Goal: Task Accomplishment & Management: Complete application form

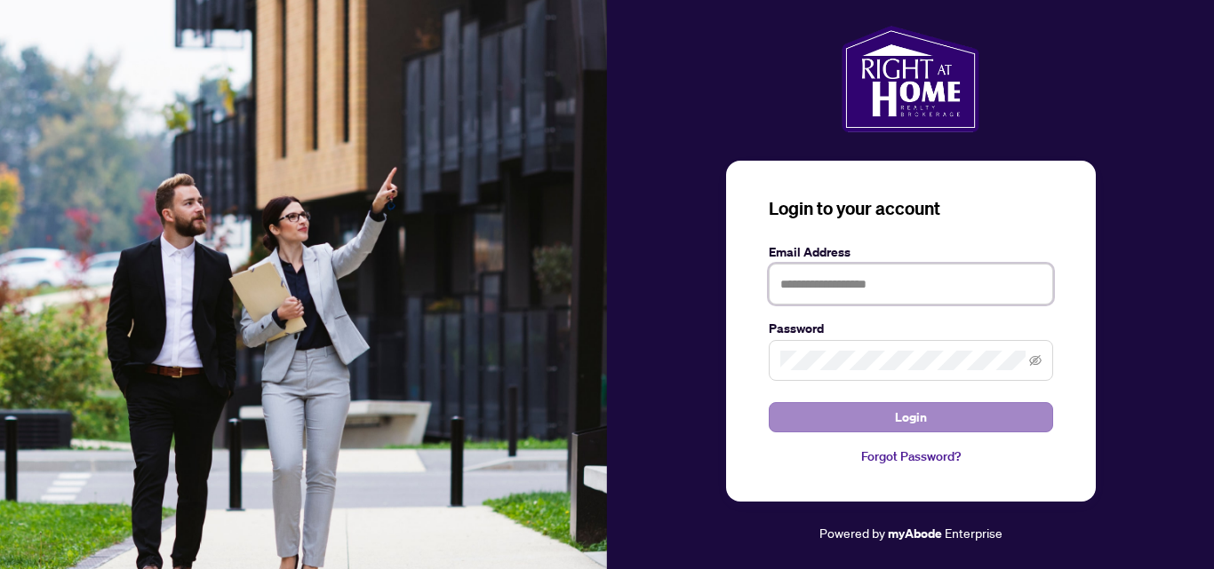
type input "**********"
click at [909, 416] on span "Login" at bounding box center [911, 417] width 32 height 28
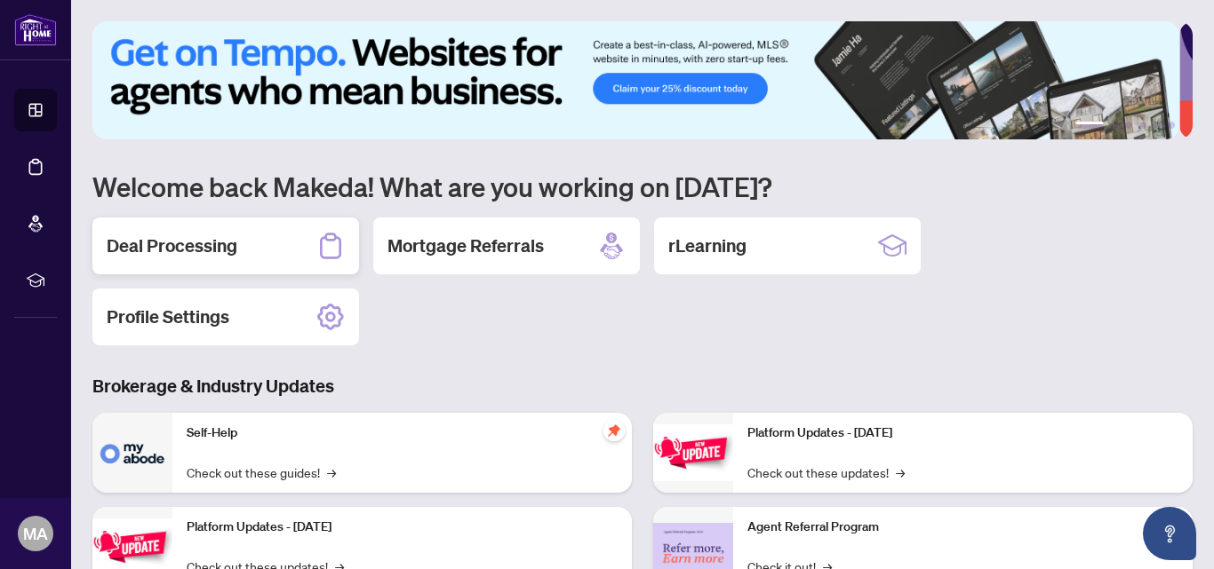
click at [193, 238] on h2 "Deal Processing" at bounding box center [172, 246] width 131 height 25
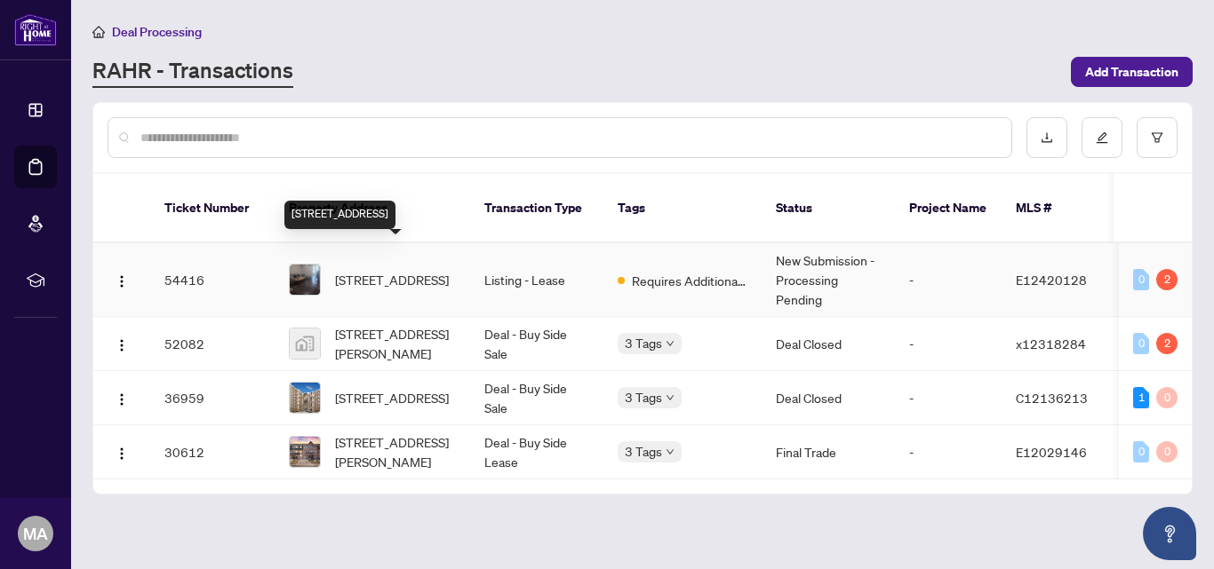
click at [392, 270] on span "[STREET_ADDRESS]" at bounding box center [392, 280] width 114 height 20
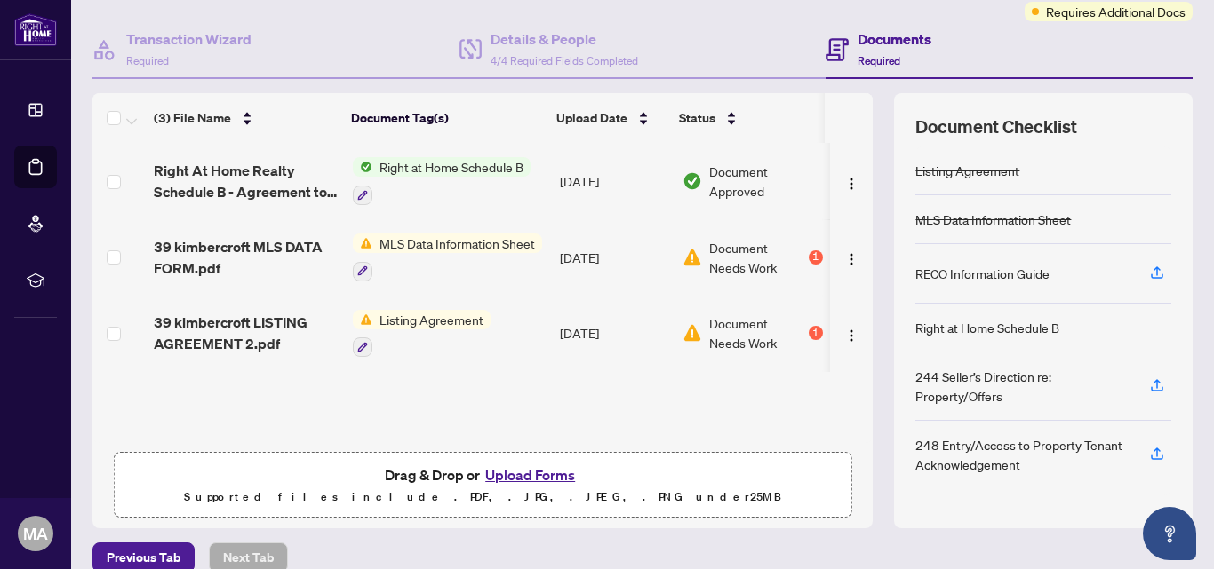
scroll to position [174, 0]
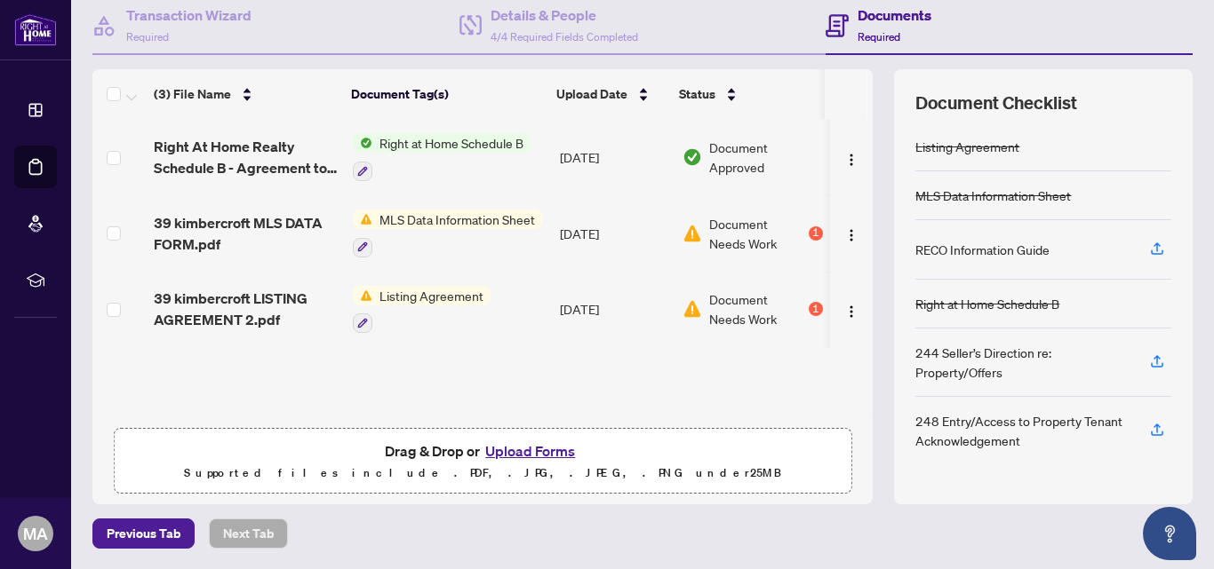
click at [523, 449] on button "Upload Forms" at bounding box center [530, 451] width 100 height 23
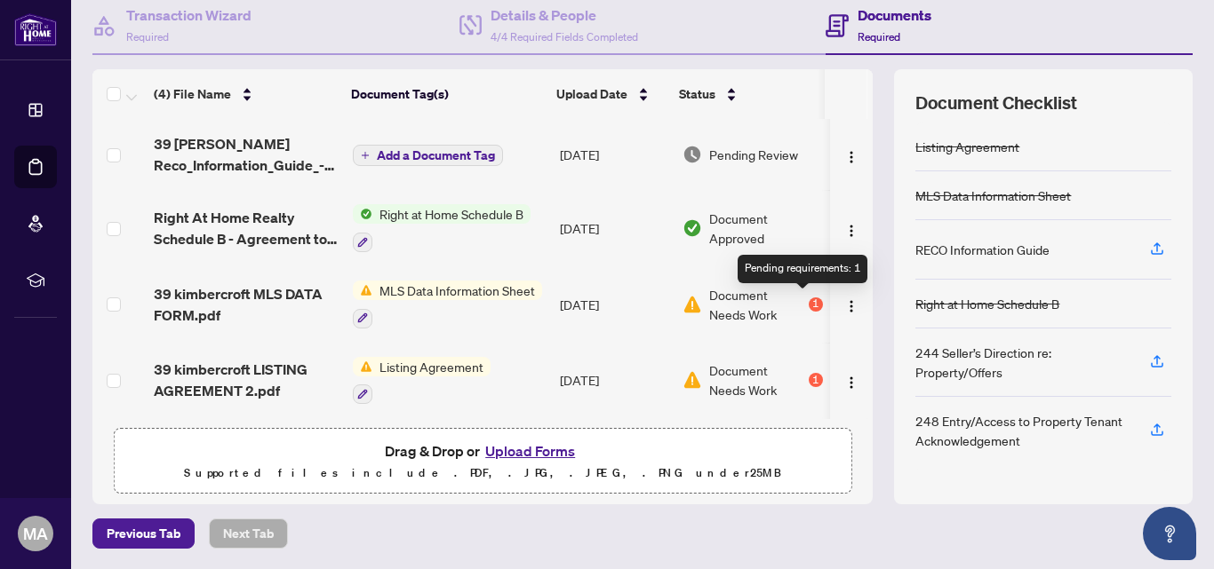
click at [808, 303] on div "1" at bounding box center [815, 305] width 14 height 14
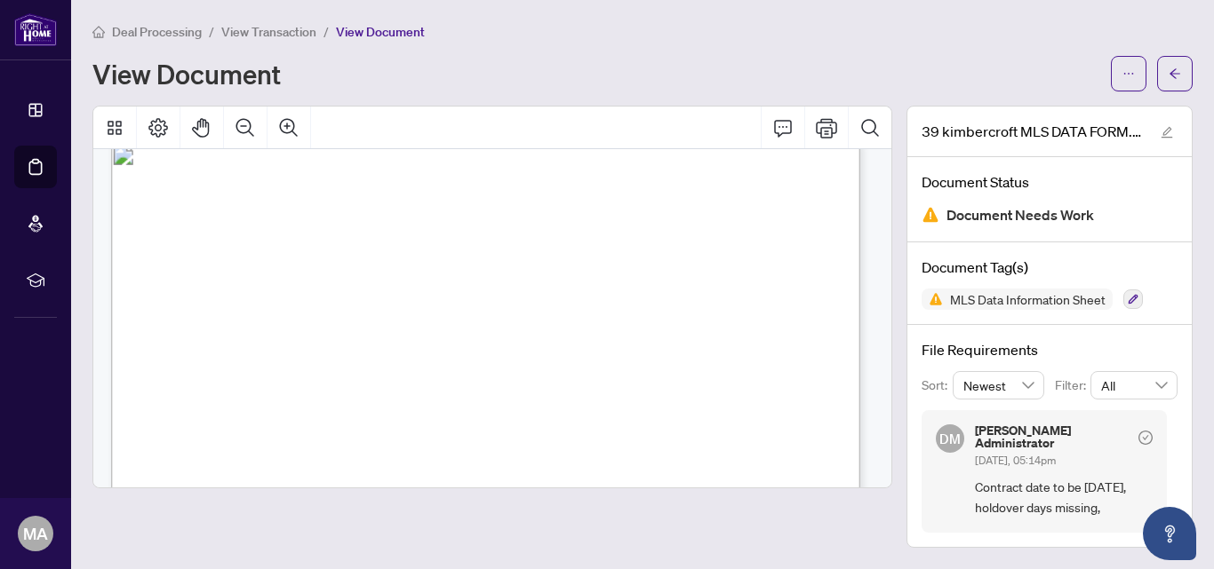
scroll to position [3020, 0]
click at [1168, 70] on icon "arrow-left" at bounding box center [1174, 74] width 12 height 12
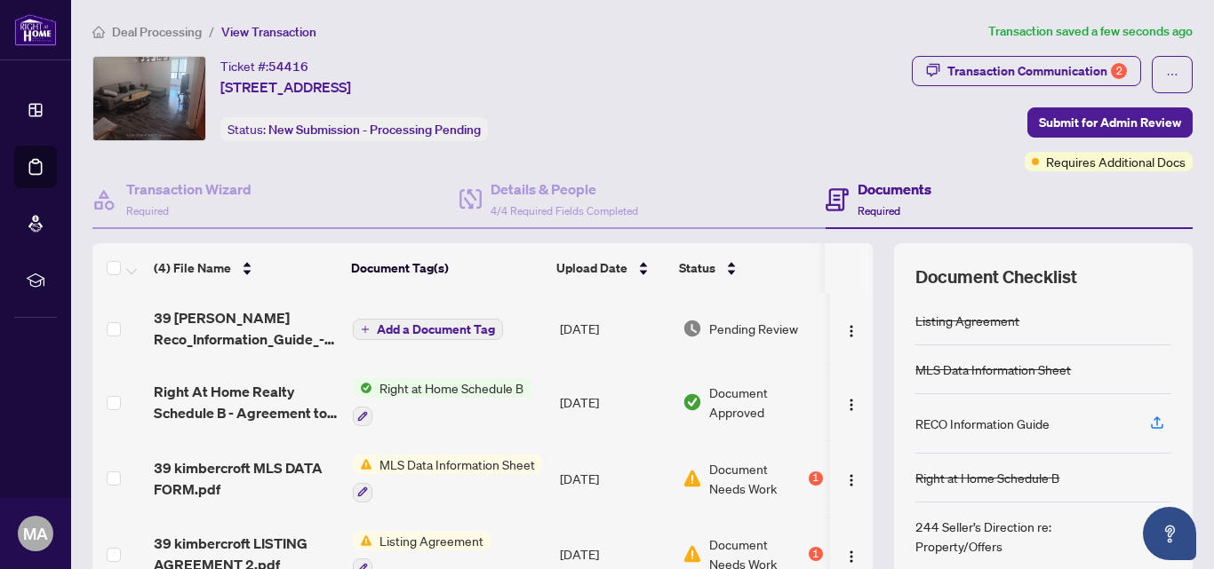
scroll to position [1, 0]
click at [1149, 422] on icon "button" at bounding box center [1157, 423] width 16 height 16
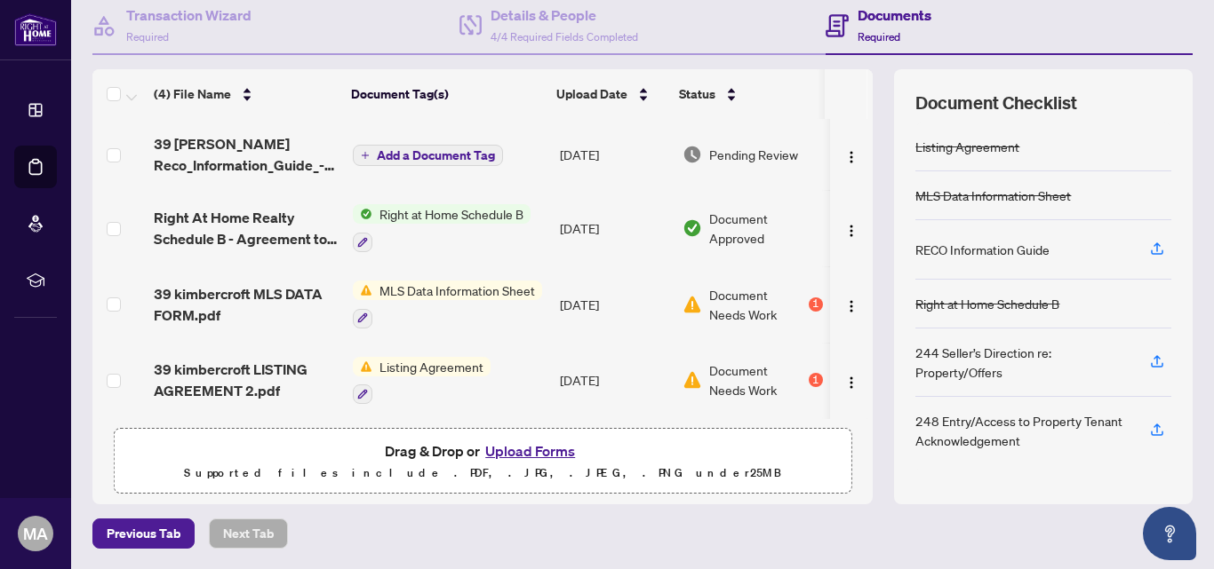
click at [521, 448] on button "Upload Forms" at bounding box center [530, 451] width 100 height 23
click at [1149, 242] on icon "button" at bounding box center [1157, 249] width 16 height 16
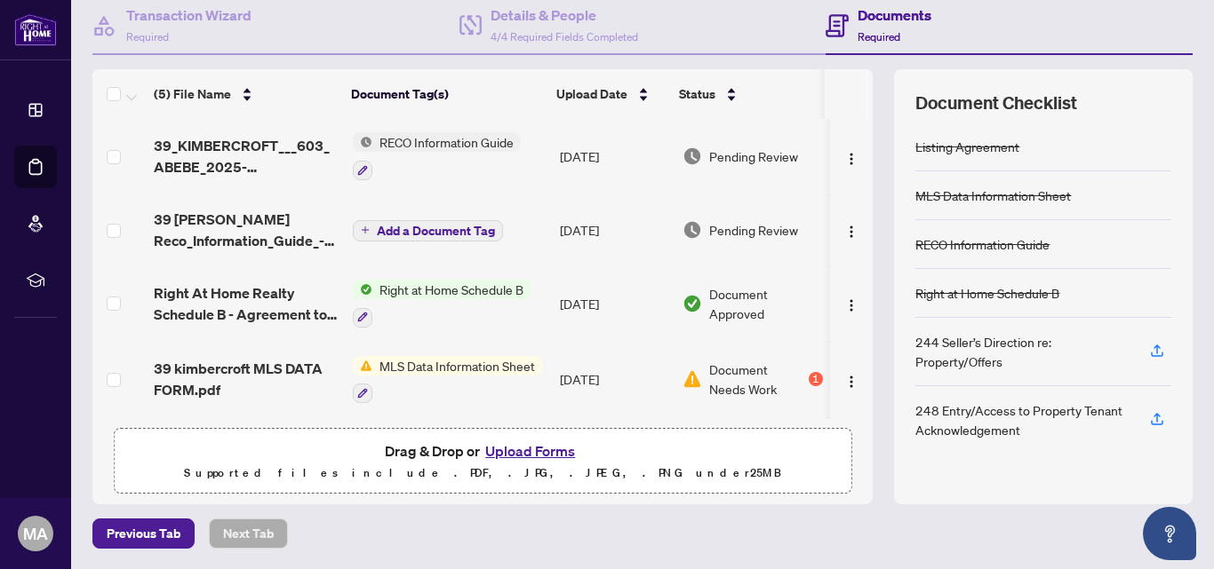
scroll to position [0, 0]
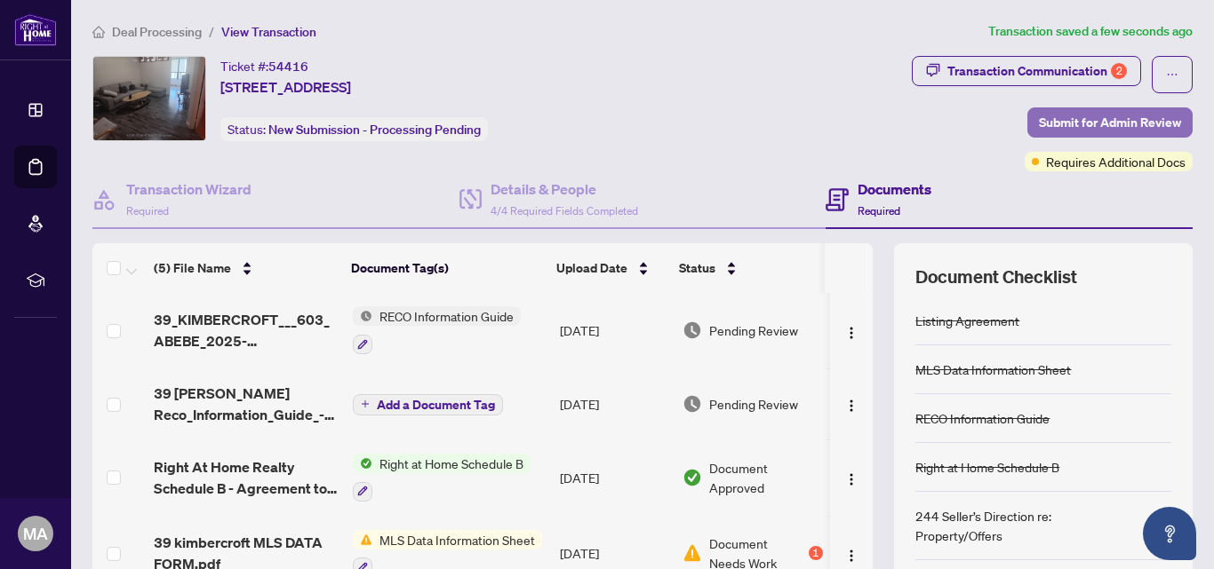
click at [1068, 117] on span "Submit for Admin Review" at bounding box center [1109, 122] width 142 height 28
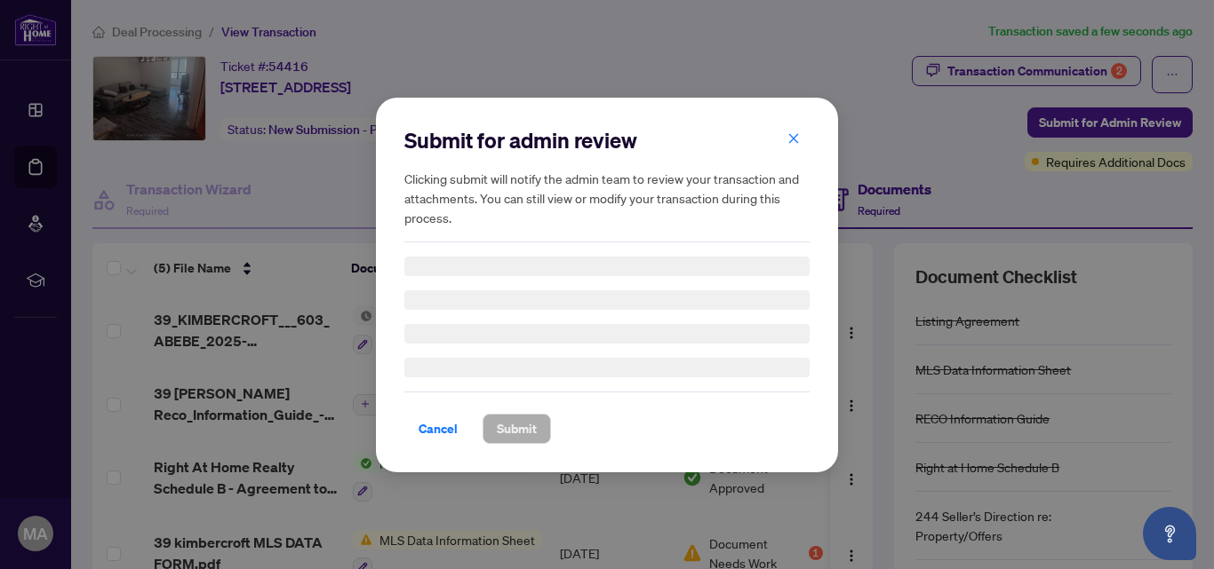
click at [1067, 126] on div "Submit for admin review Clicking submit will notify the admin team to review yo…" at bounding box center [607, 284] width 1214 height 569
click at [792, 146] on span "button" at bounding box center [793, 139] width 12 height 28
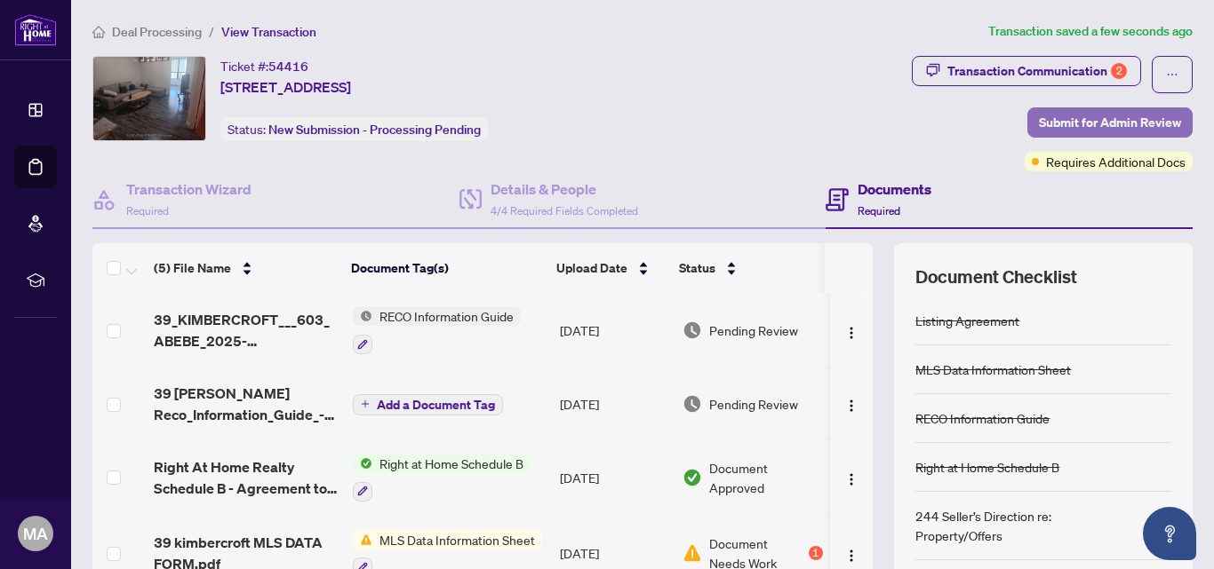
click at [1056, 119] on span "Submit for Admin Review" at bounding box center [1109, 122] width 142 height 28
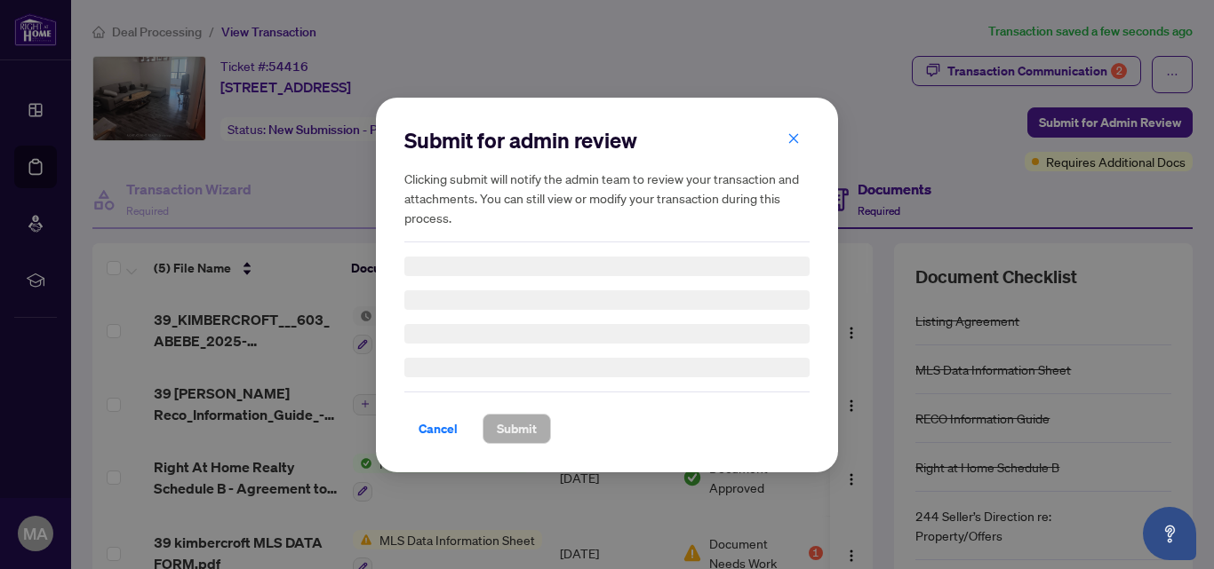
click at [951, 120] on div "Submit for admin review Clicking submit will notify the admin team to review yo…" at bounding box center [607, 284] width 1214 height 569
click at [1116, 118] on div "Submit for admin review Clicking submit will notify the admin team to review yo…" at bounding box center [607, 284] width 1214 height 569
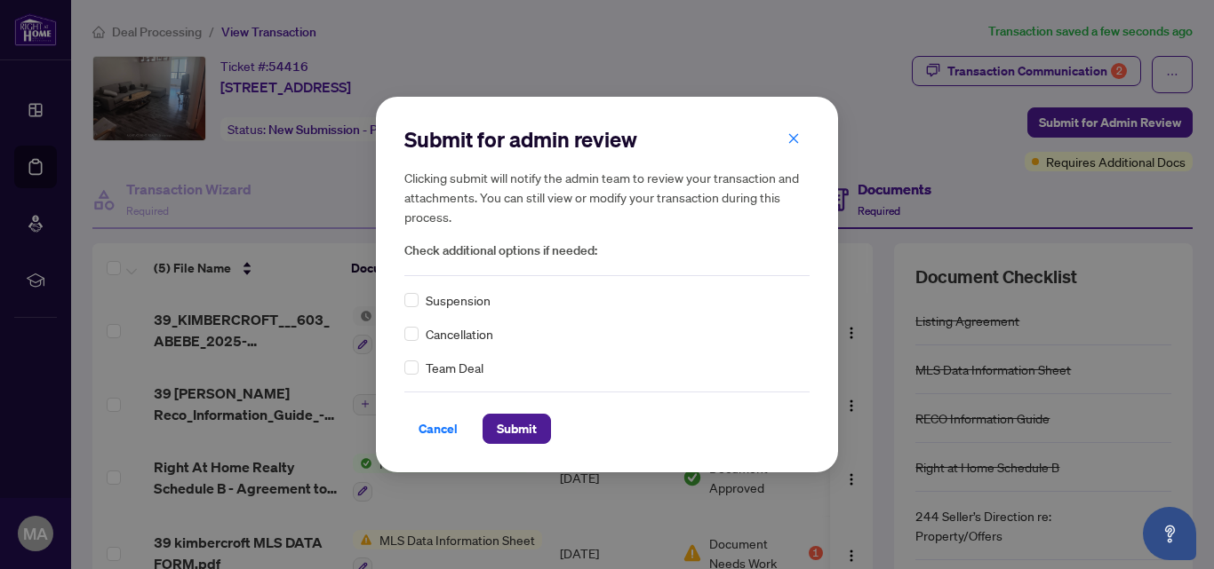
click at [1140, 118] on div "Submit for admin review Clicking submit will notify the admin team to review yo…" at bounding box center [607, 284] width 1214 height 569
click at [520, 428] on span "Submit" at bounding box center [517, 429] width 40 height 28
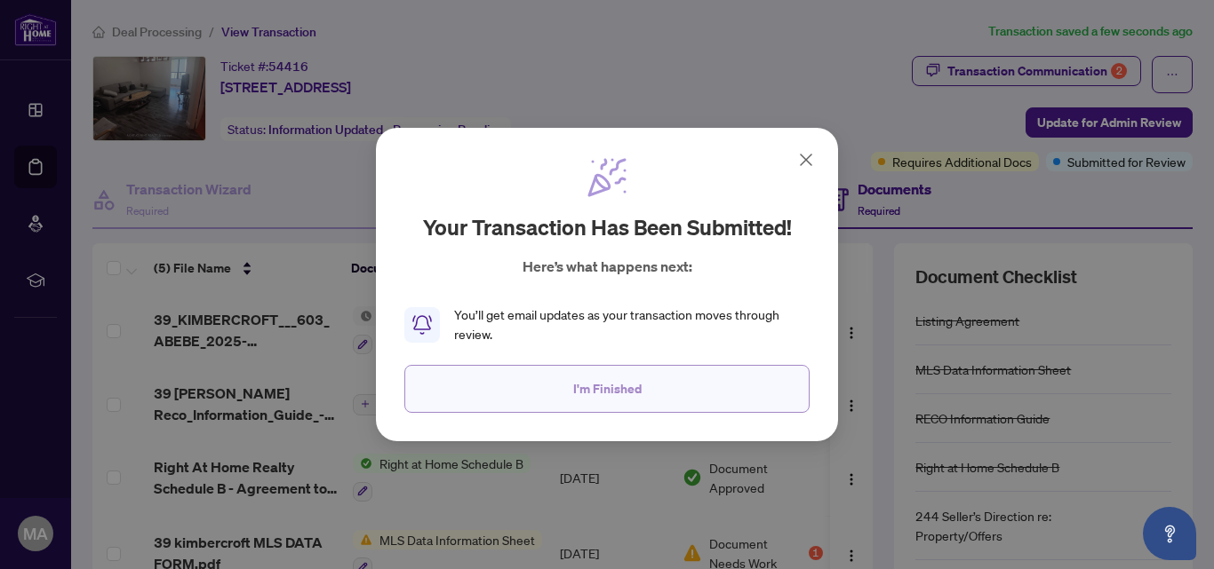
click at [595, 393] on span "I'm Finished" at bounding box center [607, 389] width 68 height 28
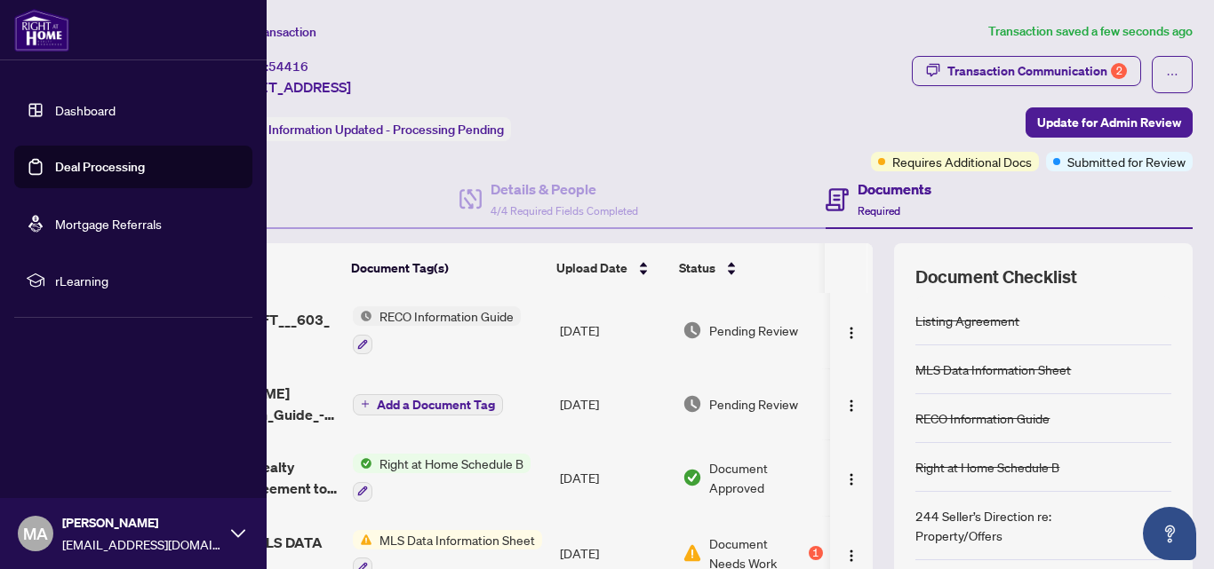
click at [68, 111] on link "Dashboard" at bounding box center [85, 110] width 60 height 16
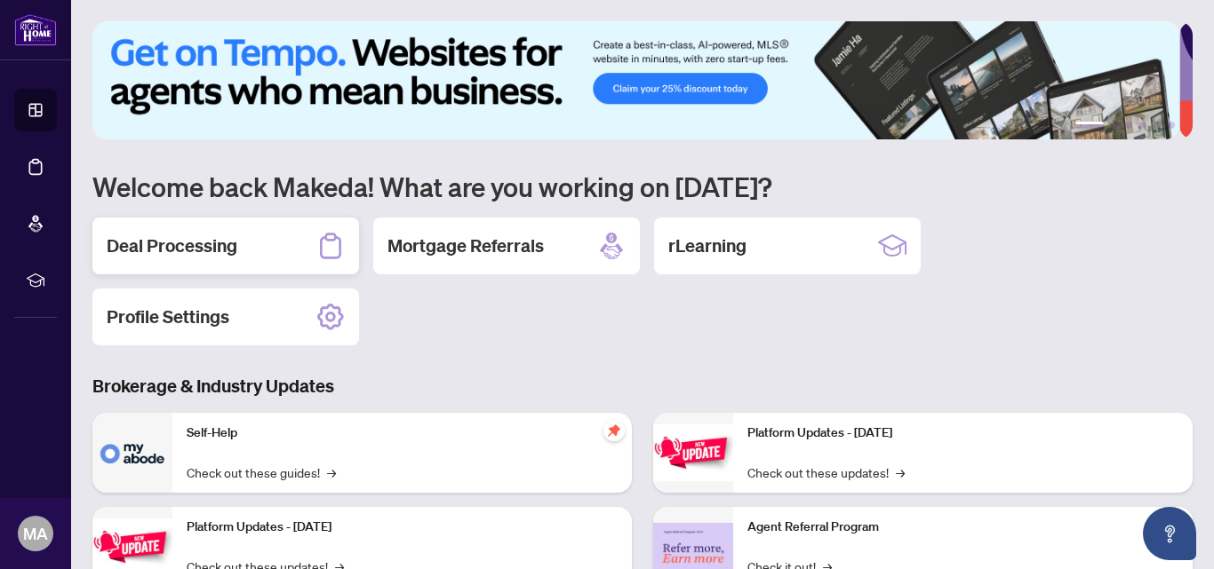
click at [171, 240] on h2 "Deal Processing" at bounding box center [172, 246] width 131 height 25
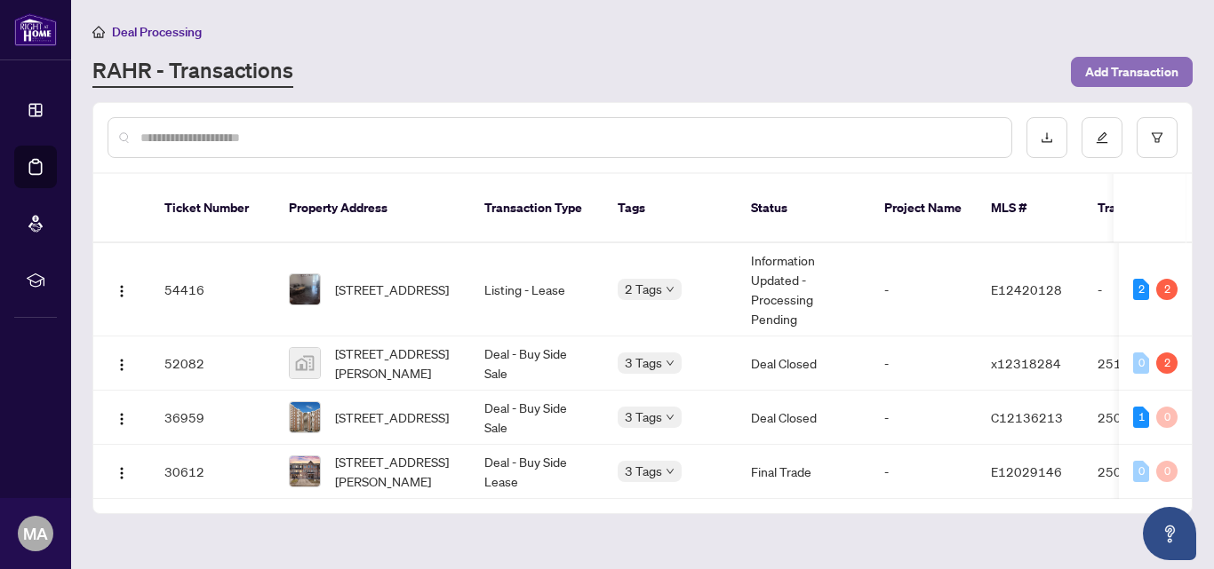
click at [1157, 76] on span "Add Transaction" at bounding box center [1131, 72] width 93 height 28
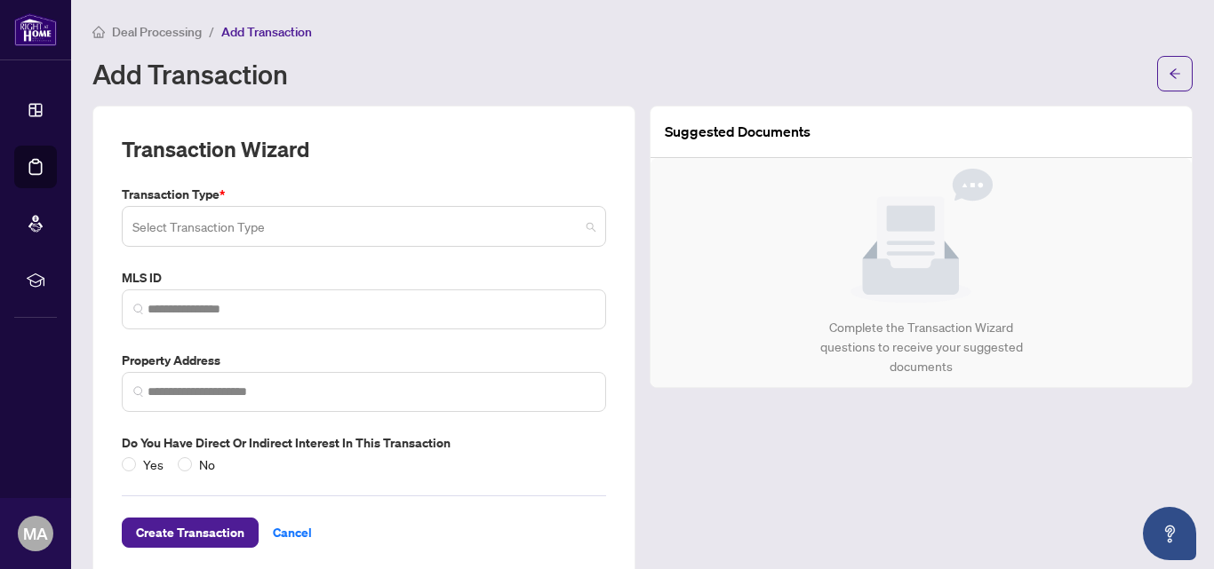
click at [527, 226] on input "search" at bounding box center [355, 229] width 447 height 39
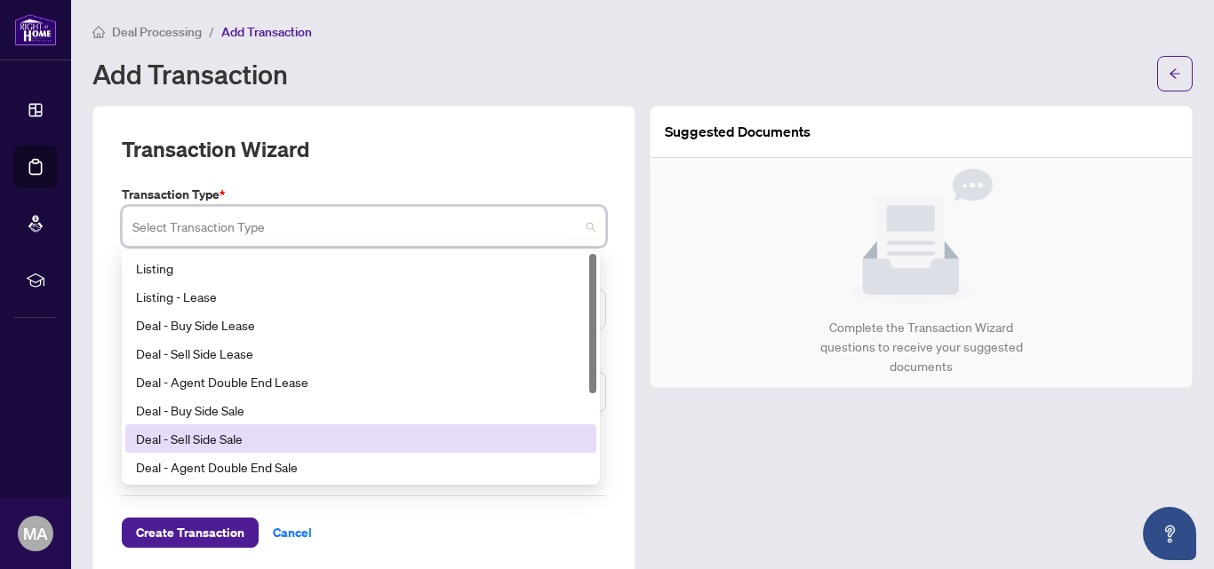
click at [239, 443] on div "Deal - Sell Side Sale" at bounding box center [361, 439] width 450 height 20
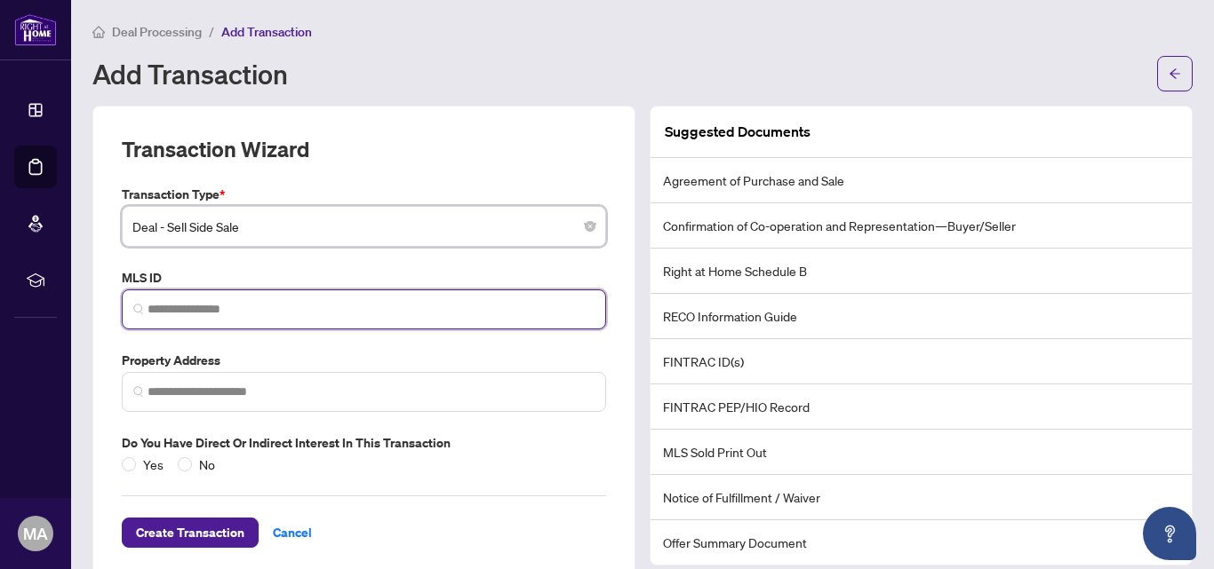
click at [196, 306] on input "search" at bounding box center [370, 309] width 447 height 19
paste input "*********"
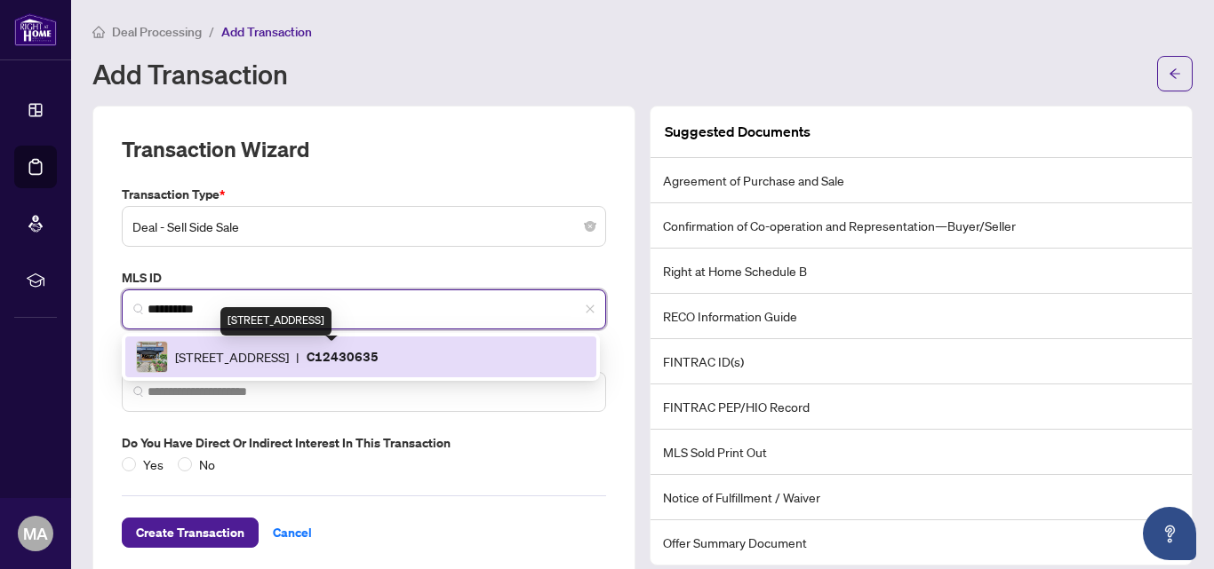
click at [289, 362] on span "[STREET_ADDRESS]" at bounding box center [232, 357] width 114 height 20
type input "*********"
type input "**********"
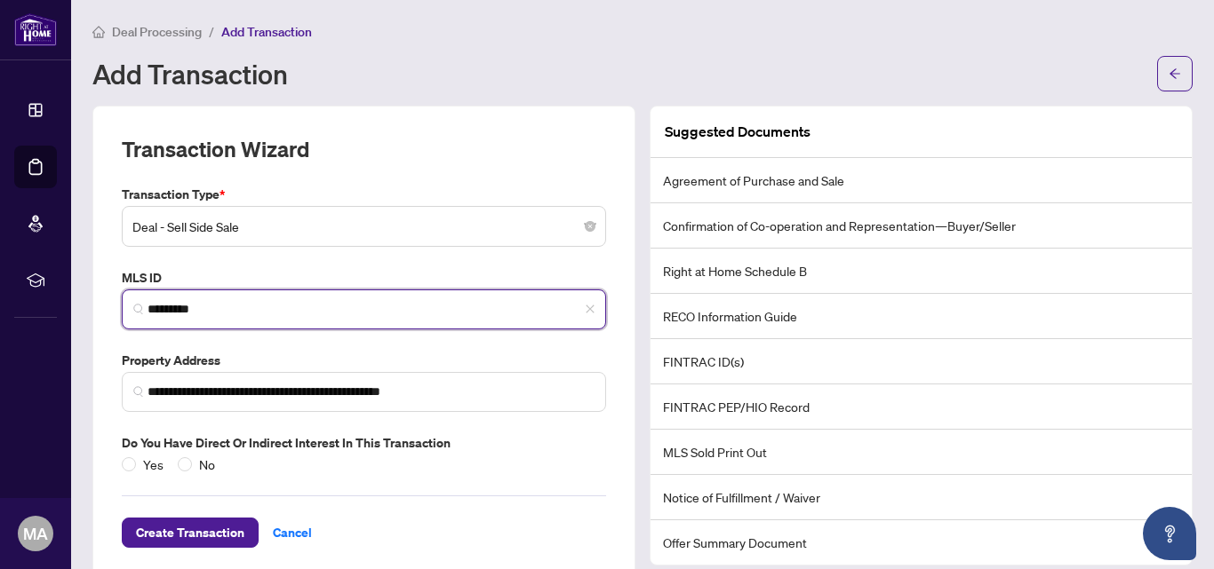
scroll to position [28, 0]
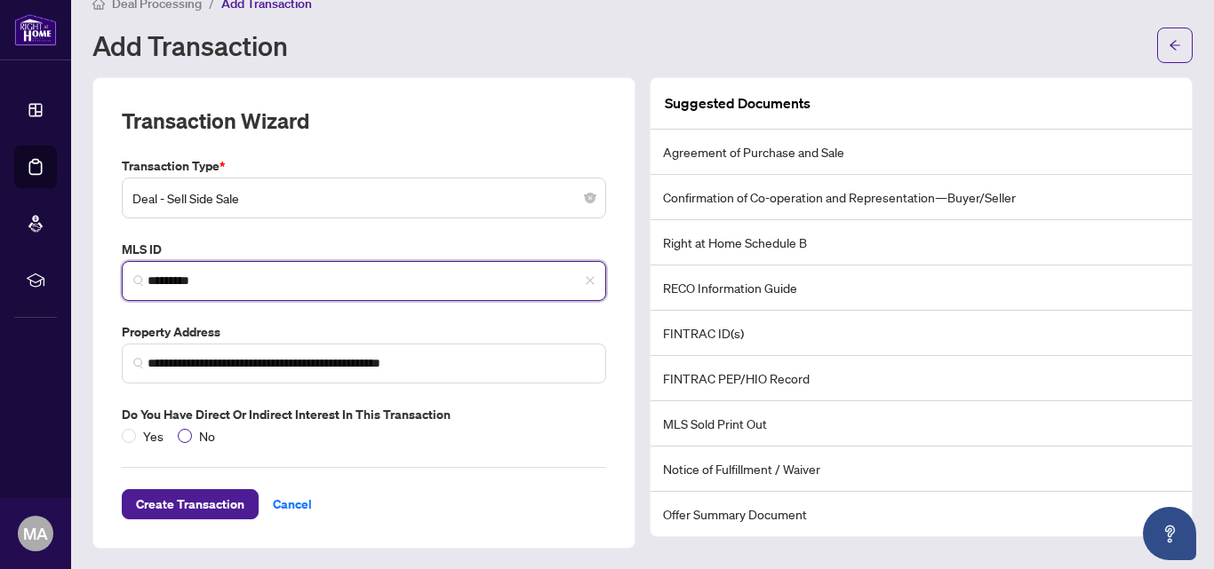
type input "*********"
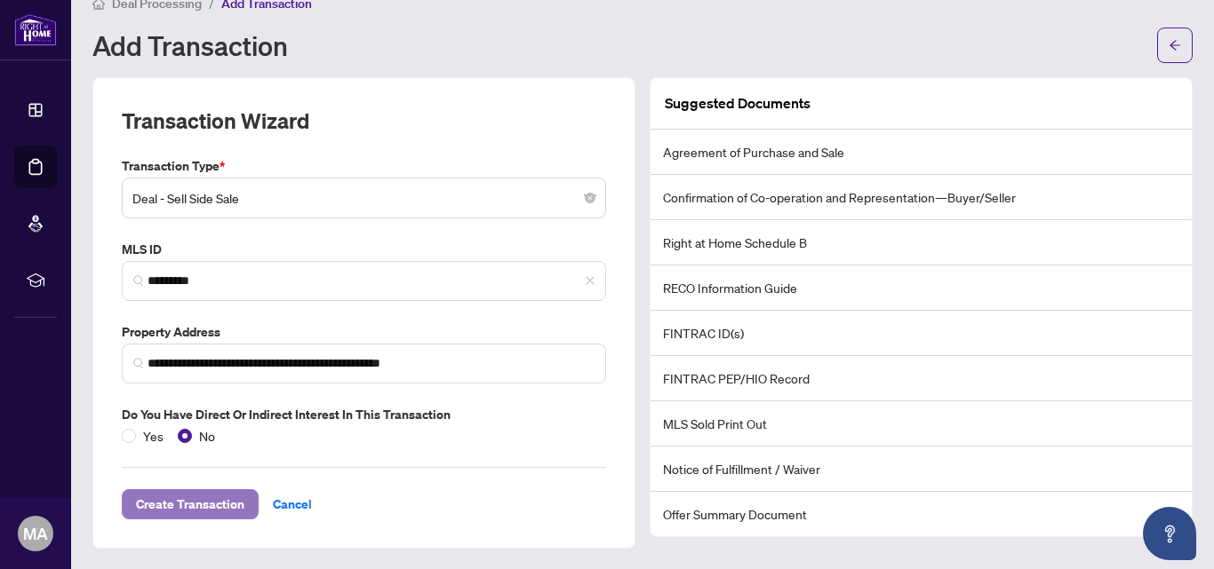
click at [209, 501] on span "Create Transaction" at bounding box center [190, 504] width 108 height 28
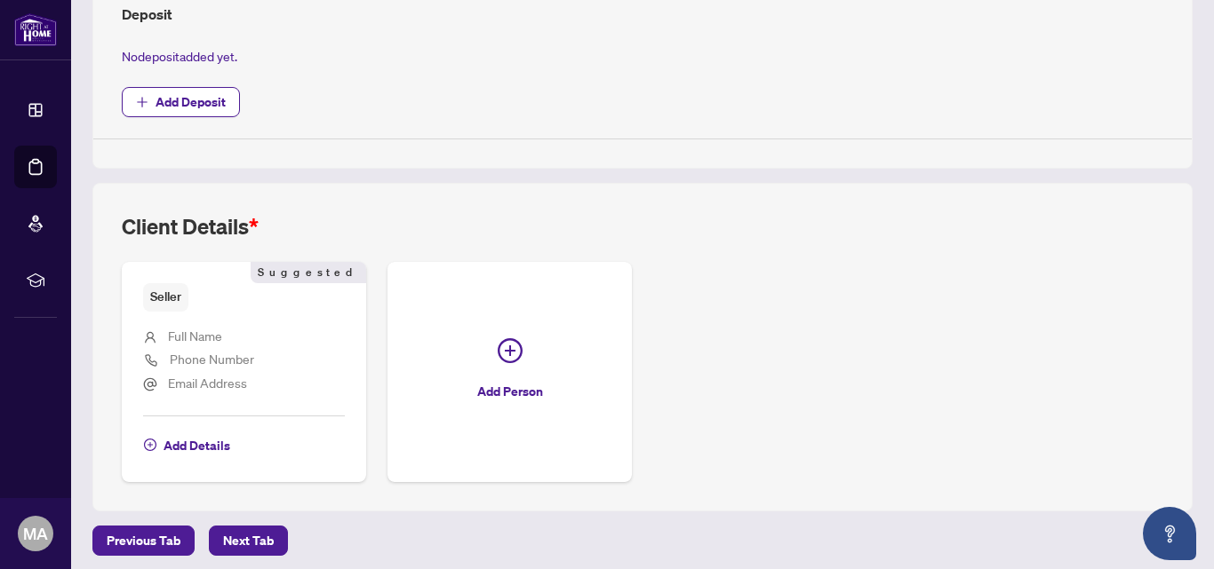
scroll to position [759, 0]
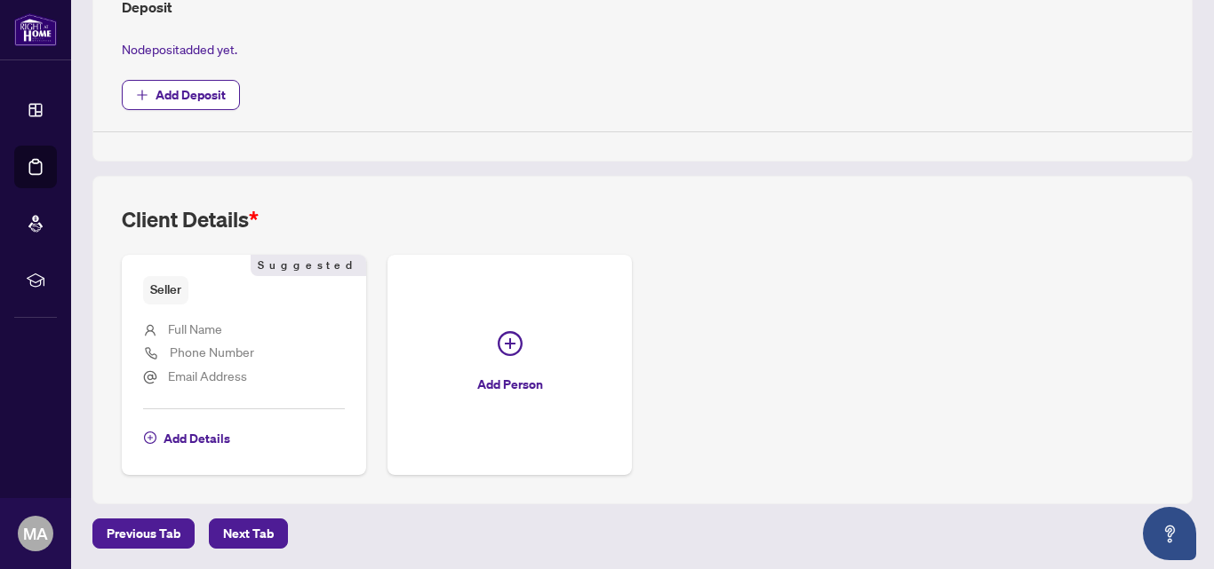
click at [194, 327] on span "Full Name" at bounding box center [195, 329] width 54 height 16
click at [173, 290] on span "Seller" at bounding box center [165, 290] width 45 height 28
click at [236, 331] on li "Full Name" at bounding box center [244, 330] width 202 height 23
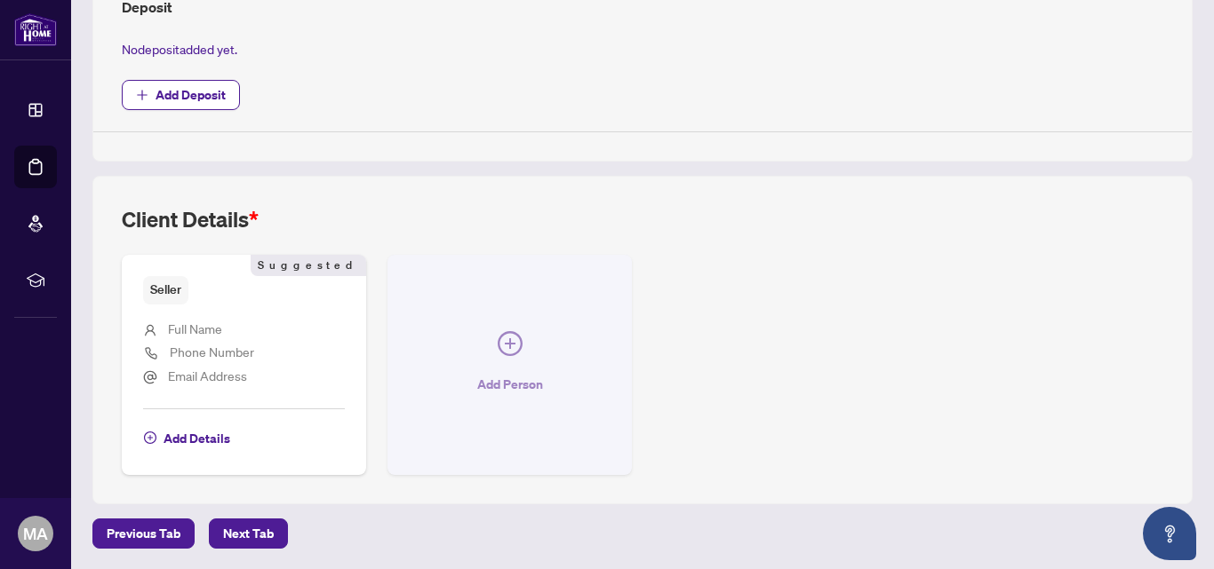
click at [519, 387] on span "Add Person" at bounding box center [510, 384] width 66 height 28
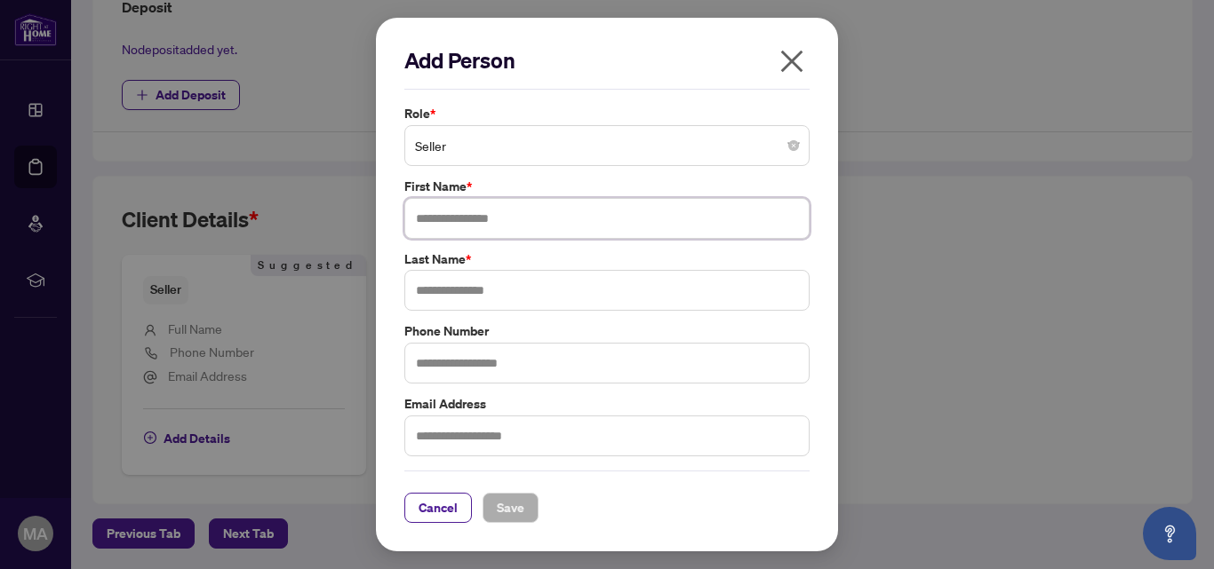
click at [487, 220] on input "text" at bounding box center [606, 218] width 405 height 41
type input "**********"
click at [479, 292] on input "text" at bounding box center [606, 290] width 405 height 41
type input "*******"
click at [524, 219] on input "**********" at bounding box center [606, 218] width 405 height 41
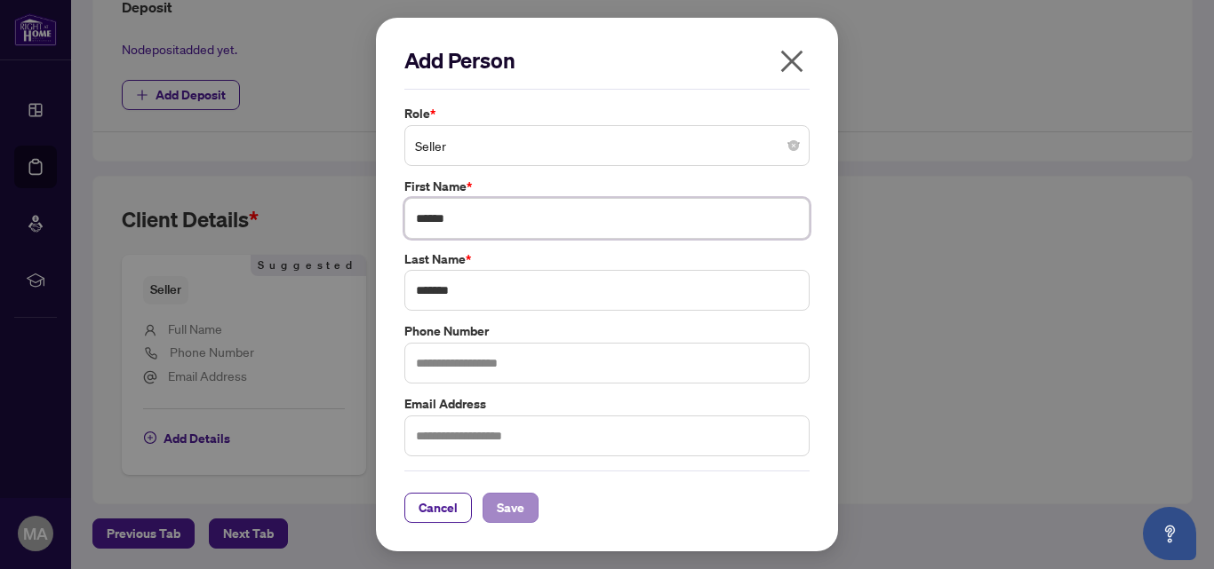
type input "*****"
click at [497, 507] on span "Save" at bounding box center [511, 508] width 28 height 28
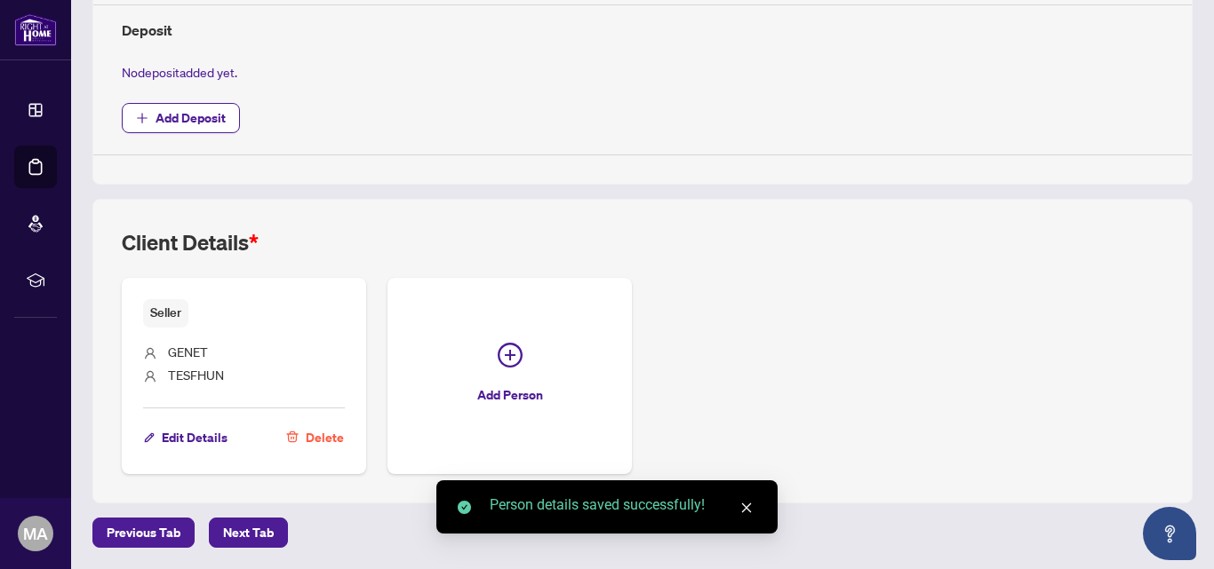
scroll to position [734, 0]
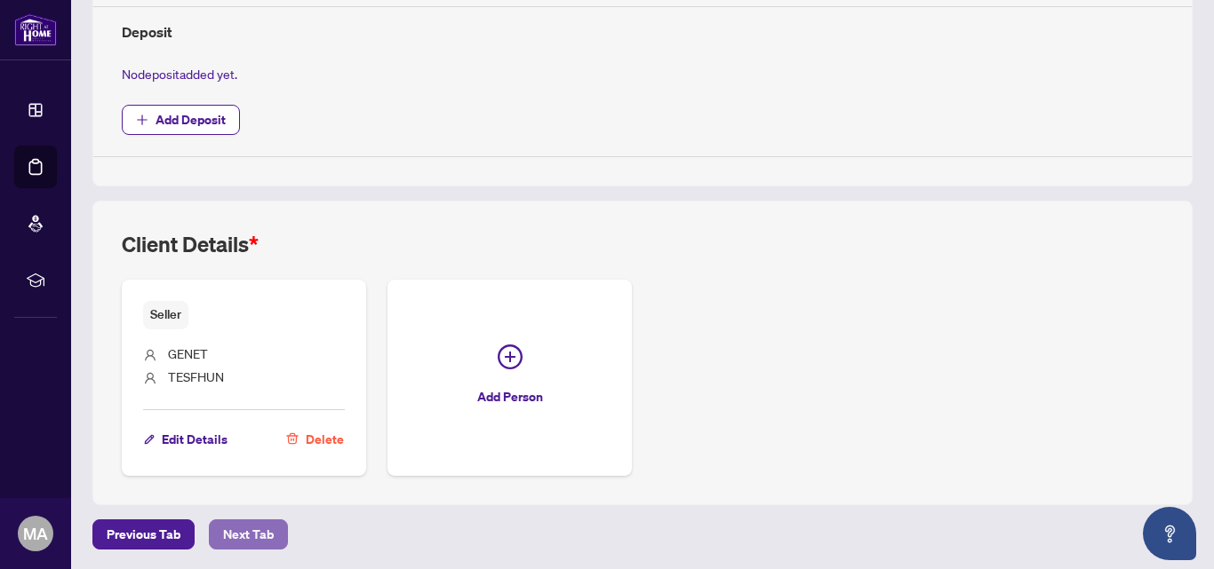
click at [253, 526] on span "Next Tab" at bounding box center [248, 535] width 51 height 28
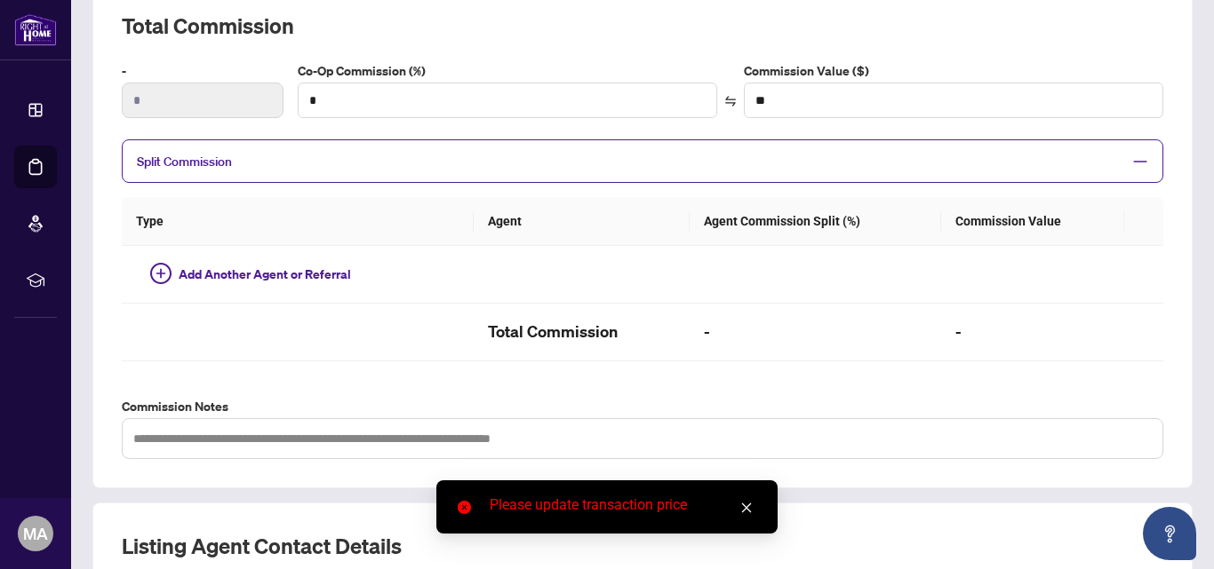
scroll to position [183, 0]
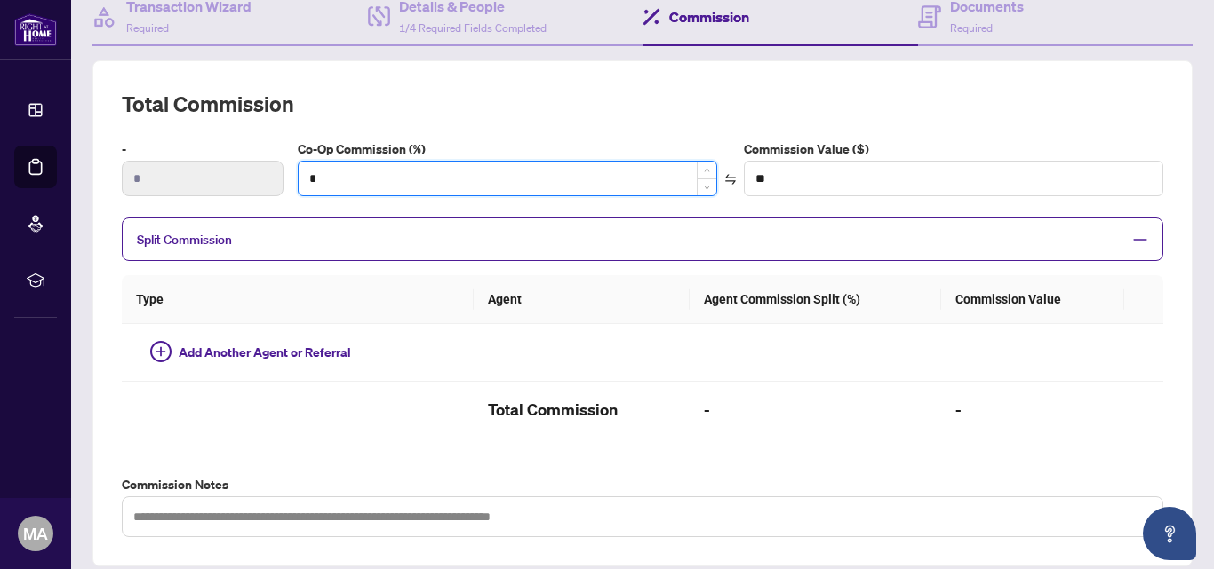
click at [409, 178] on input "*" at bounding box center [507, 179] width 418 height 34
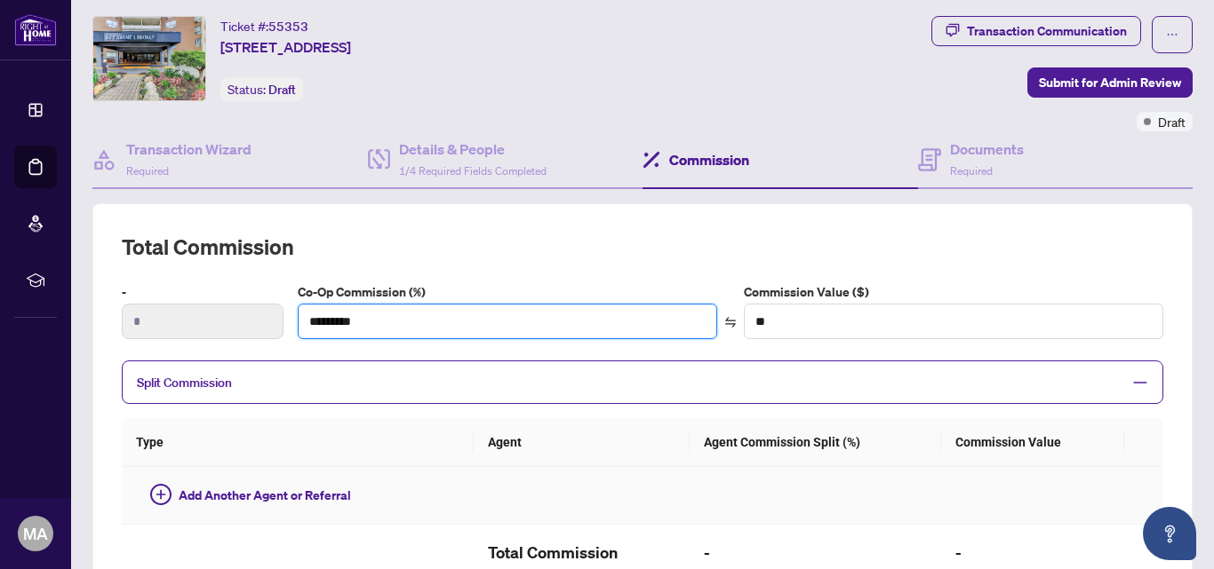
scroll to position [0, 0]
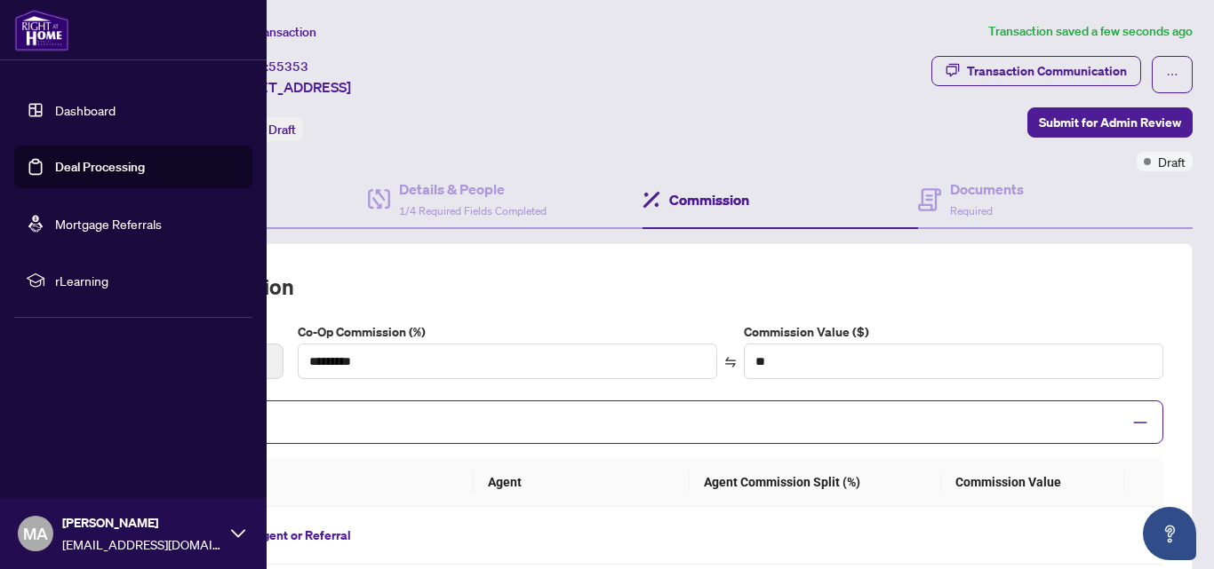
type input "***"
click at [110, 107] on link "Dashboard" at bounding box center [85, 110] width 60 height 16
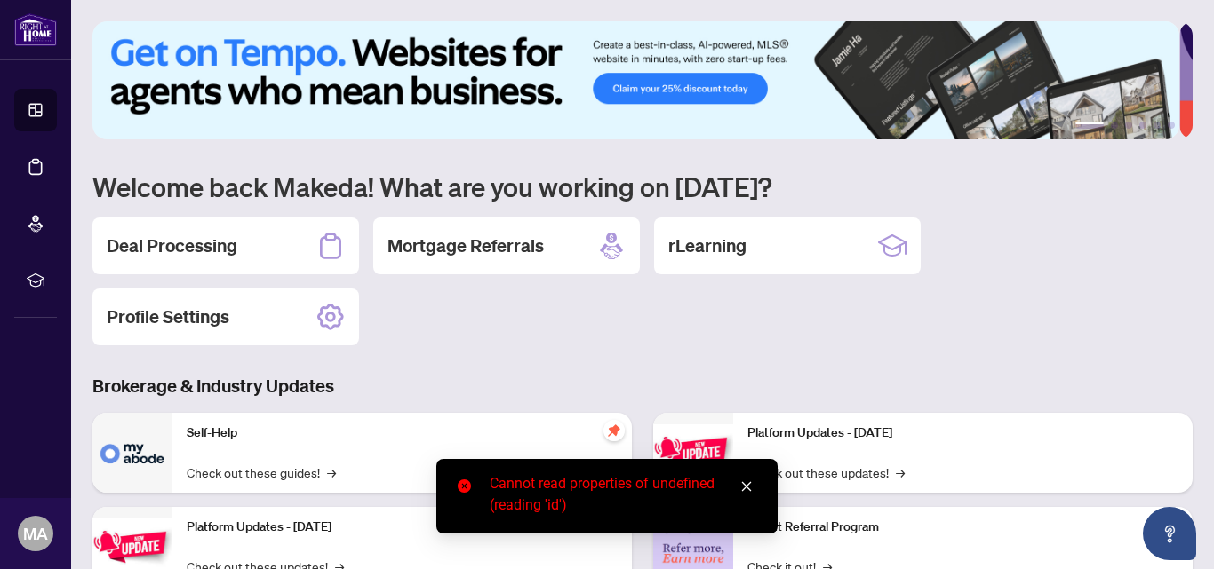
click at [736, 486] on link "Close" at bounding box center [746, 487] width 20 height 20
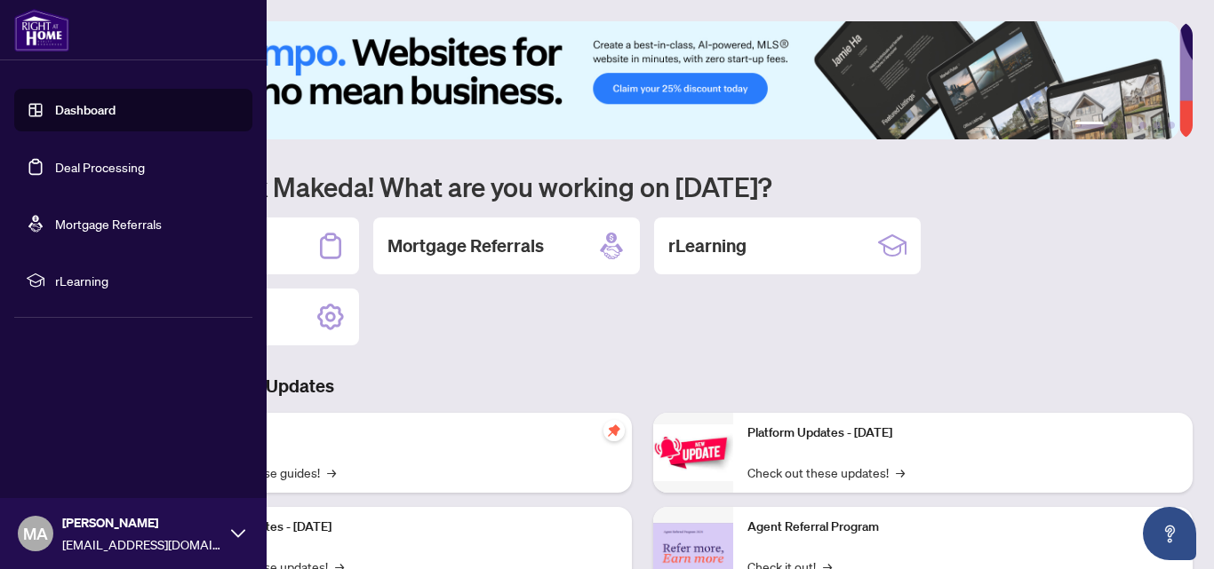
click at [83, 167] on link "Deal Processing" at bounding box center [100, 167] width 90 height 16
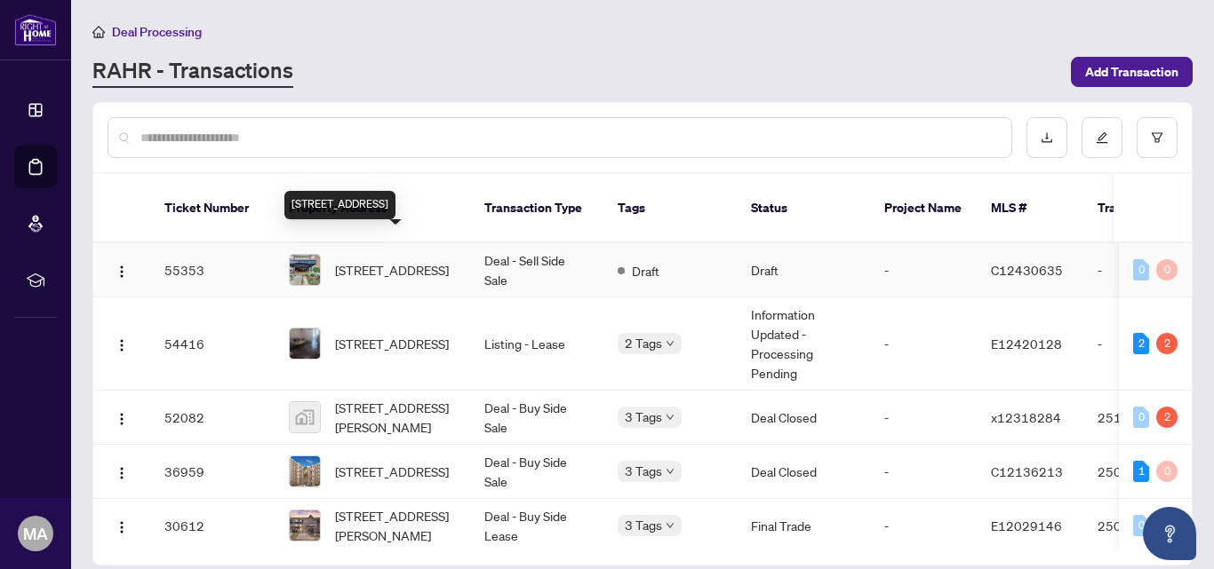
click at [380, 260] on span "[STREET_ADDRESS]" at bounding box center [392, 270] width 114 height 20
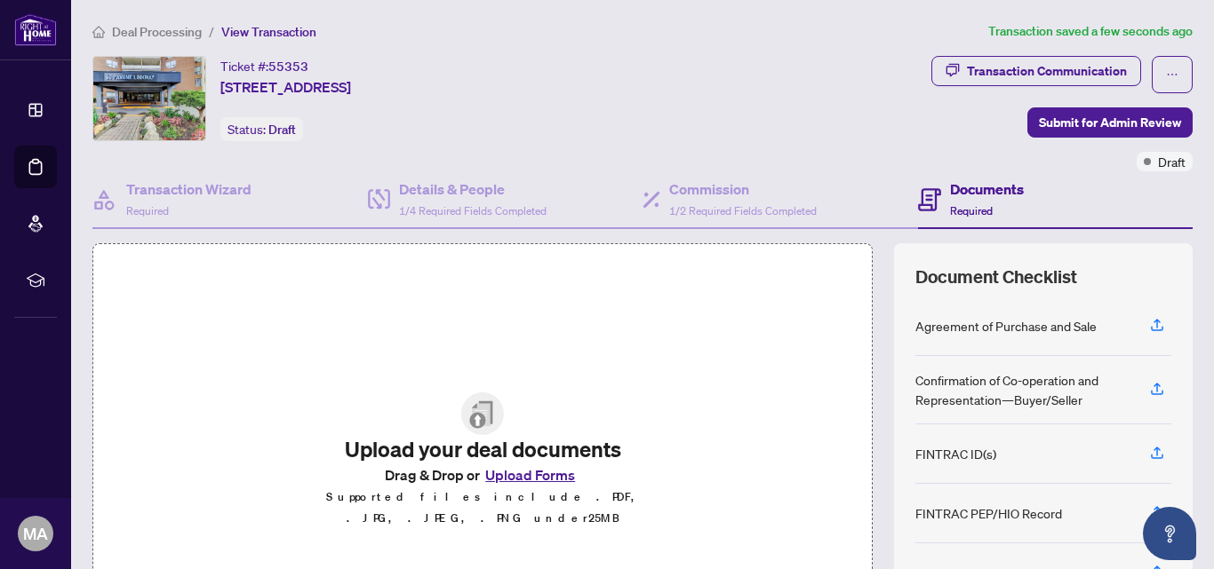
click at [536, 486] on button "Upload Forms" at bounding box center [530, 475] width 100 height 23
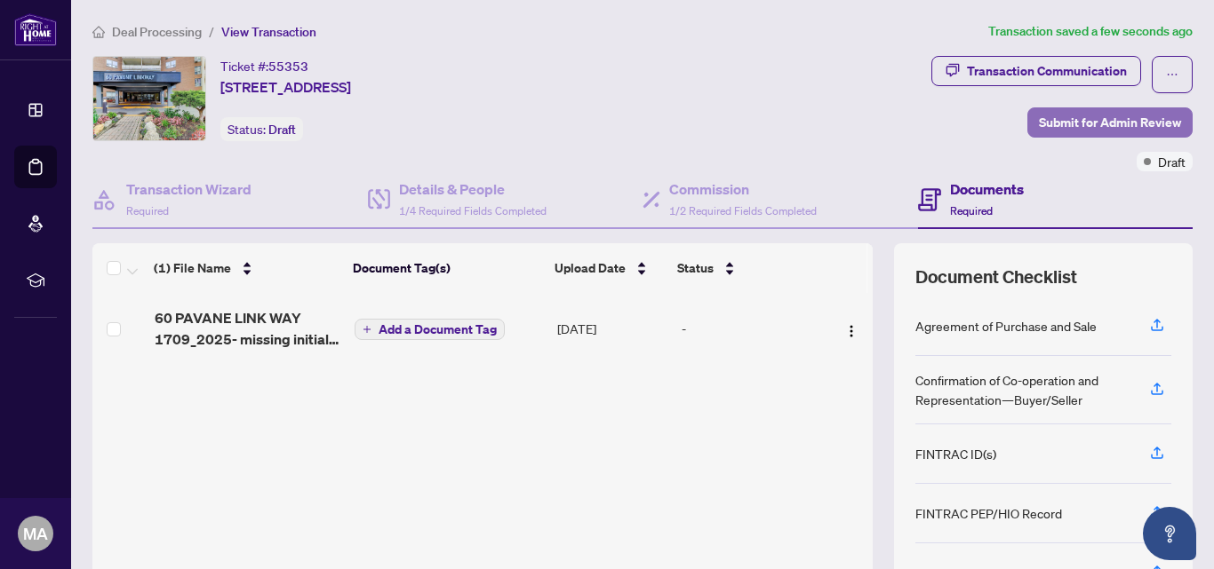
click at [1096, 123] on span "Submit for Admin Review" at bounding box center [1109, 122] width 142 height 28
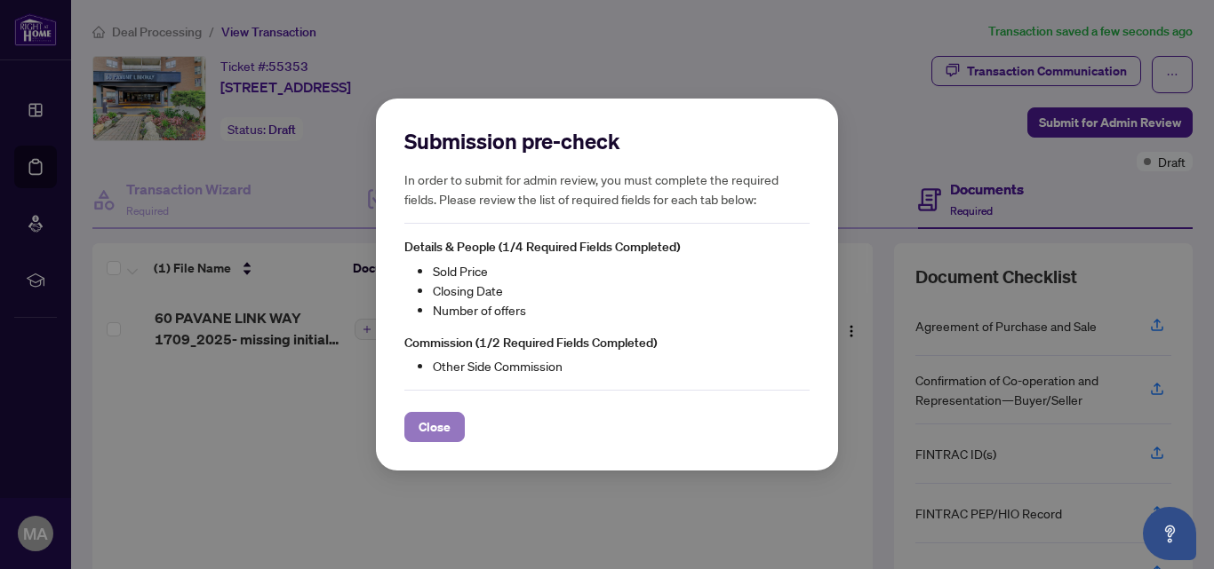
click at [417, 420] on button "Close" at bounding box center [434, 427] width 60 height 30
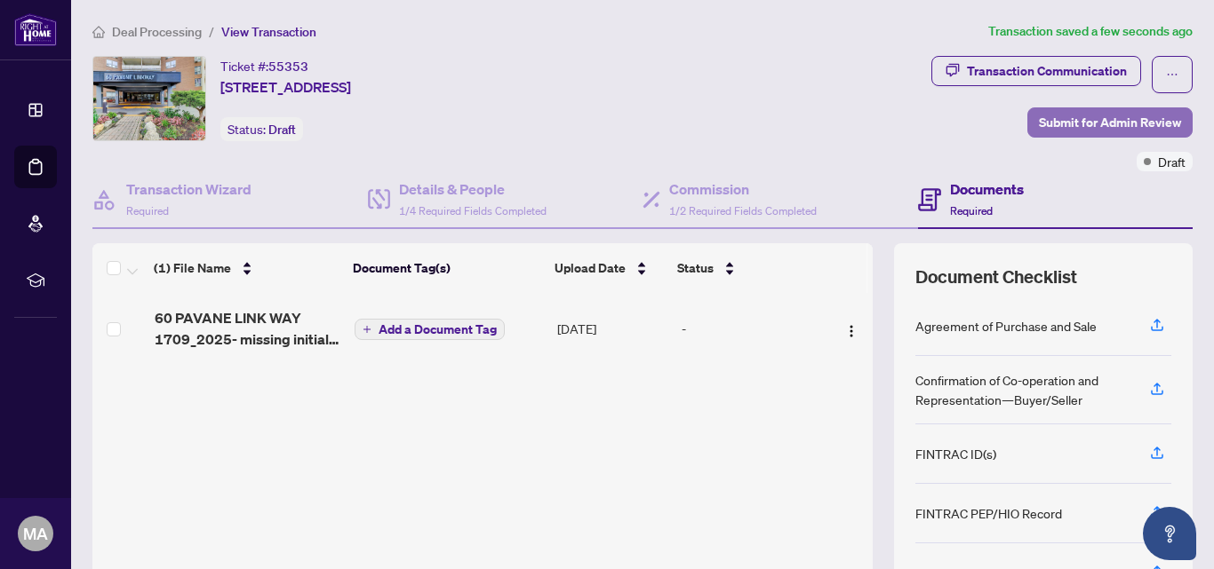
click at [1062, 123] on span "Submit for Admin Review" at bounding box center [1109, 122] width 142 height 28
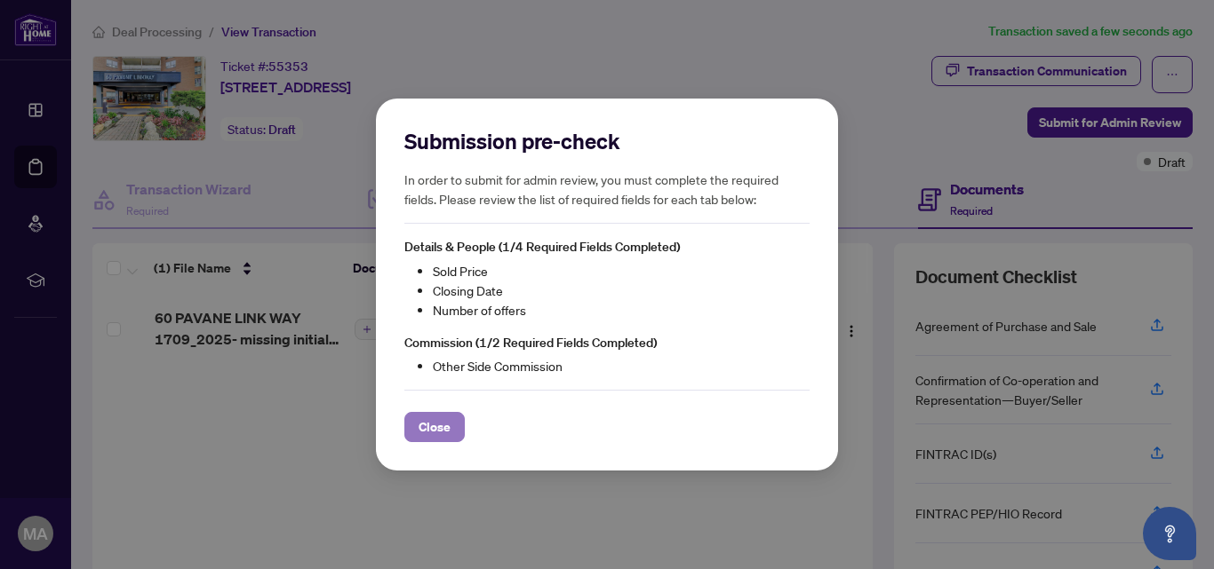
click at [441, 431] on span "Close" at bounding box center [434, 427] width 32 height 28
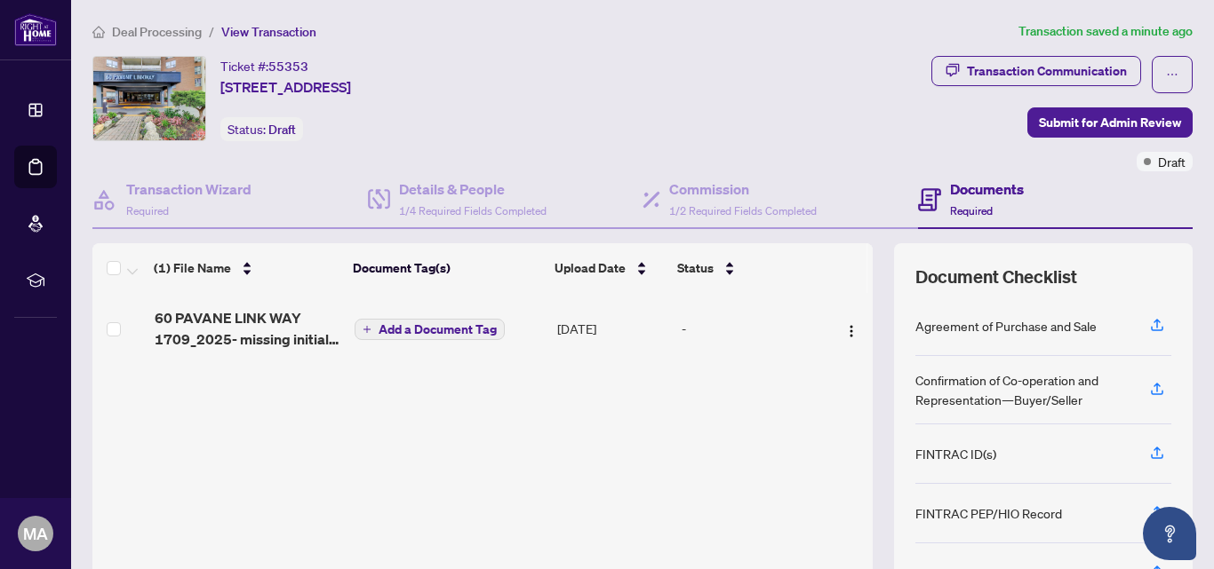
click at [237, 28] on span "View Transaction" at bounding box center [268, 32] width 95 height 16
click at [173, 26] on span "Deal Processing" at bounding box center [157, 32] width 90 height 16
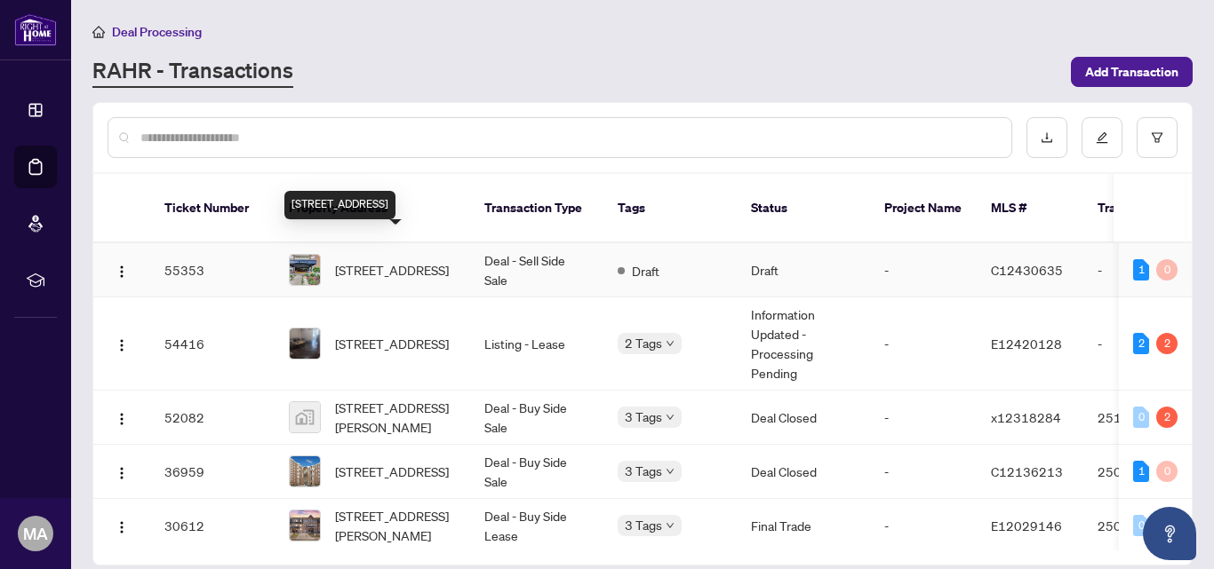
click at [404, 260] on span "[STREET_ADDRESS]" at bounding box center [392, 270] width 114 height 20
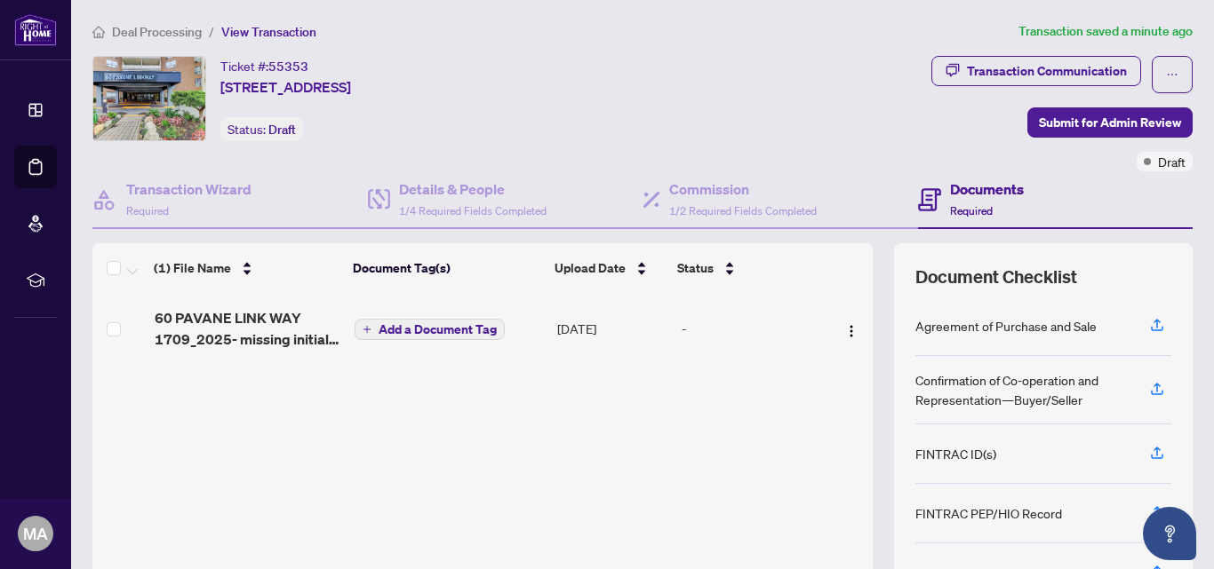
click at [962, 193] on h4 "Documents" at bounding box center [987, 189] width 74 height 21
click at [437, 327] on span "Add a Document Tag" at bounding box center [437, 329] width 118 height 12
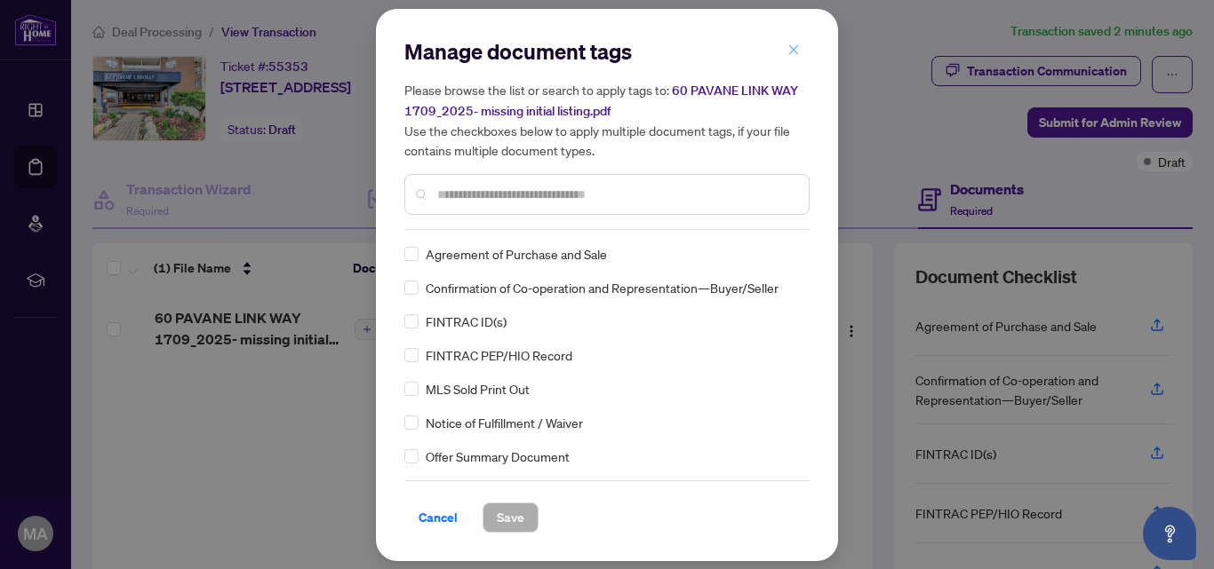
click at [793, 47] on icon "close" at bounding box center [793, 50] width 12 height 12
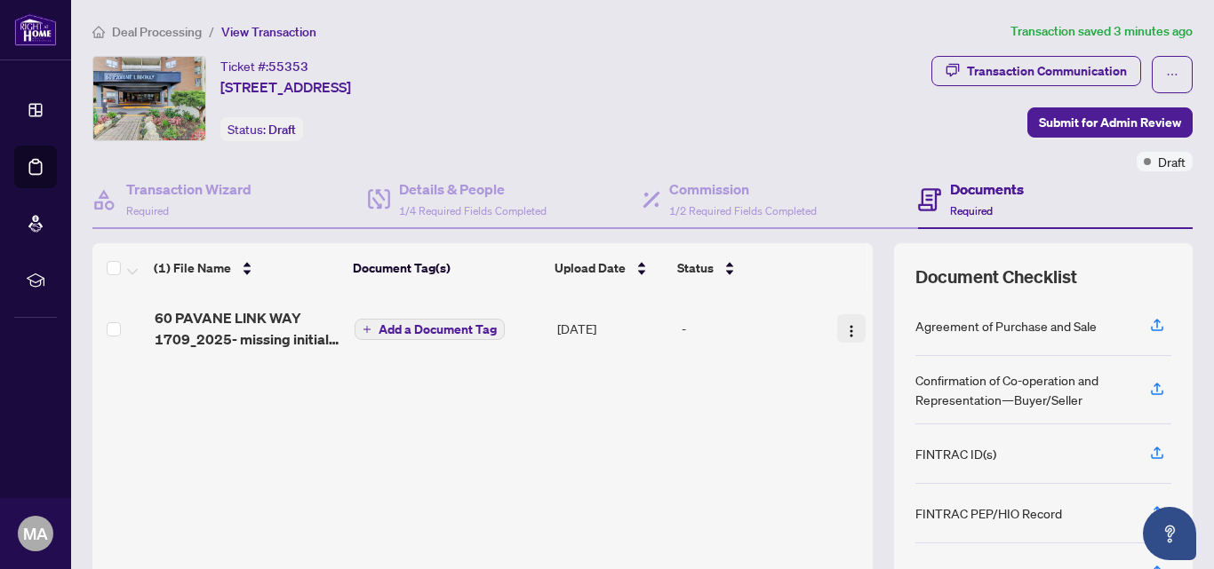
click at [844, 326] on img "button" at bounding box center [851, 331] width 14 height 14
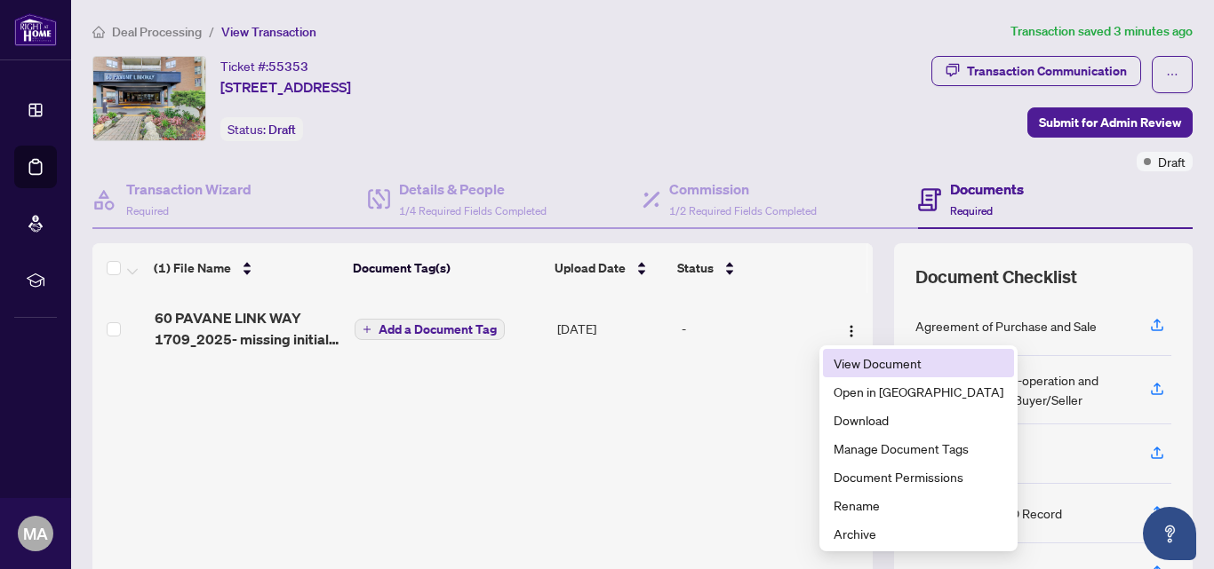
click at [856, 369] on span "View Document" at bounding box center [918, 364] width 170 height 20
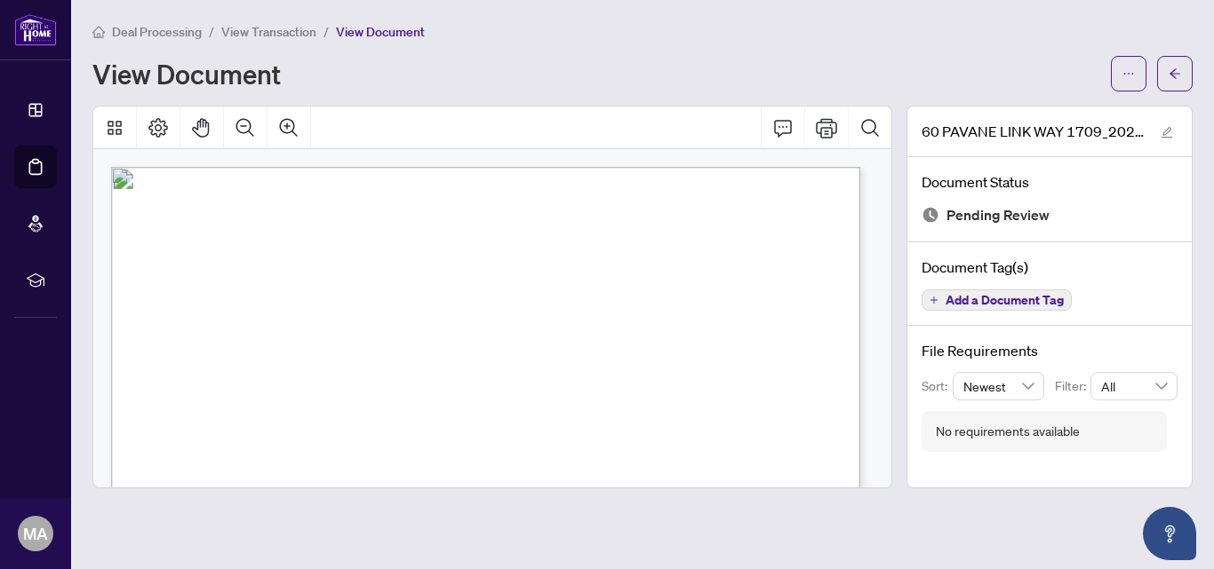
click at [902, 529] on main "Deal Processing / View Transaction / View Document View Document 60 PAVANE LINK…" at bounding box center [642, 284] width 1142 height 569
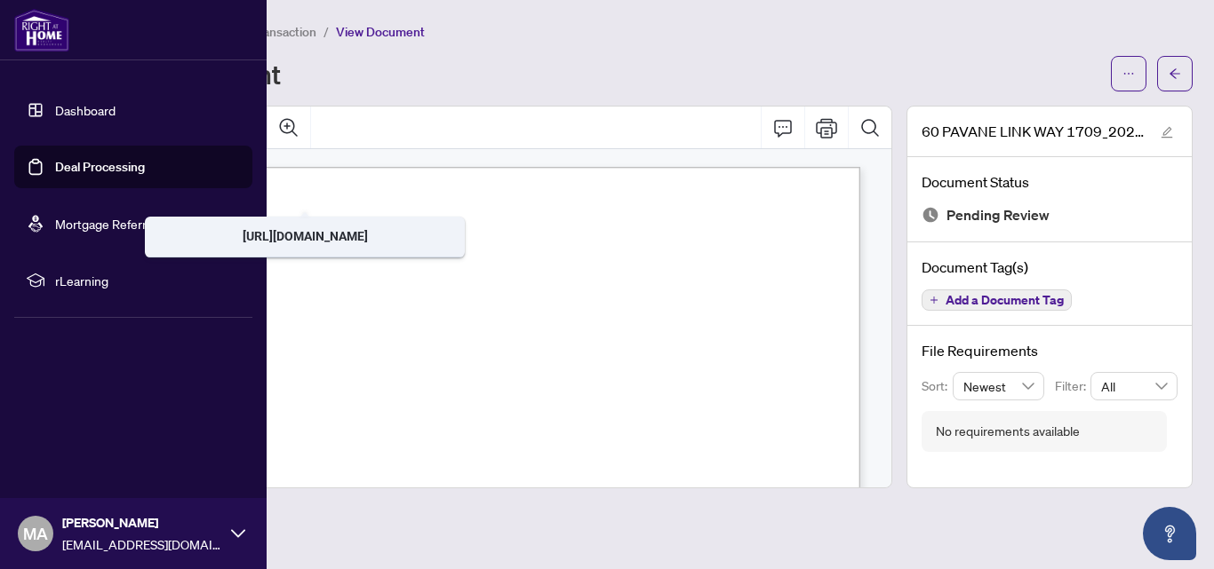
click at [75, 112] on link "Dashboard" at bounding box center [85, 110] width 60 height 16
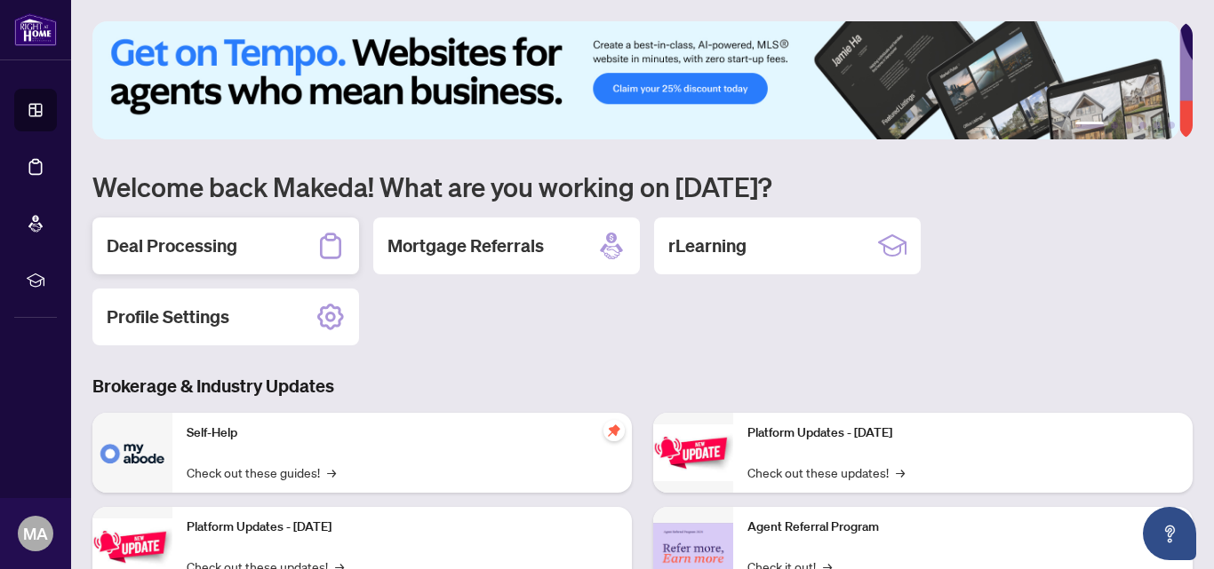
click at [192, 242] on h2 "Deal Processing" at bounding box center [172, 246] width 131 height 25
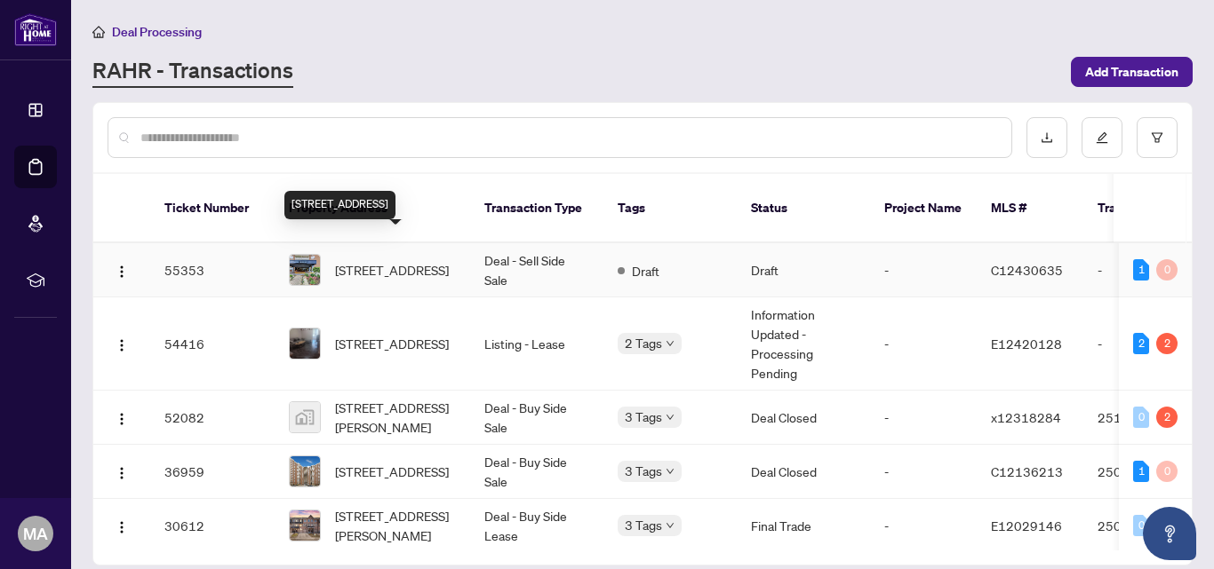
click at [368, 260] on span "[STREET_ADDRESS]" at bounding box center [392, 270] width 114 height 20
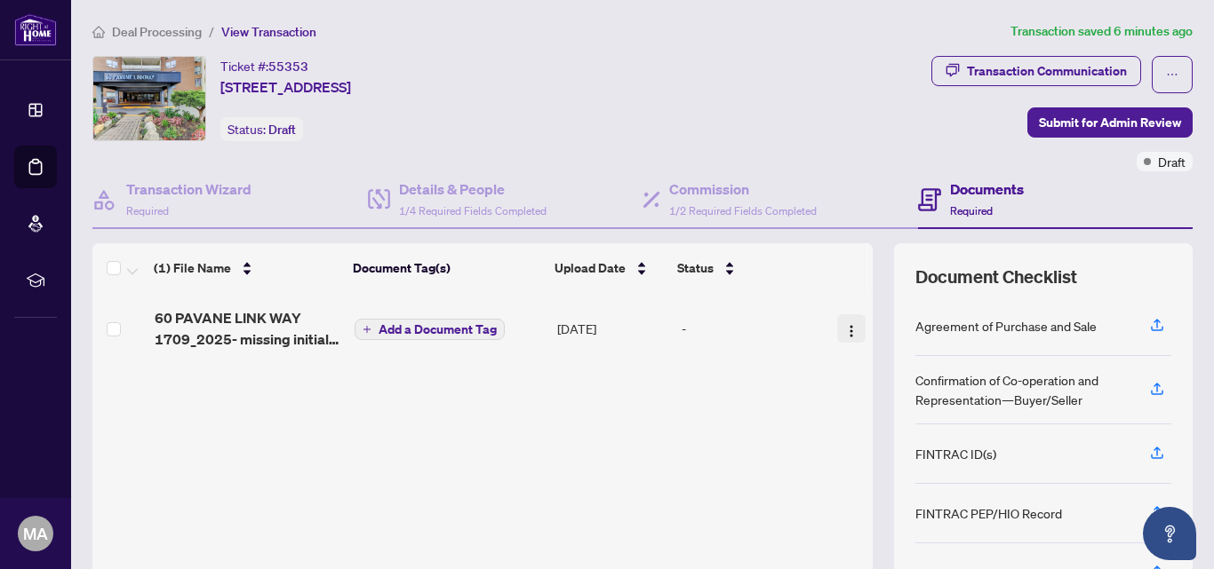
click at [844, 329] on img "button" at bounding box center [851, 331] width 14 height 14
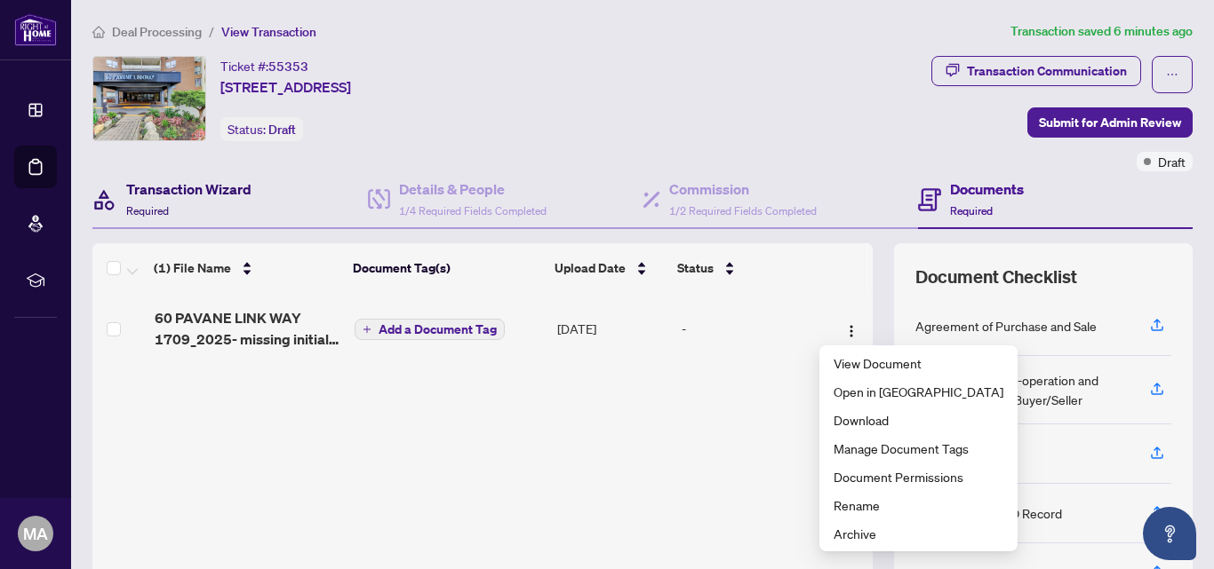
click at [219, 183] on h4 "Transaction Wizard" at bounding box center [188, 189] width 125 height 21
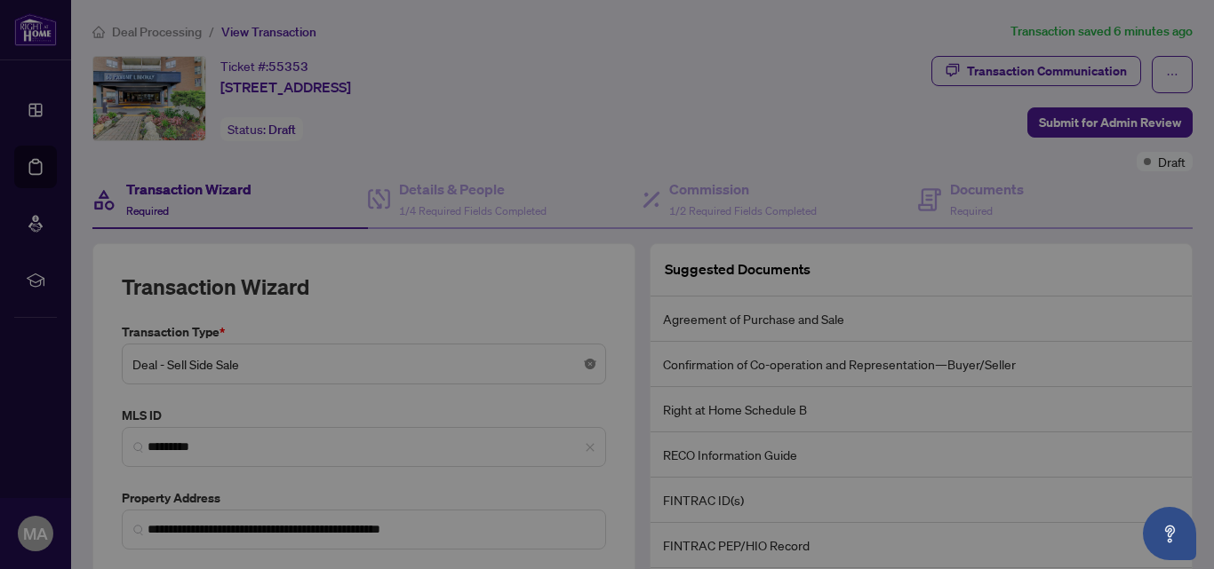
click at [584, 362] on body "**********" at bounding box center [607, 284] width 1214 height 569
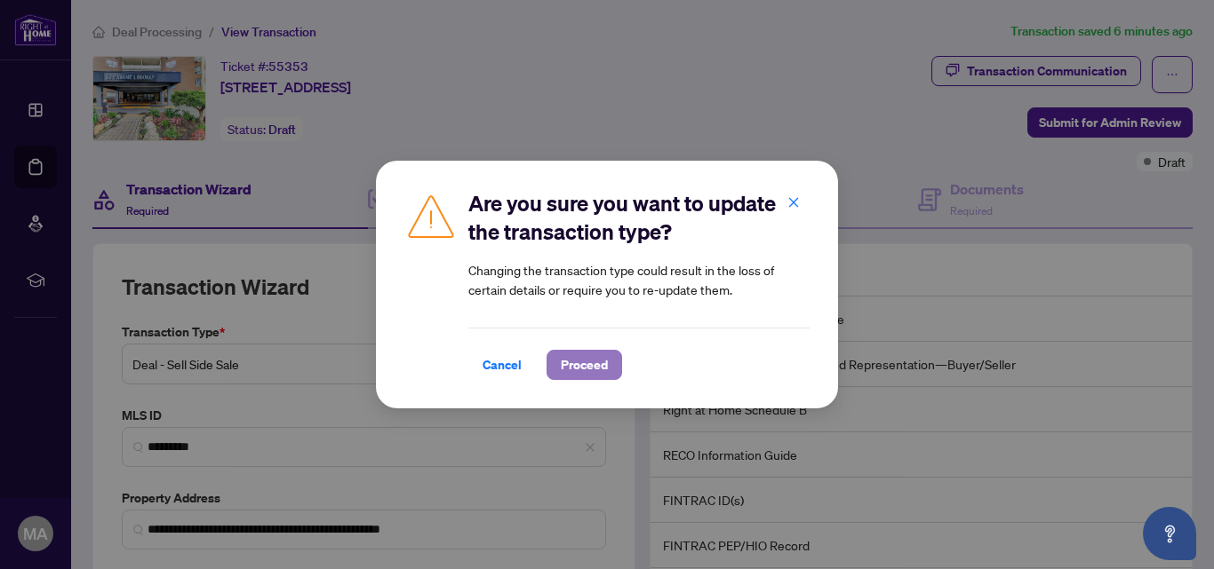
click at [574, 370] on span "Proceed" at bounding box center [584, 365] width 47 height 28
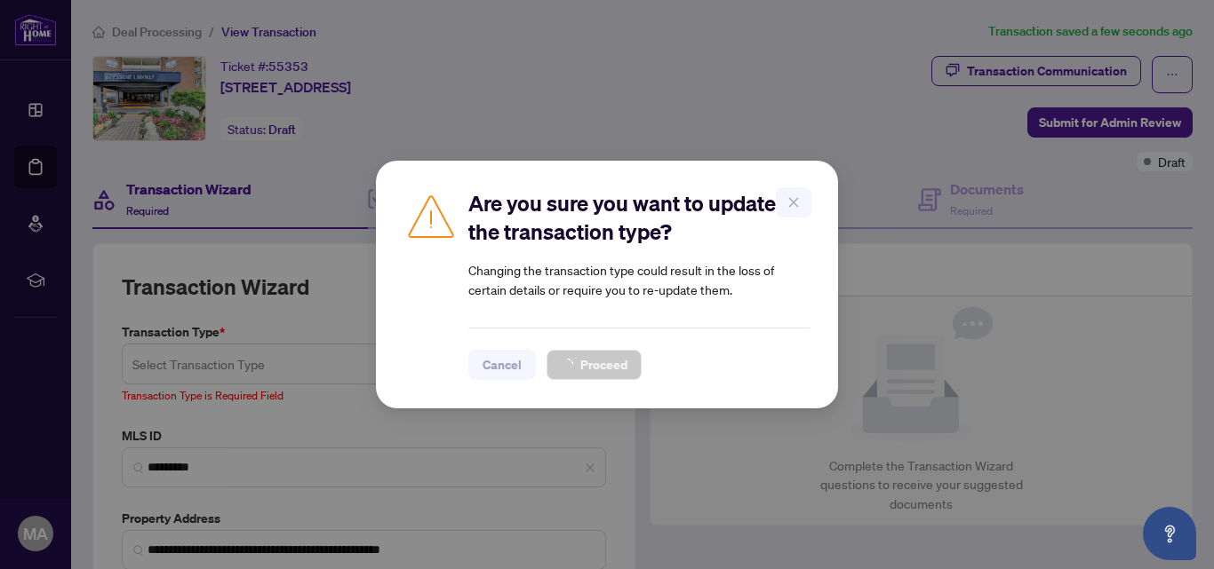
click at [336, 355] on div "Are you sure you want to update the transaction type? Changing the transaction …" at bounding box center [607, 284] width 1214 height 569
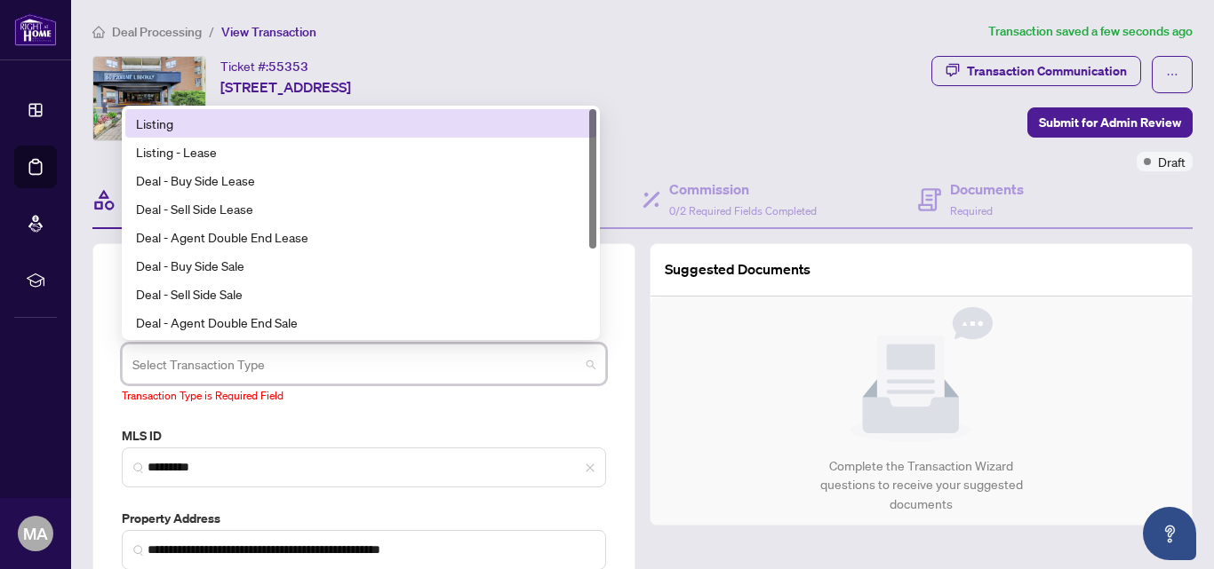
click at [582, 361] on span at bounding box center [363, 364] width 463 height 34
click at [179, 114] on div "Listing" at bounding box center [361, 124] width 450 height 20
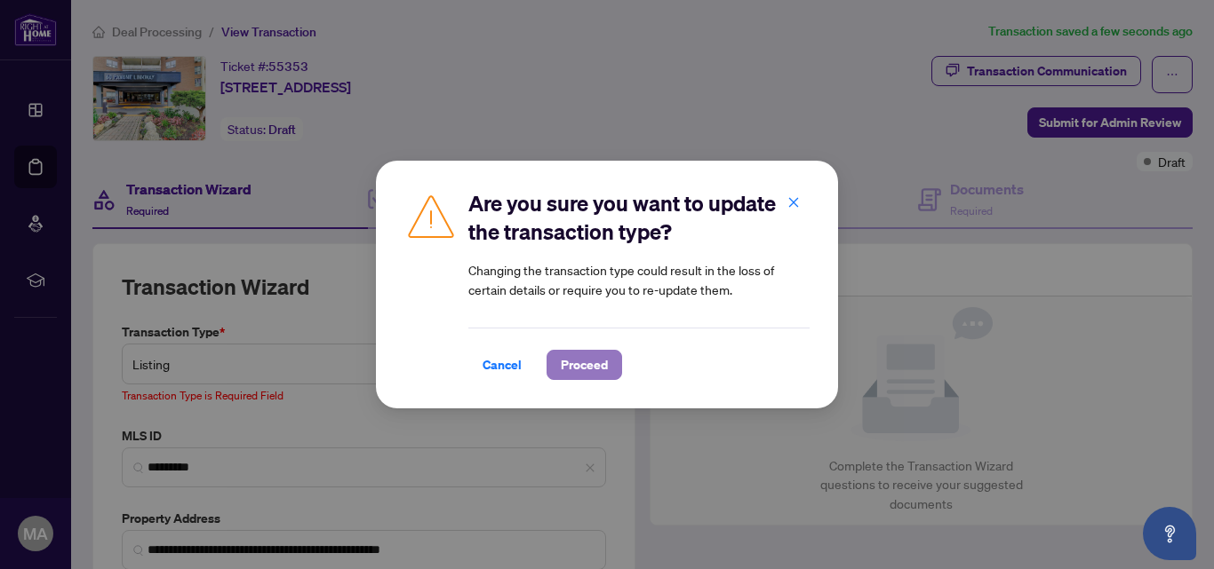
click at [574, 361] on span "Proceed" at bounding box center [584, 365] width 47 height 28
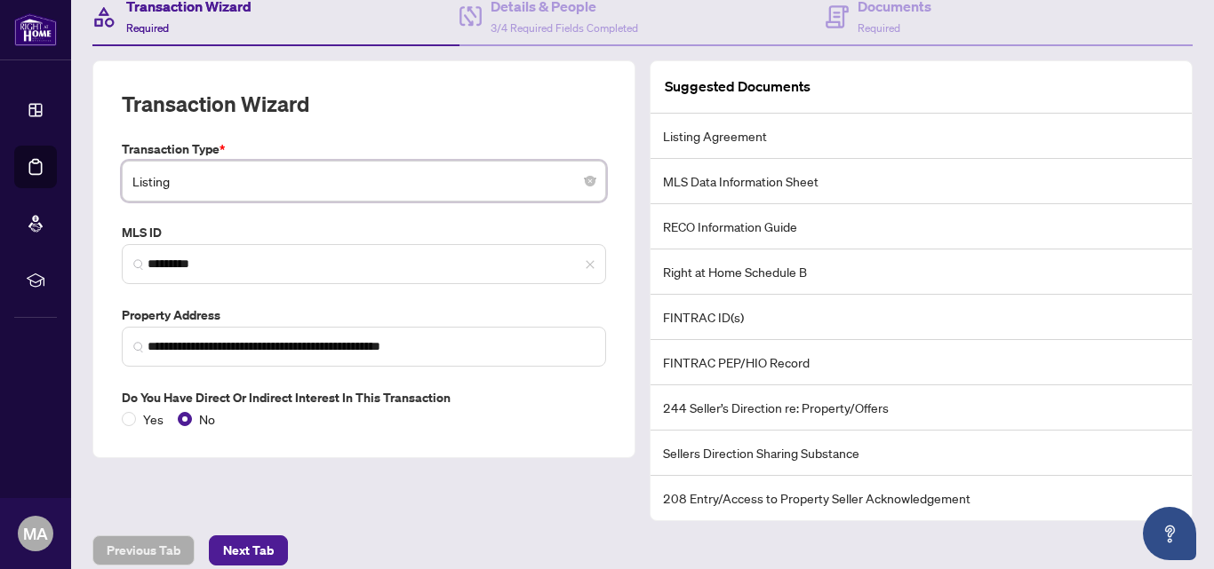
scroll to position [199, 0]
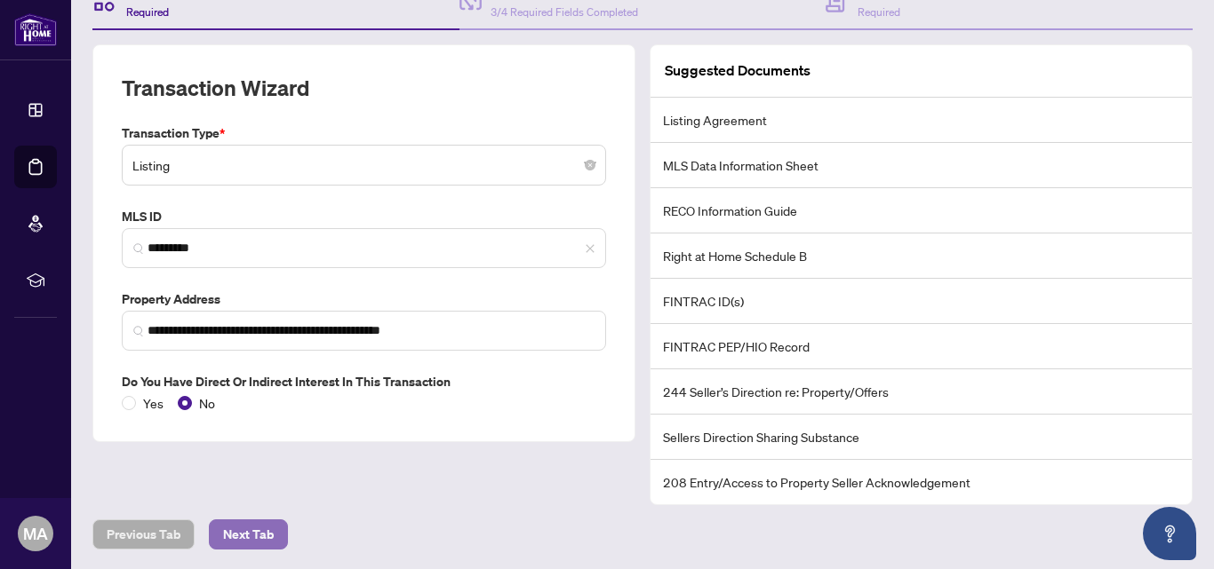
click at [231, 536] on span "Next Tab" at bounding box center [248, 535] width 51 height 28
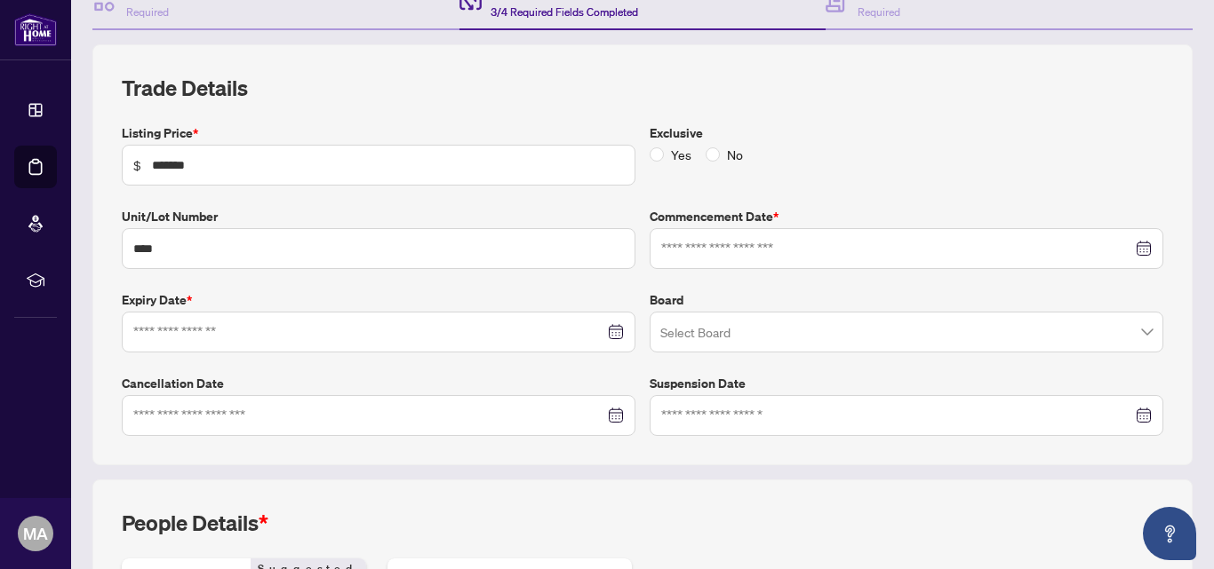
type input "**********"
click at [1131, 328] on span at bounding box center [906, 332] width 492 height 34
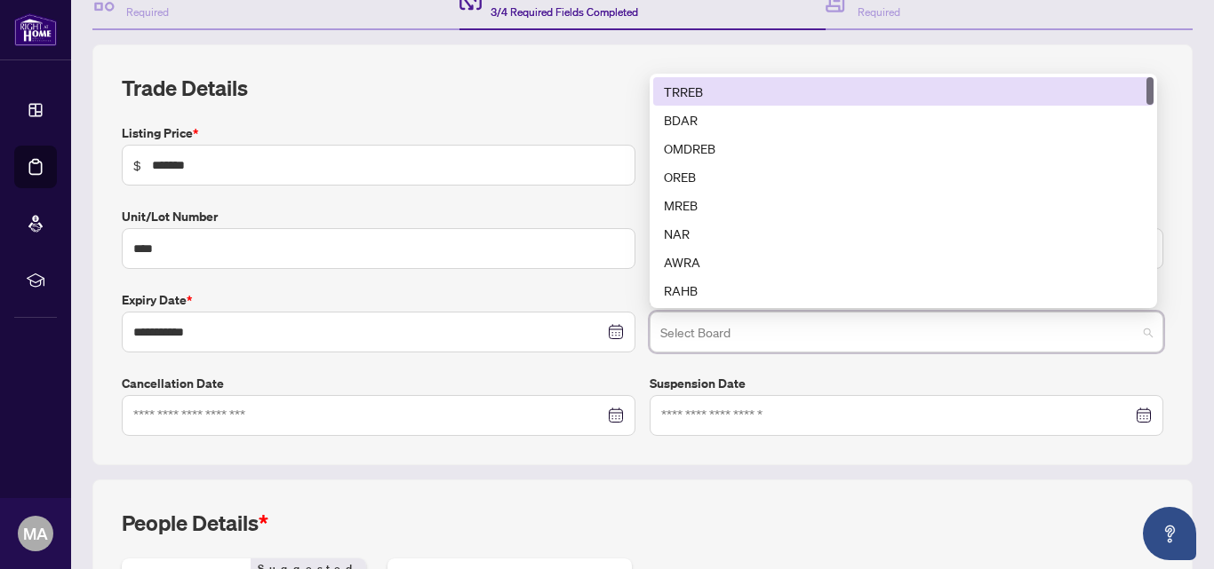
click at [671, 87] on div "TRREB" at bounding box center [903, 92] width 479 height 20
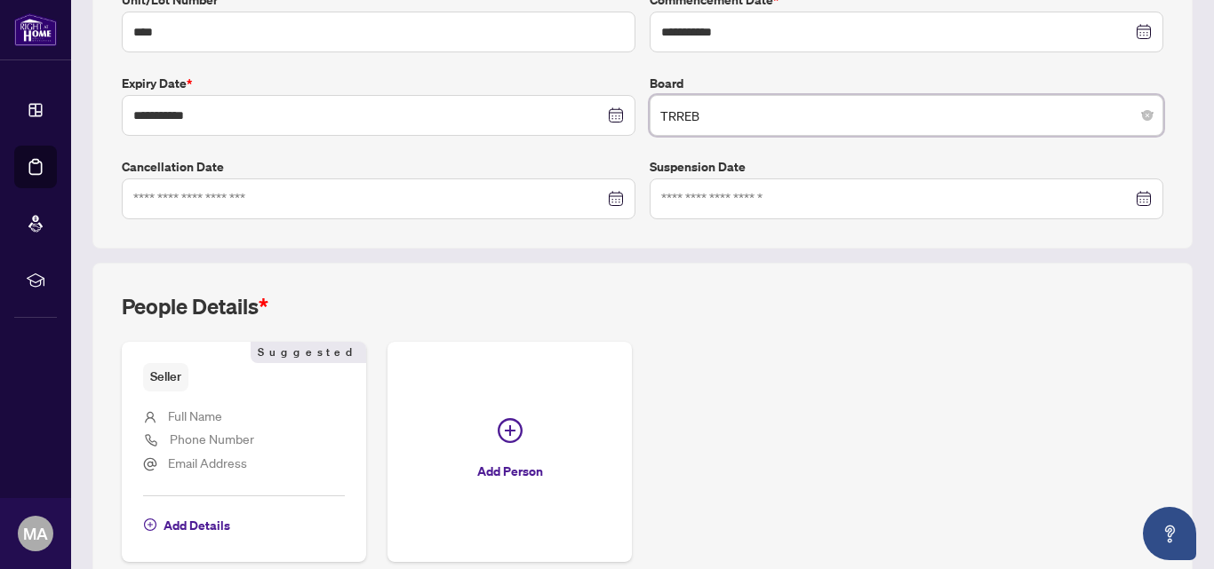
scroll to position [466, 0]
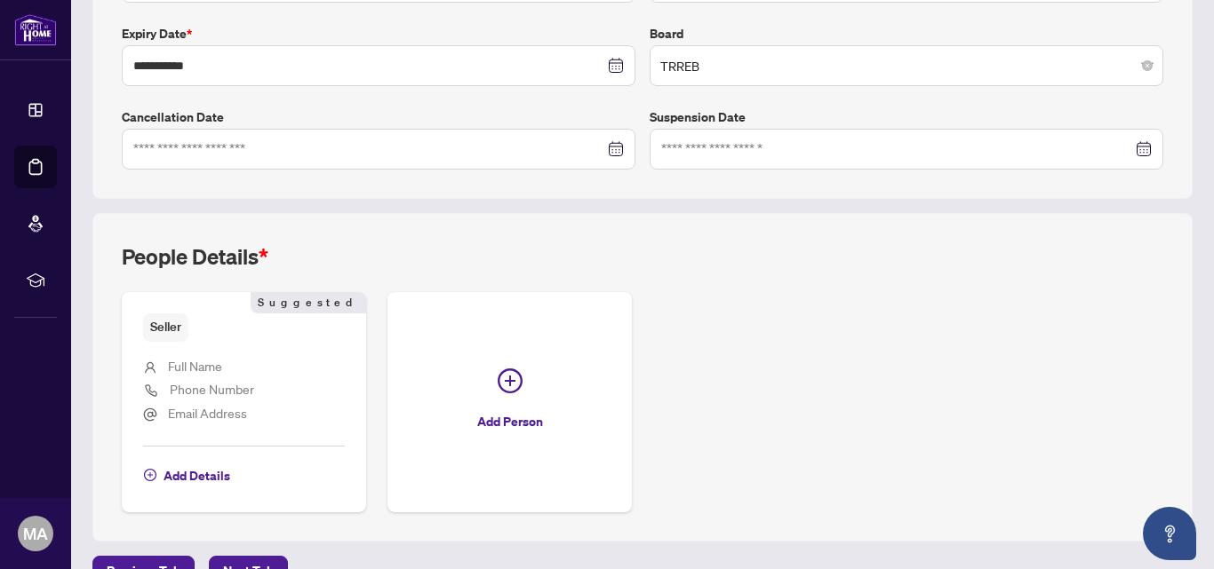
click at [247, 372] on li "Full Name" at bounding box center [244, 367] width 202 height 23
click at [199, 372] on span "Full Name" at bounding box center [195, 366] width 54 height 16
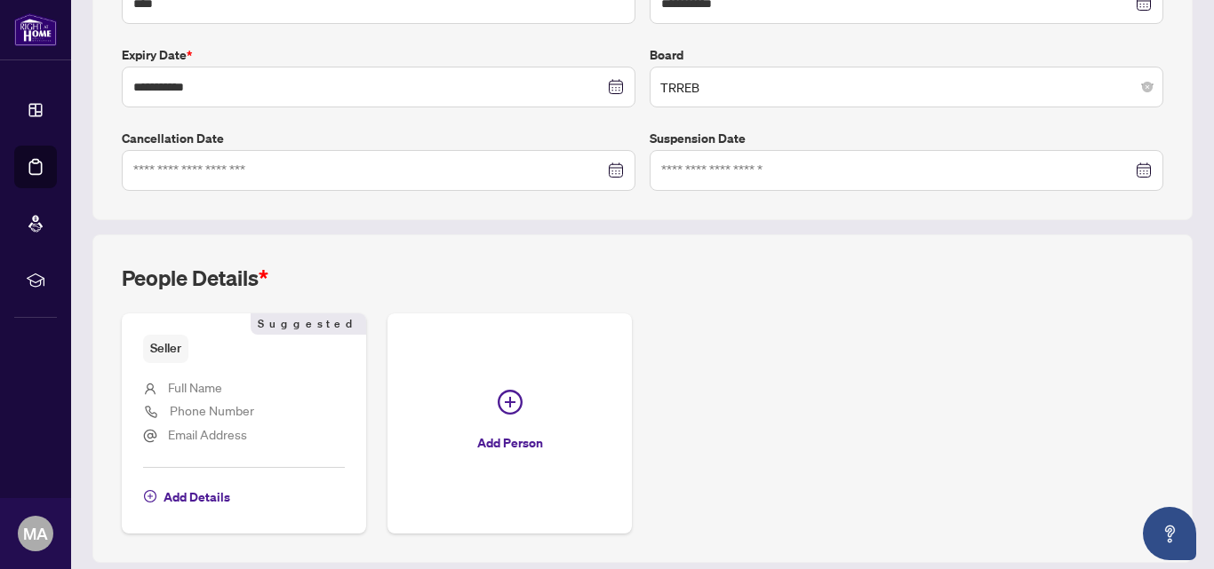
scroll to position [503, 0]
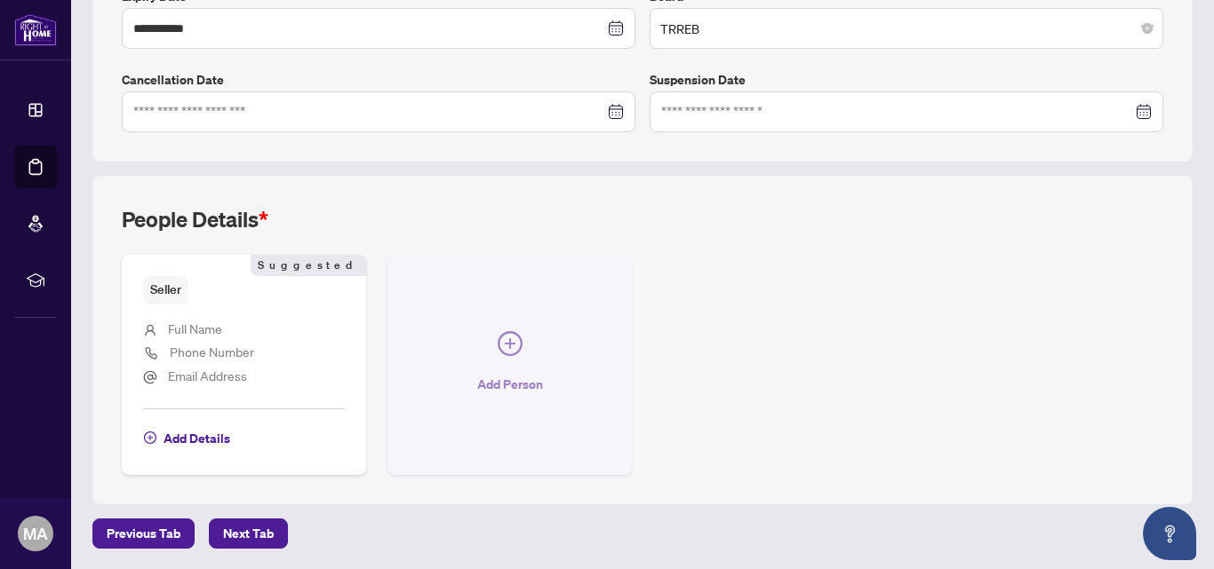
click at [507, 334] on icon "plus-circle" at bounding box center [509, 343] width 25 height 25
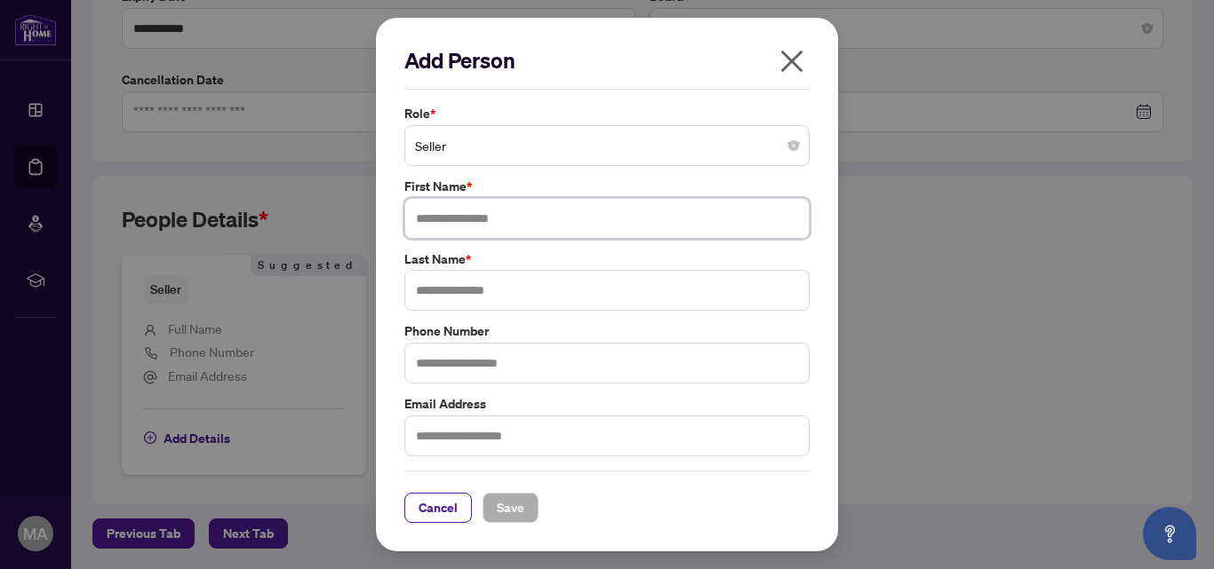
click at [527, 213] on input "text" at bounding box center [606, 218] width 405 height 41
type input "*****"
click at [482, 292] on input "text" at bounding box center [606, 290] width 405 height 41
type input "*******"
click at [512, 500] on span "Save" at bounding box center [511, 508] width 28 height 28
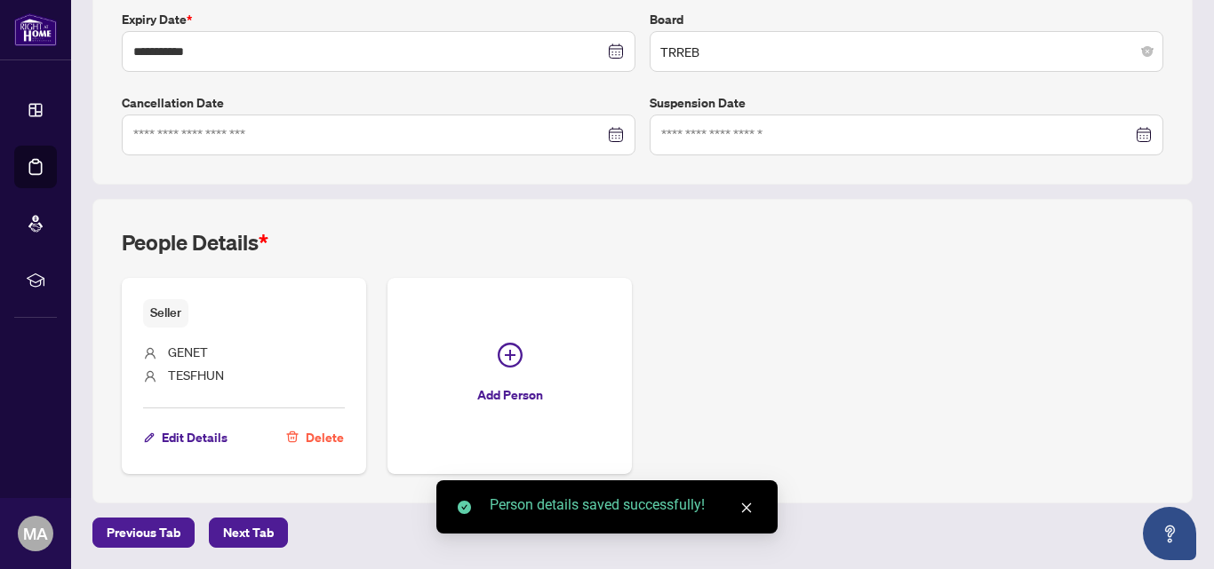
scroll to position [478, 0]
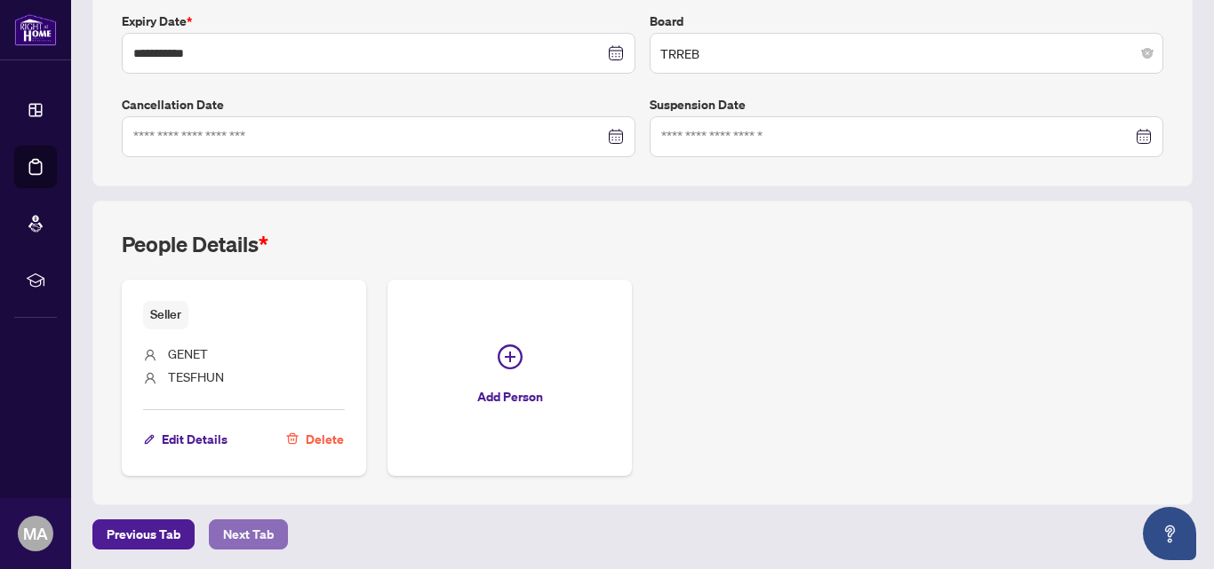
click at [243, 531] on span "Next Tab" at bounding box center [248, 535] width 51 height 28
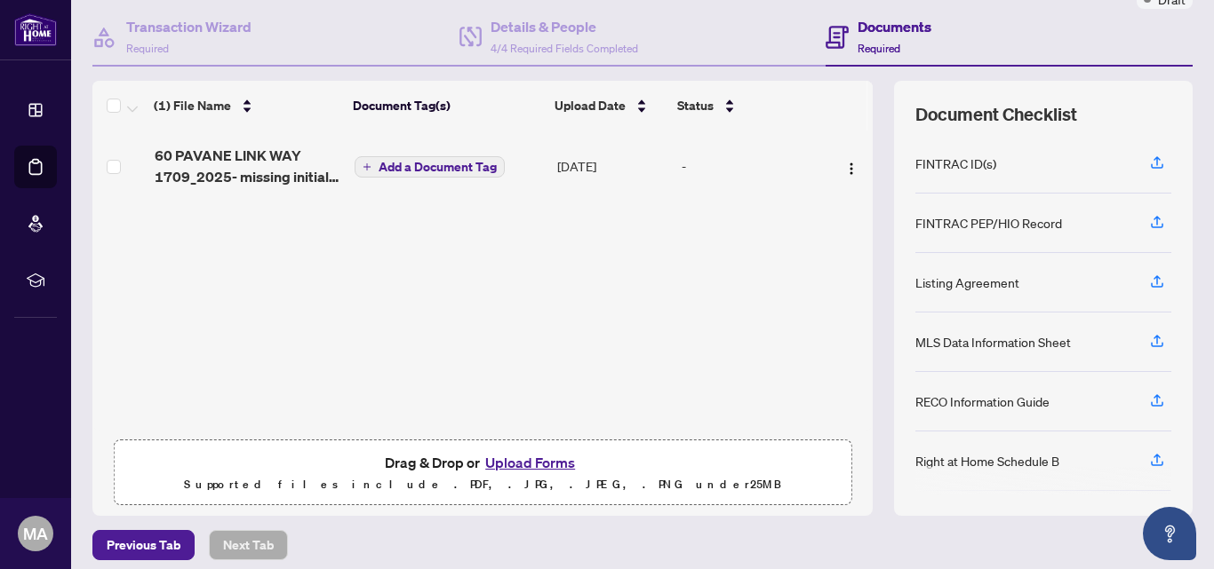
scroll to position [174, 0]
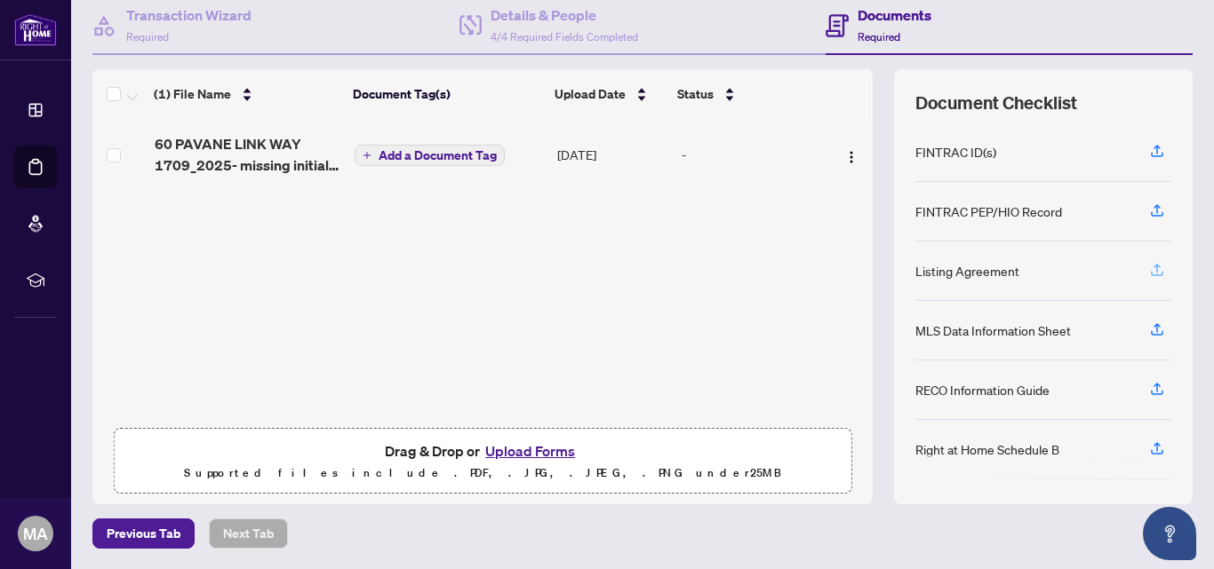
click at [1149, 267] on icon "button" at bounding box center [1157, 270] width 16 height 16
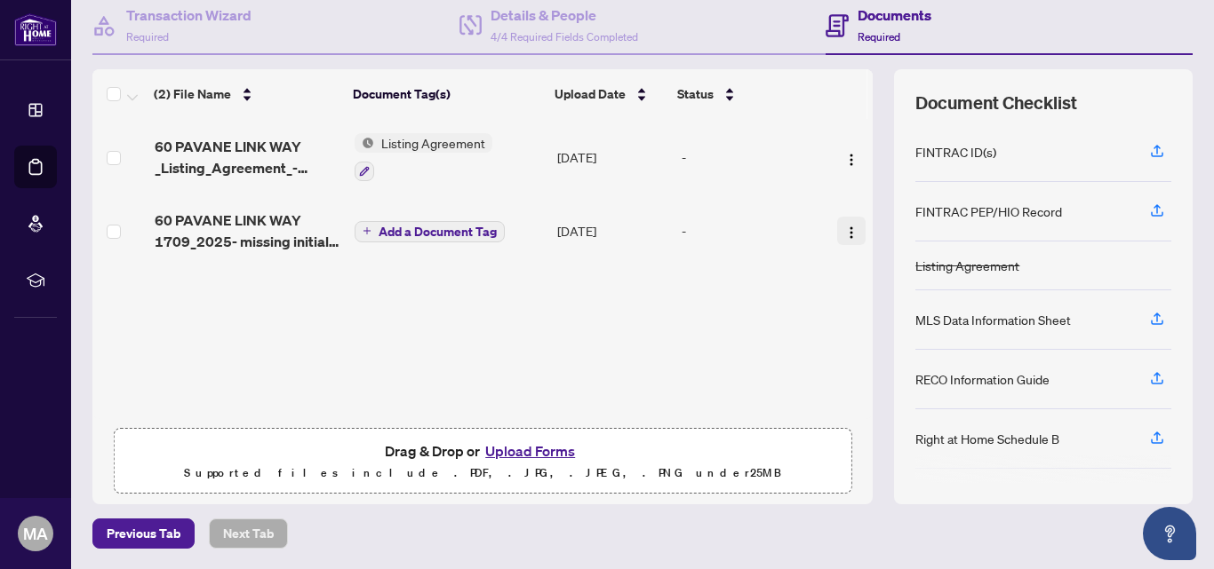
click at [844, 227] on img "button" at bounding box center [851, 233] width 14 height 14
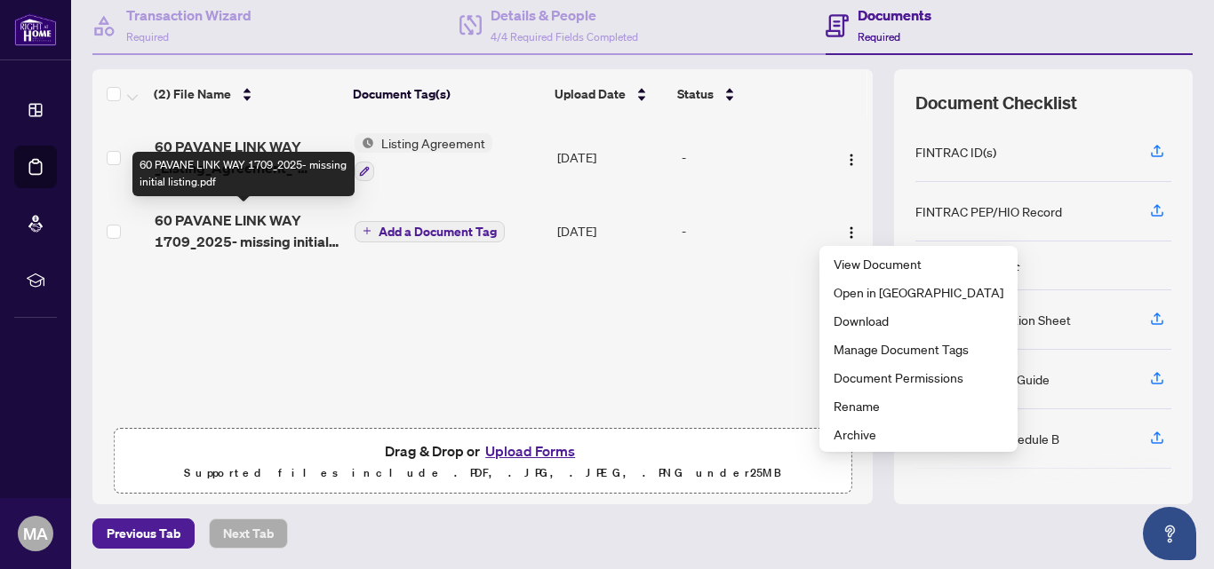
click at [164, 215] on span "60 PAVANE LINK WAY 1709_2025- missing initial listing.pdf" at bounding box center [248, 231] width 187 height 43
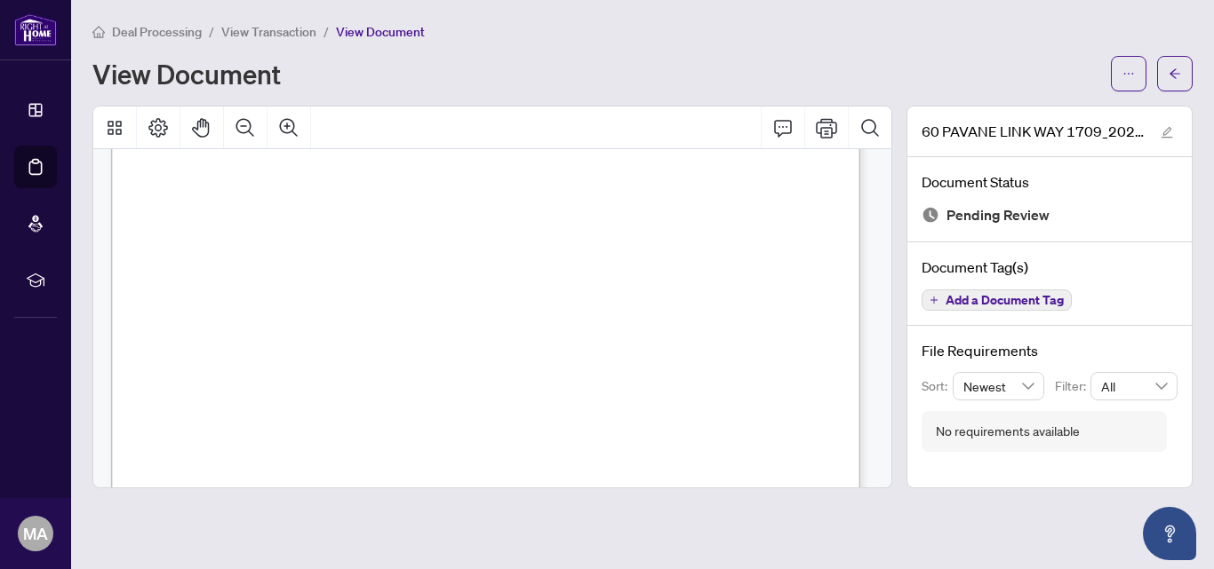
scroll to position [533, 0]
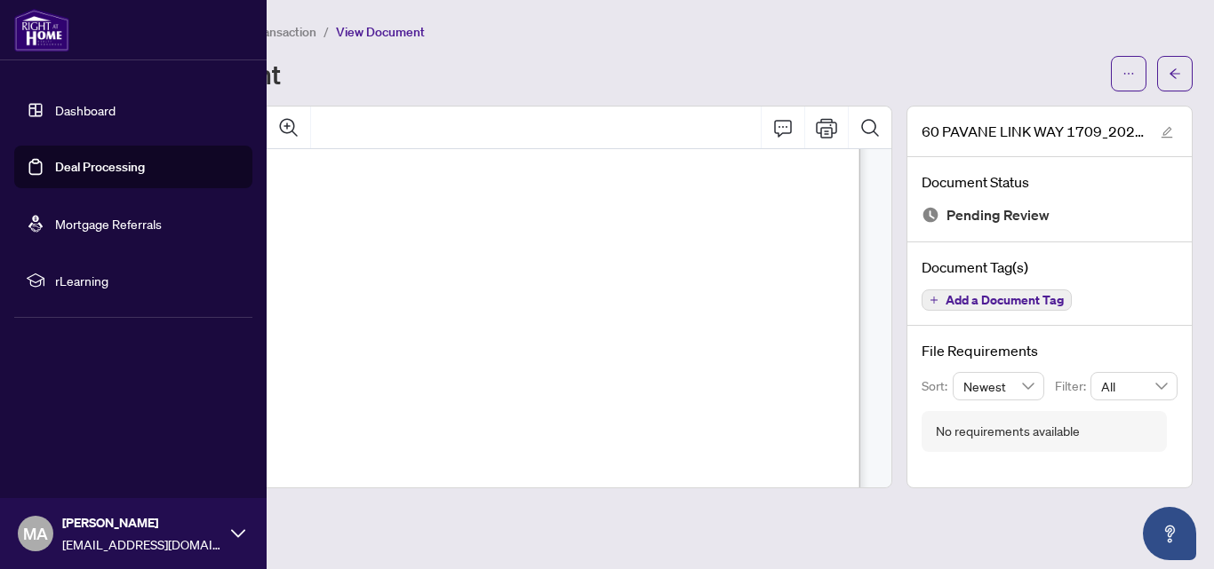
click at [76, 107] on link "Dashboard" at bounding box center [85, 110] width 60 height 16
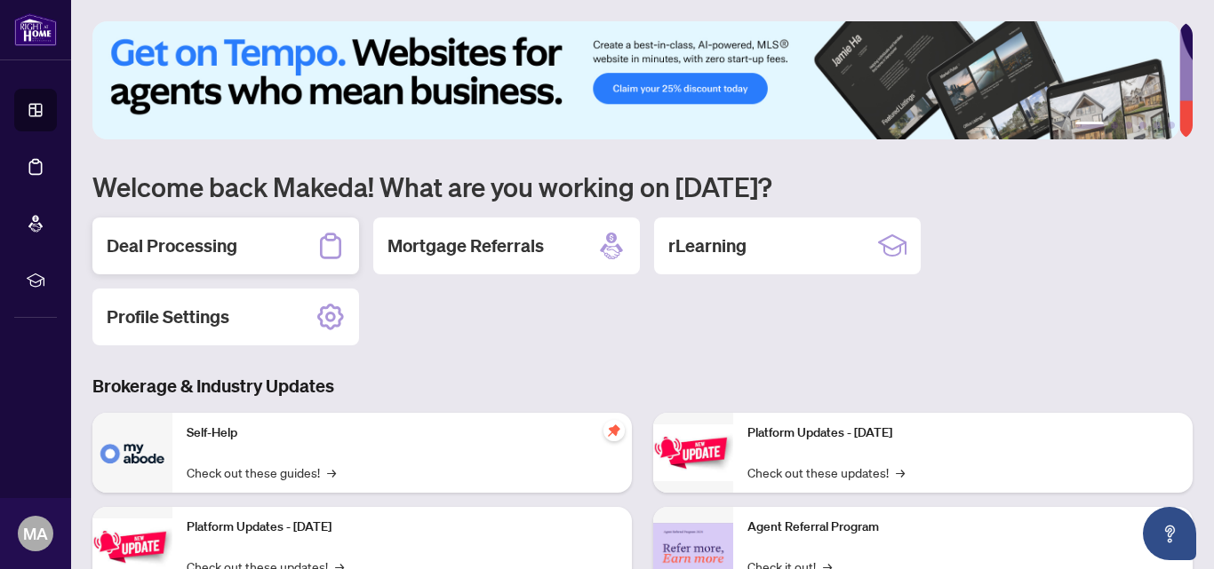
click at [171, 243] on h2 "Deal Processing" at bounding box center [172, 246] width 131 height 25
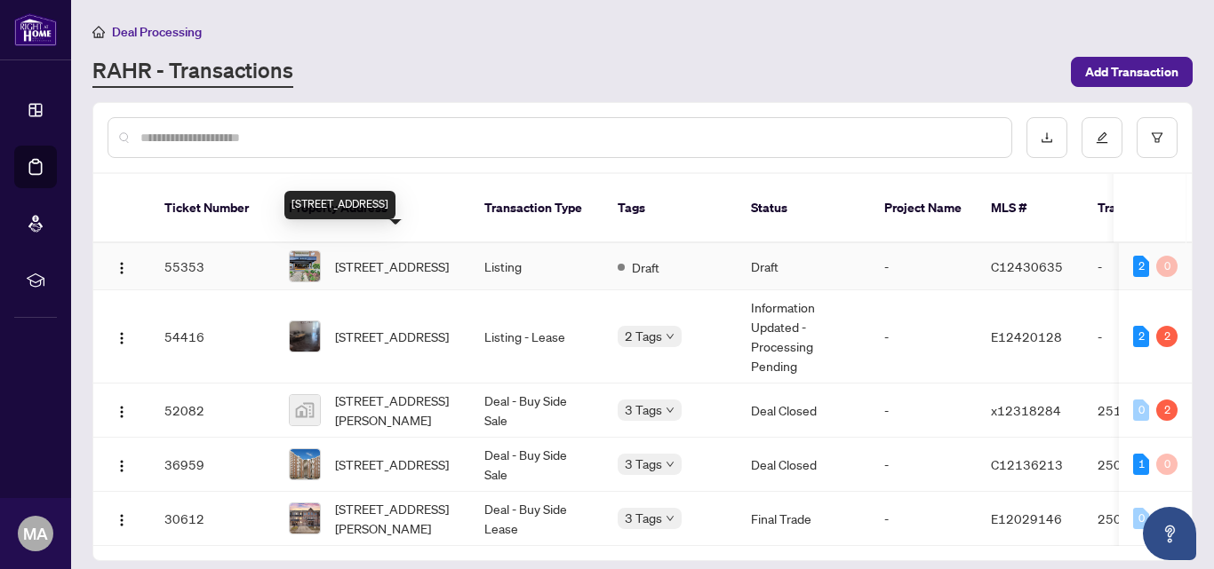
click at [402, 257] on span "[STREET_ADDRESS]" at bounding box center [392, 267] width 114 height 20
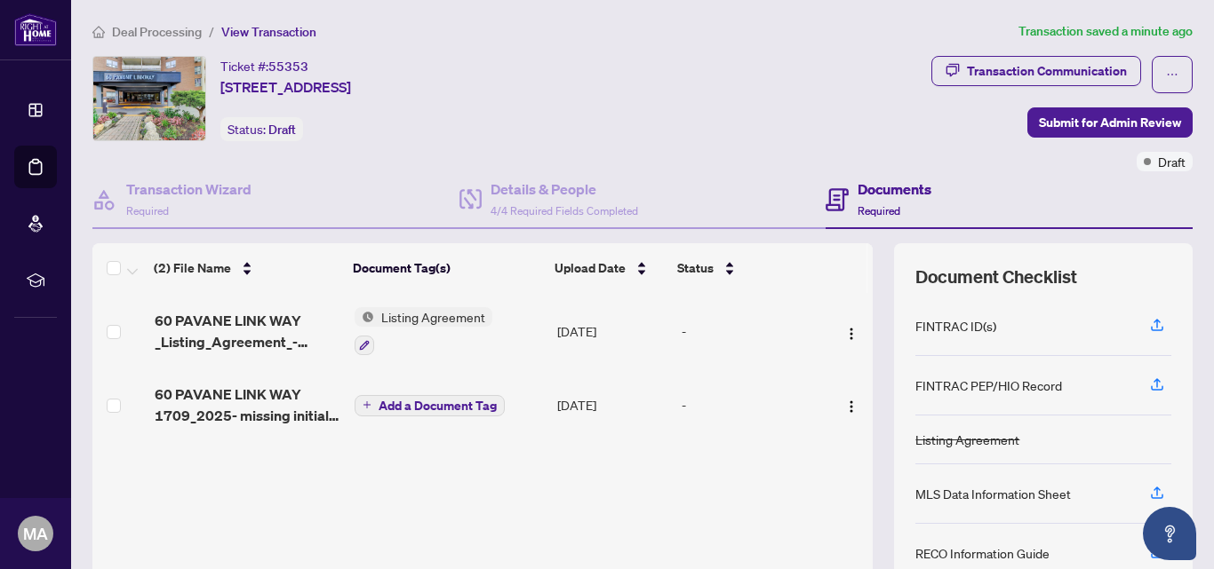
click at [681, 404] on div "-" at bounding box center [751, 405] width 140 height 20
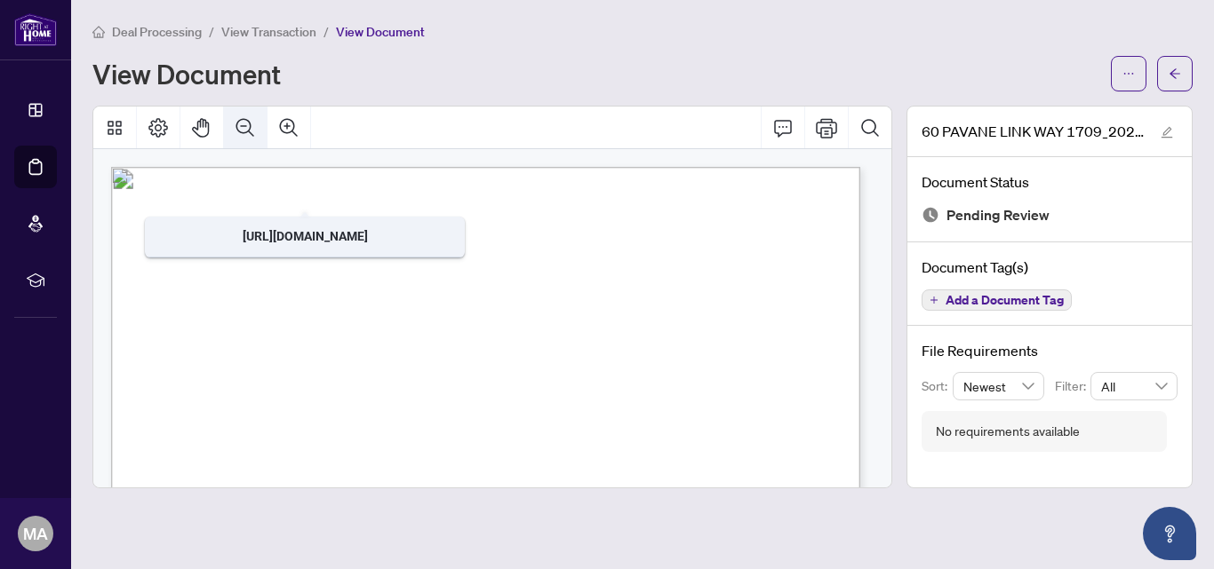
click at [238, 124] on icon "Zoom Out" at bounding box center [245, 127] width 21 height 21
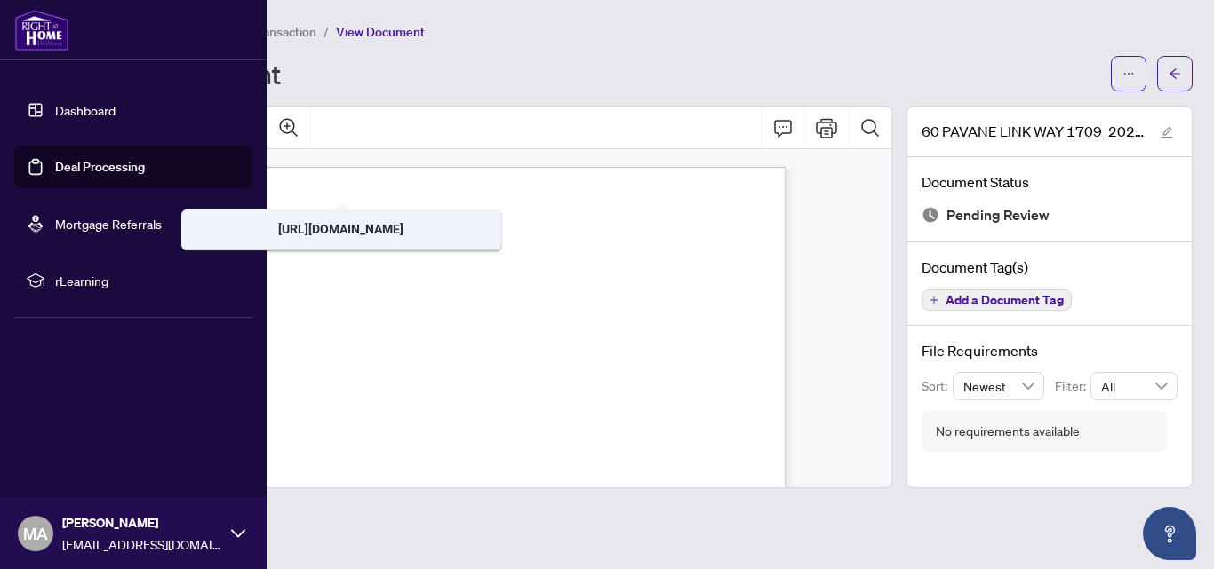
click at [86, 163] on link "Deal Processing" at bounding box center [100, 167] width 90 height 16
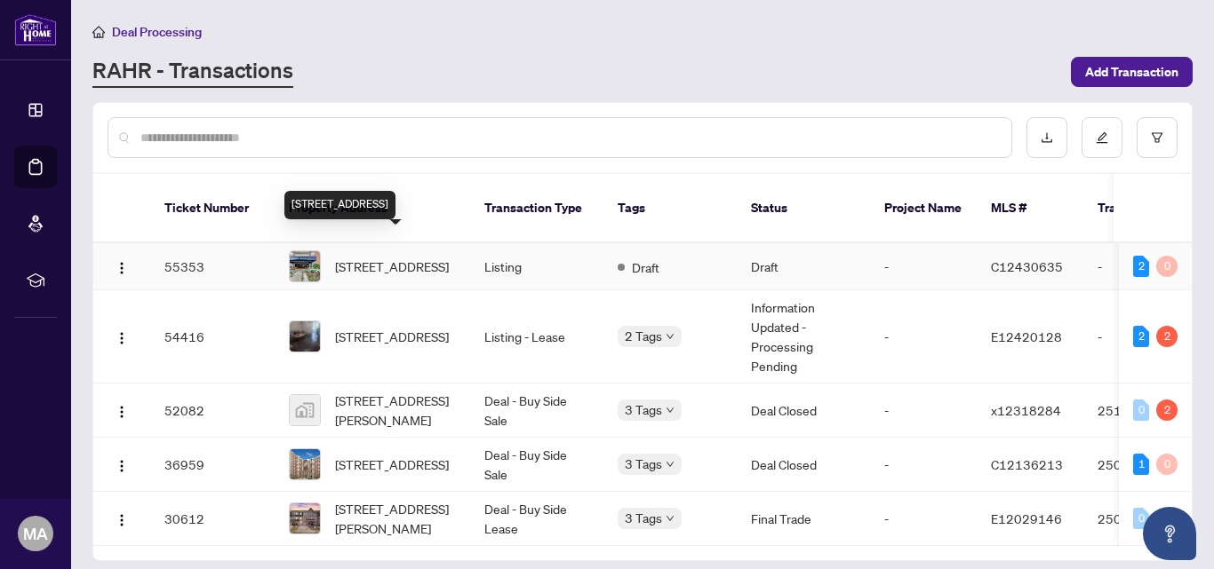
click at [382, 257] on span "[STREET_ADDRESS]" at bounding box center [392, 267] width 114 height 20
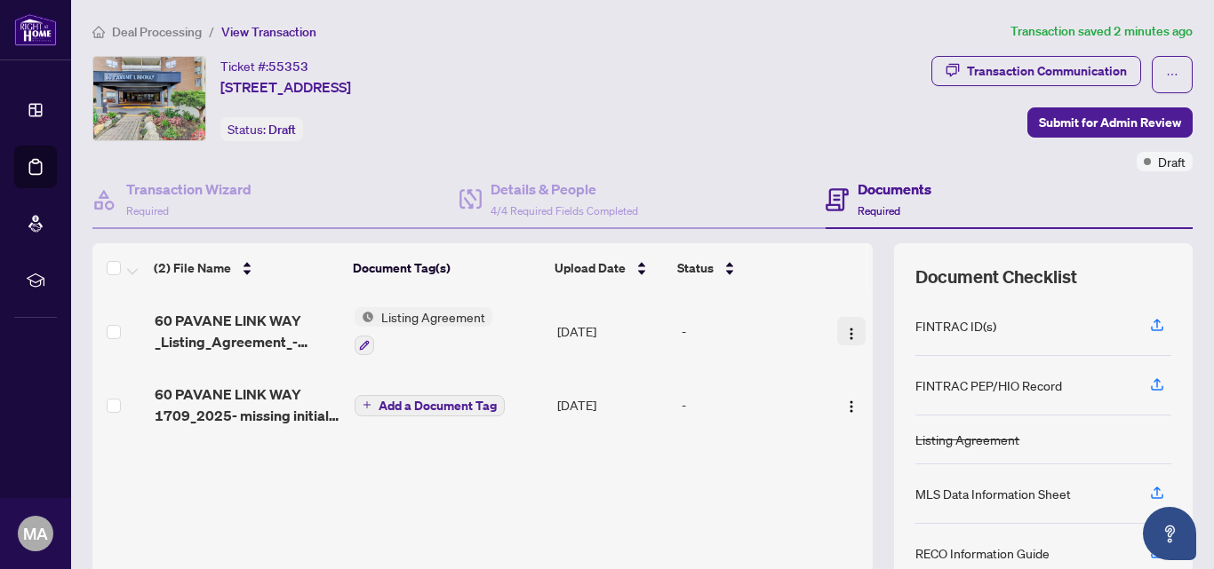
click at [844, 327] on img "button" at bounding box center [851, 334] width 14 height 14
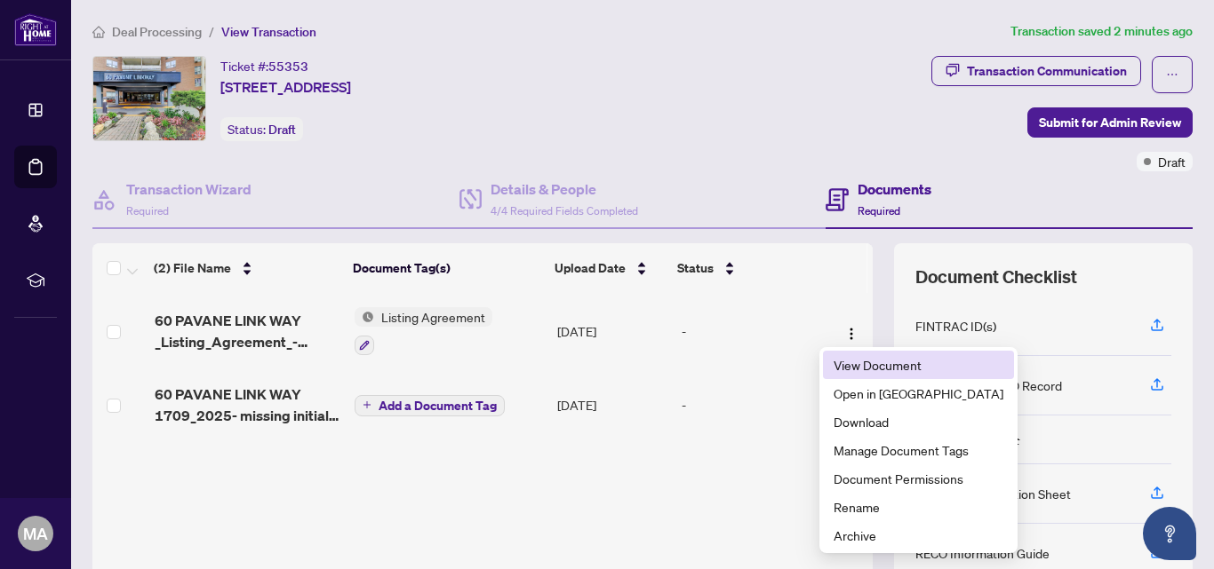
click at [847, 363] on span "View Document" at bounding box center [918, 365] width 170 height 20
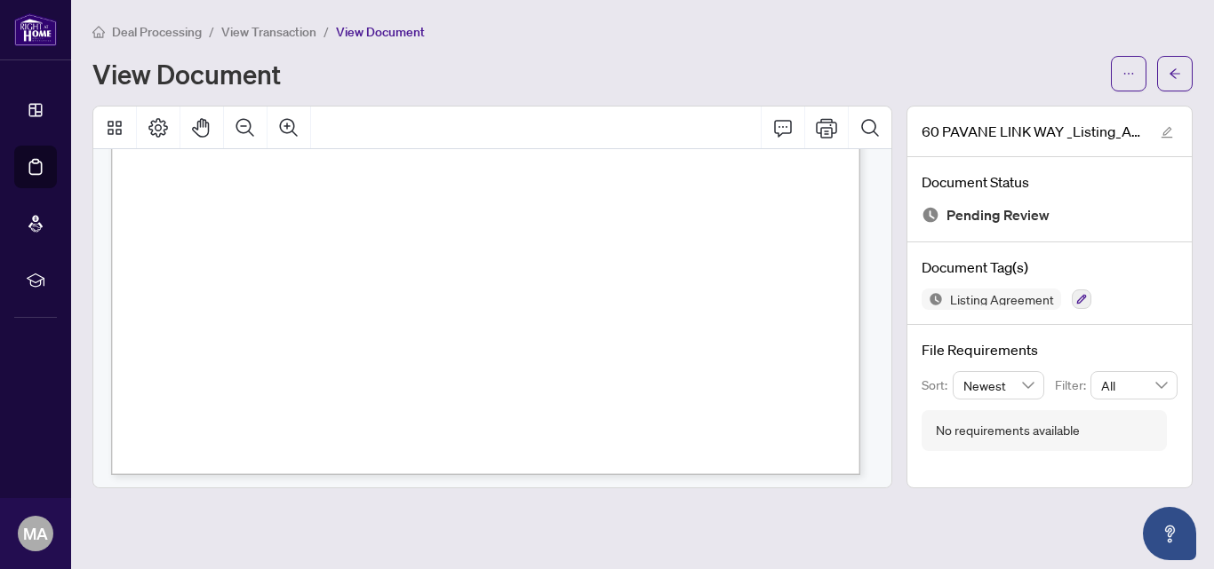
scroll to position [16564, 0]
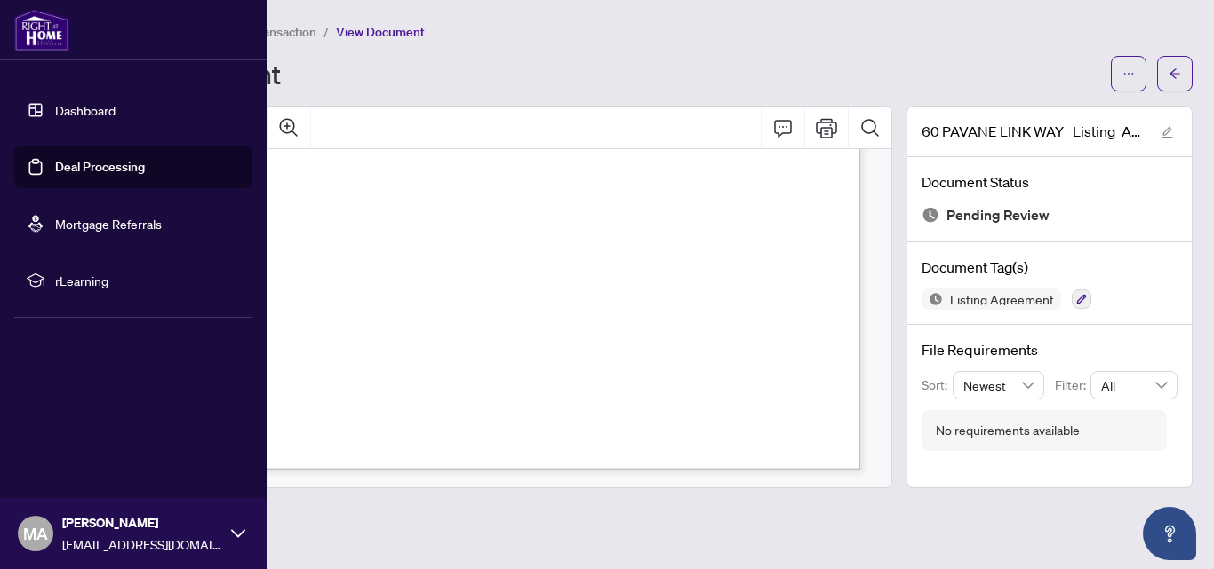
click at [58, 102] on link "Dashboard" at bounding box center [85, 110] width 60 height 16
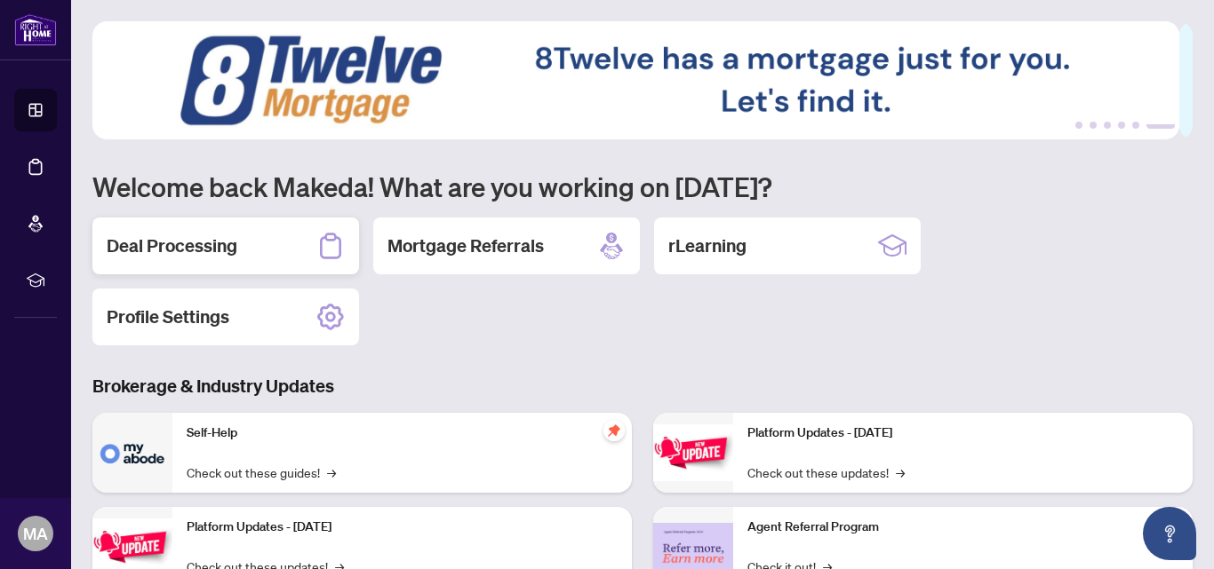
click at [192, 241] on h2 "Deal Processing" at bounding box center [172, 246] width 131 height 25
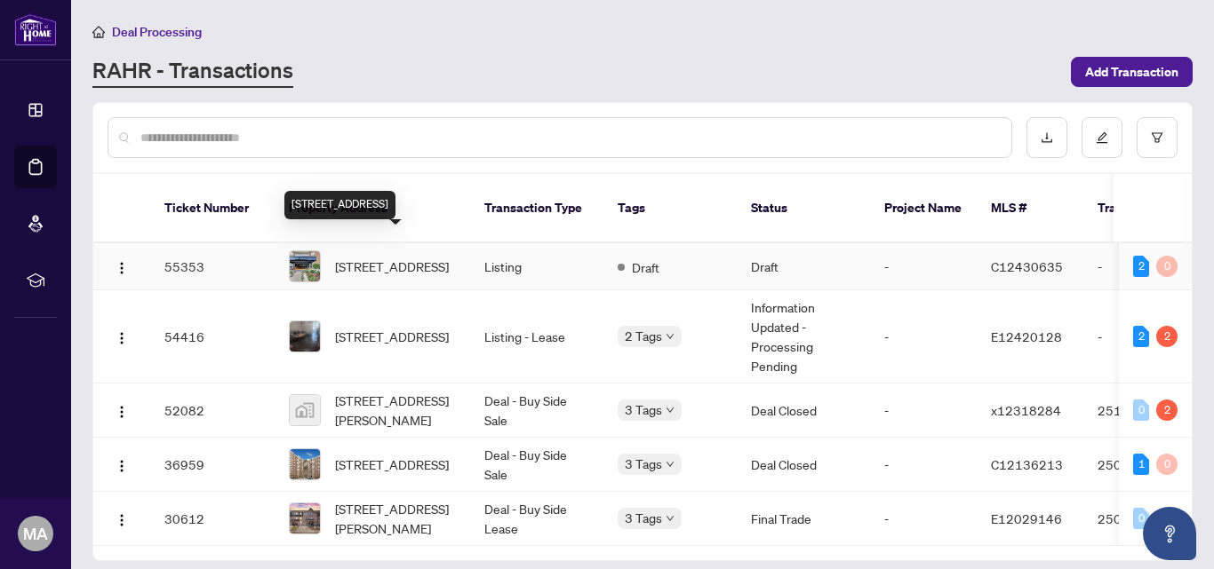
click at [418, 257] on span "[STREET_ADDRESS]" at bounding box center [392, 267] width 114 height 20
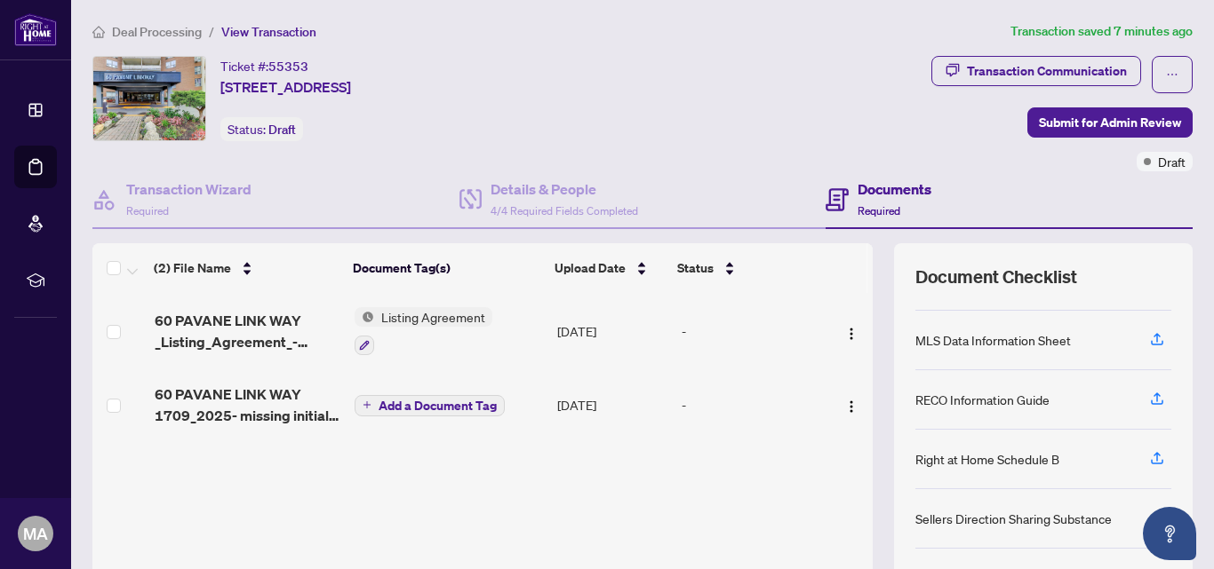
scroll to position [178, 0]
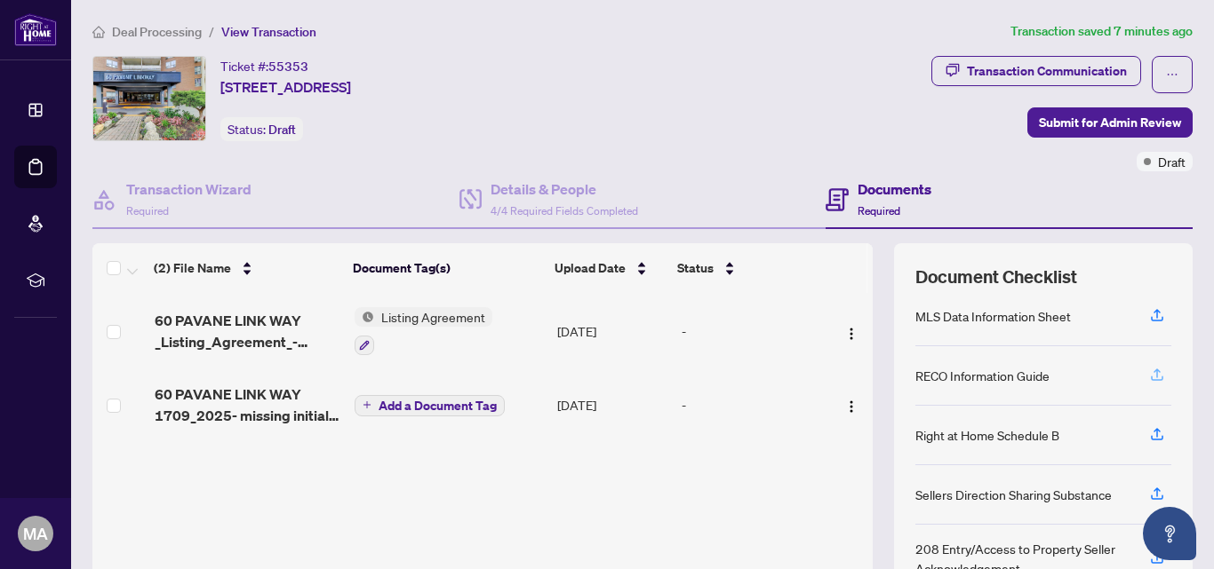
click at [1149, 370] on icon "button" at bounding box center [1157, 375] width 16 height 16
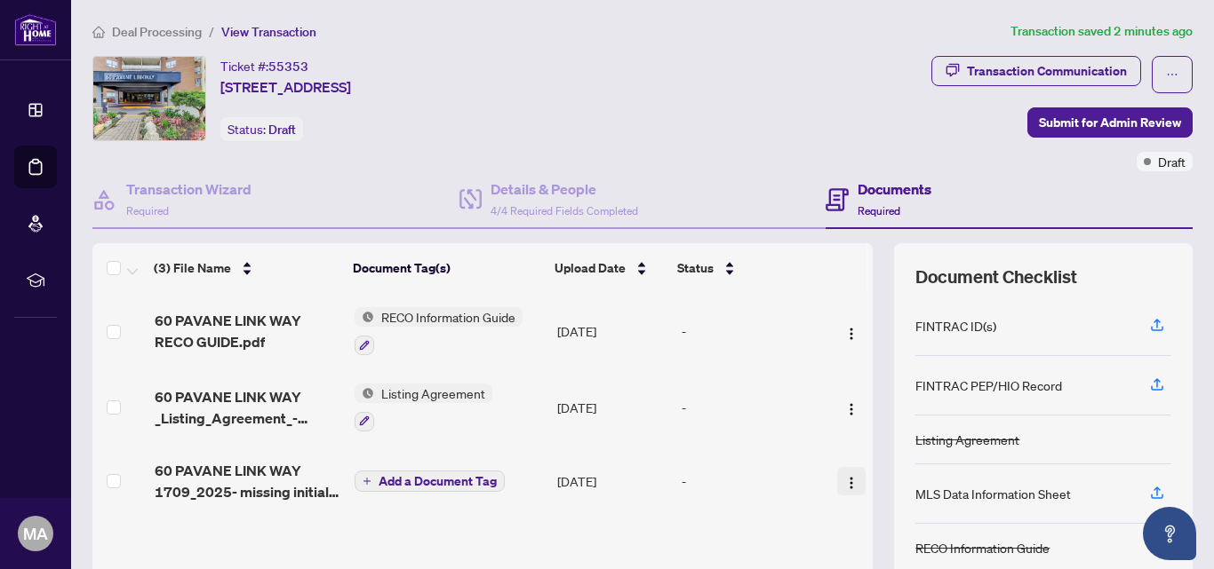
click at [844, 481] on img "button" at bounding box center [851, 483] width 14 height 14
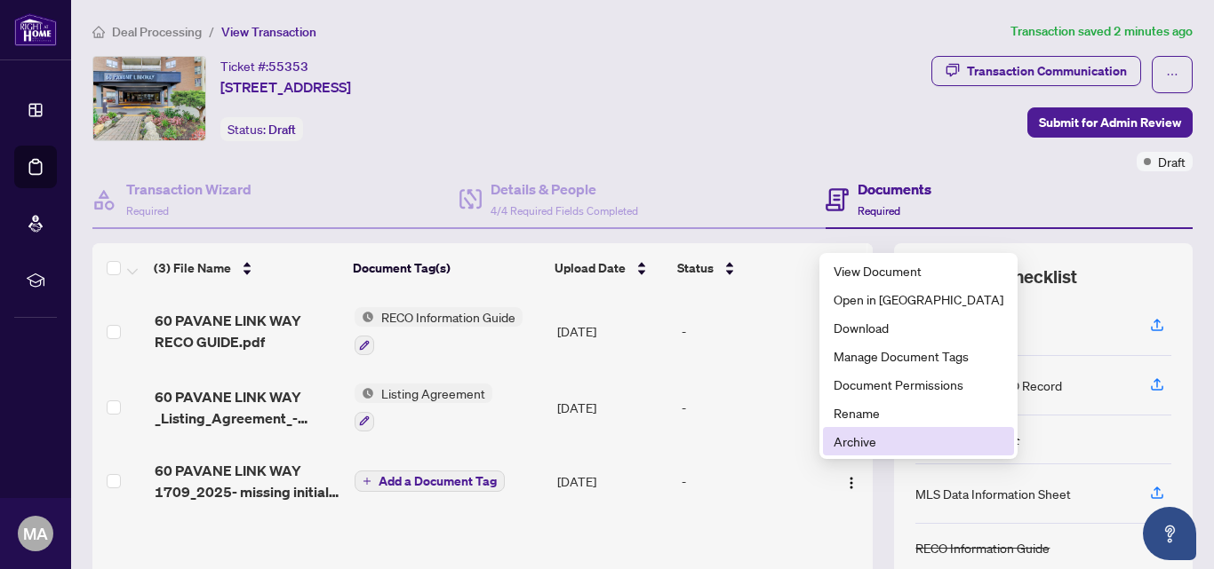
click at [866, 437] on span "Archive" at bounding box center [918, 442] width 170 height 20
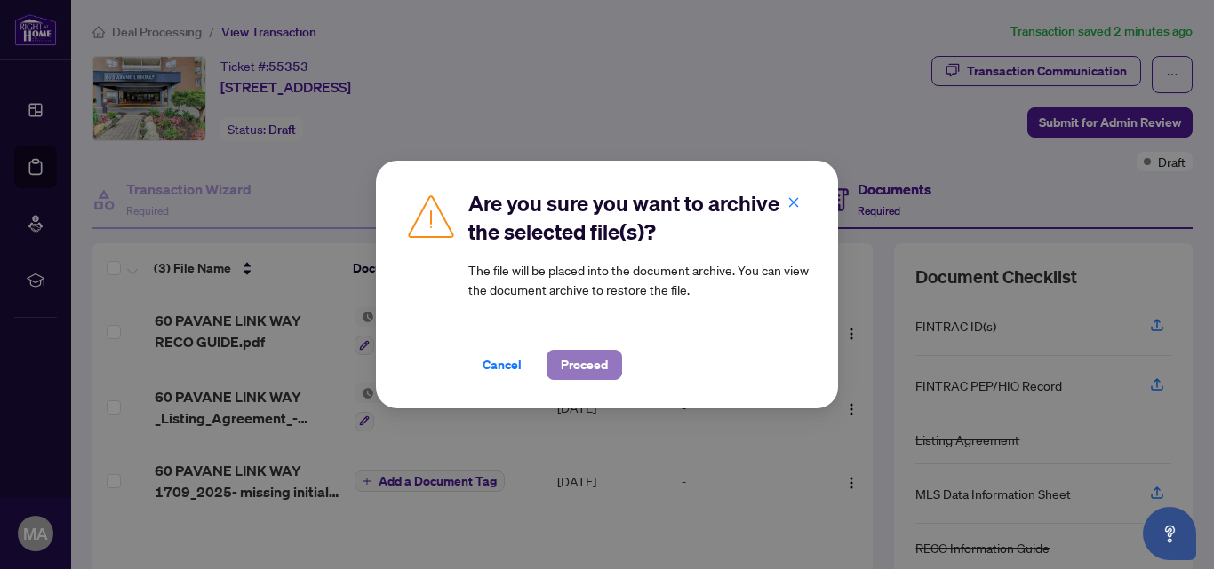
click at [589, 362] on span "Proceed" at bounding box center [584, 365] width 47 height 28
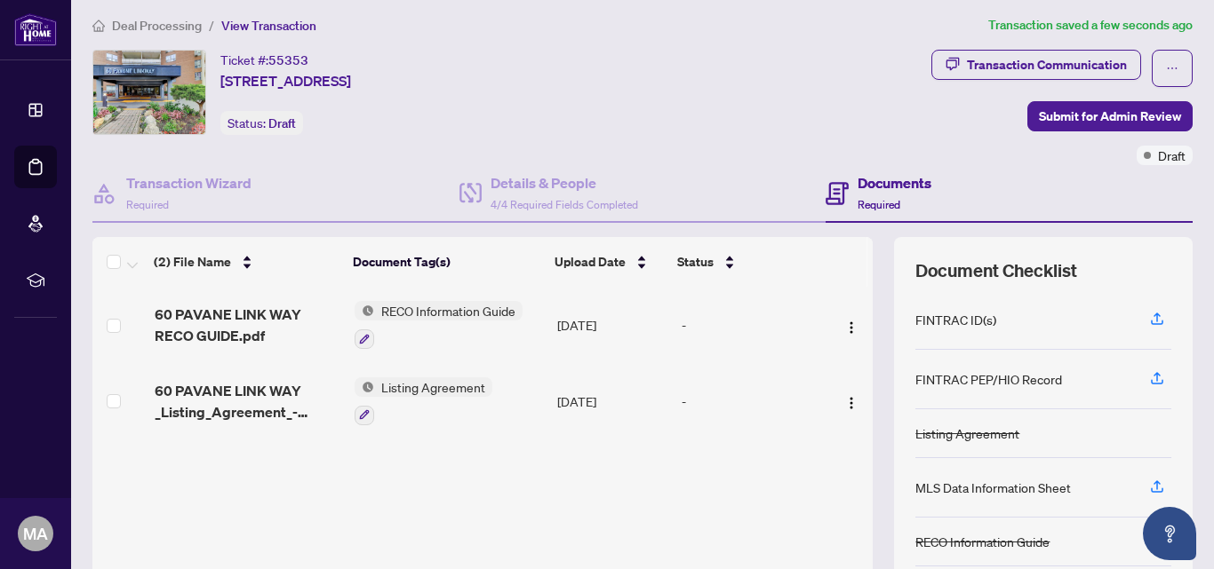
scroll to position [0, 0]
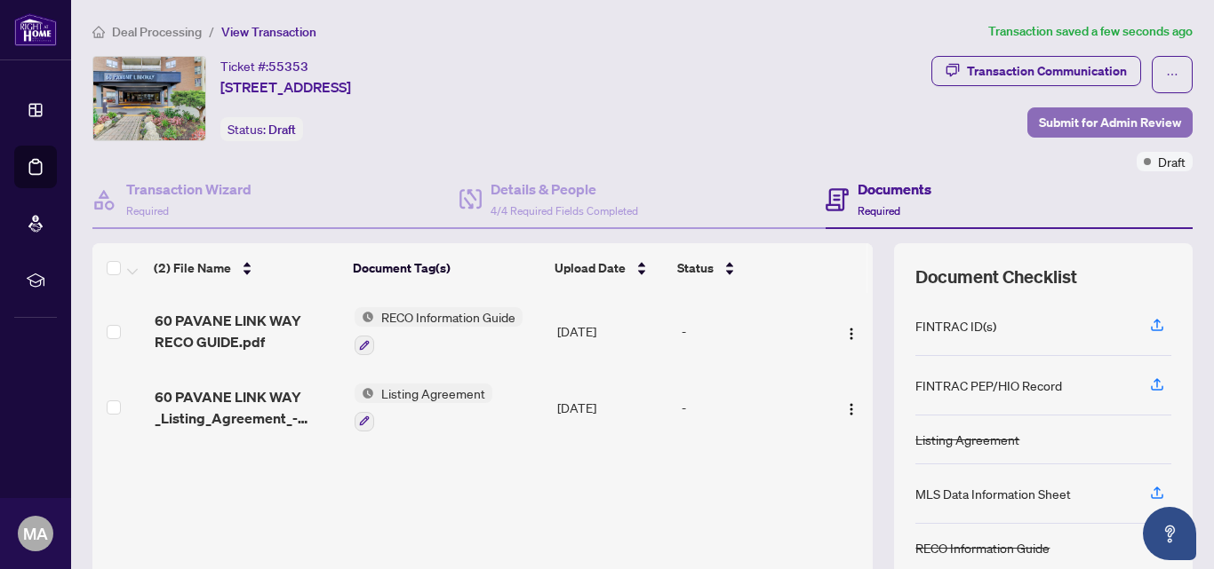
click at [1071, 123] on span "Submit for Admin Review" at bounding box center [1109, 122] width 142 height 28
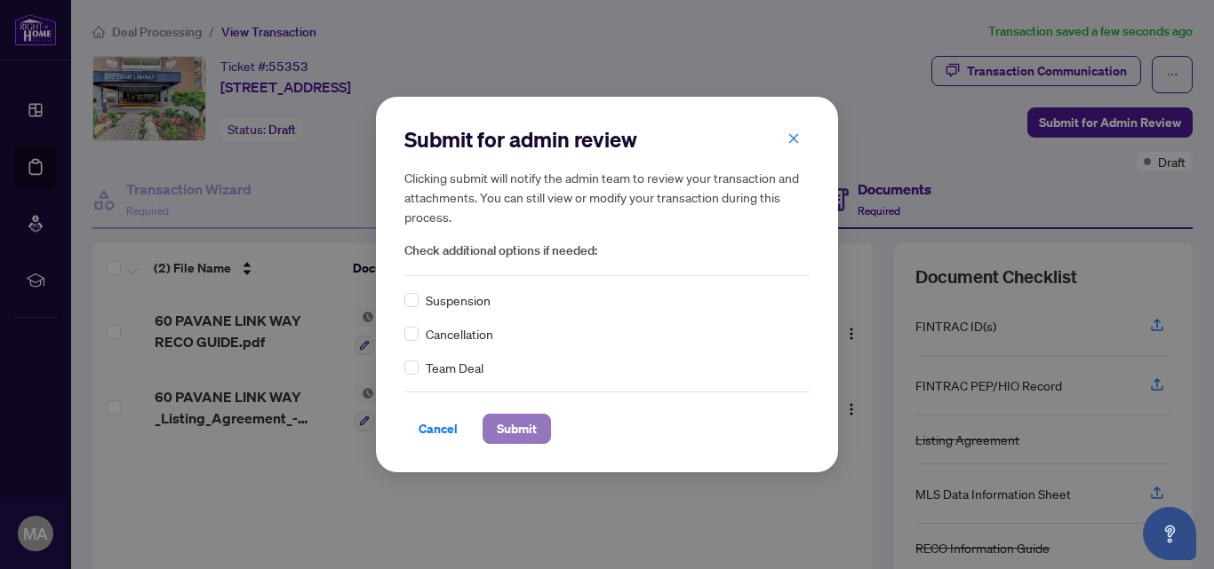
click at [507, 429] on span "Submit" at bounding box center [517, 429] width 40 height 28
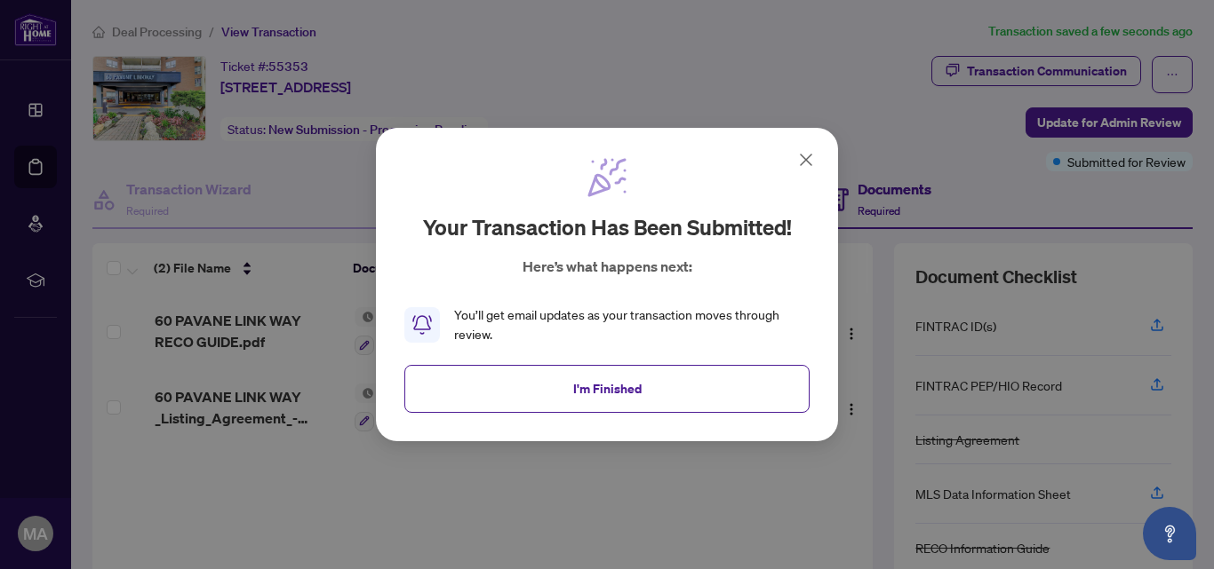
click at [805, 163] on icon at bounding box center [805, 159] width 21 height 21
